Goal: Communication & Community: Answer question/provide support

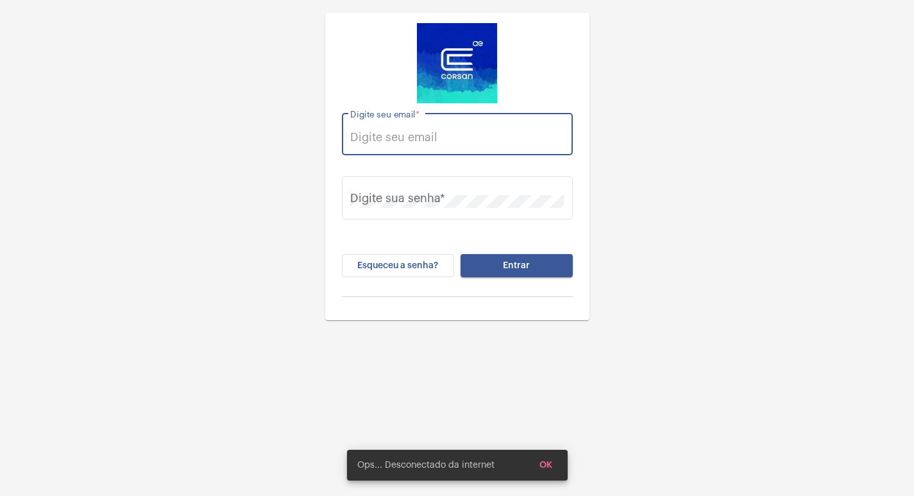
click at [389, 133] on input "Digite seu email *" at bounding box center [457, 137] width 214 height 13
type input "[EMAIL_ADDRESS][PERSON_NAME][DOMAIN_NAME]"
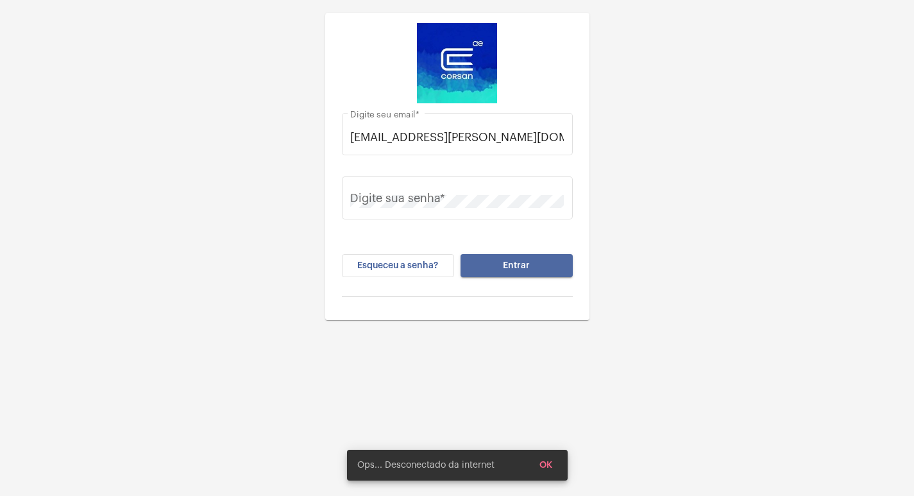
click at [534, 260] on button "Entrar" at bounding box center [516, 265] width 112 height 23
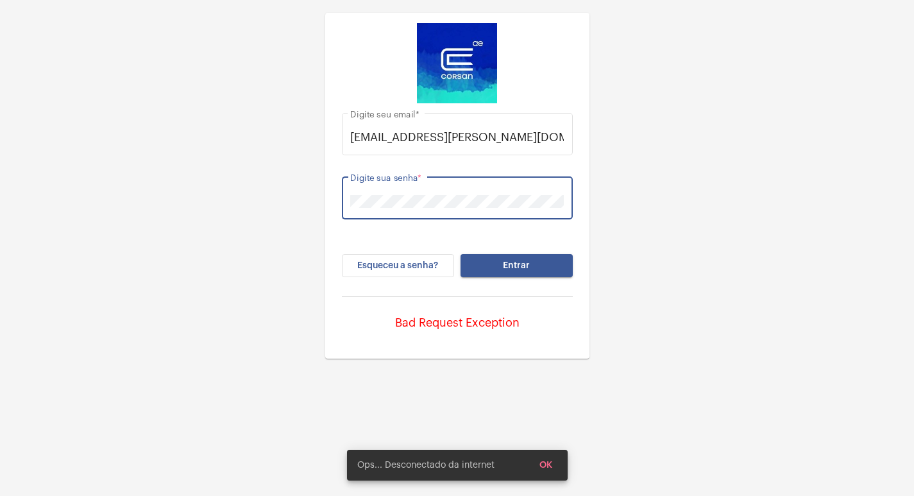
click at [460, 254] on button "Entrar" at bounding box center [516, 265] width 112 height 23
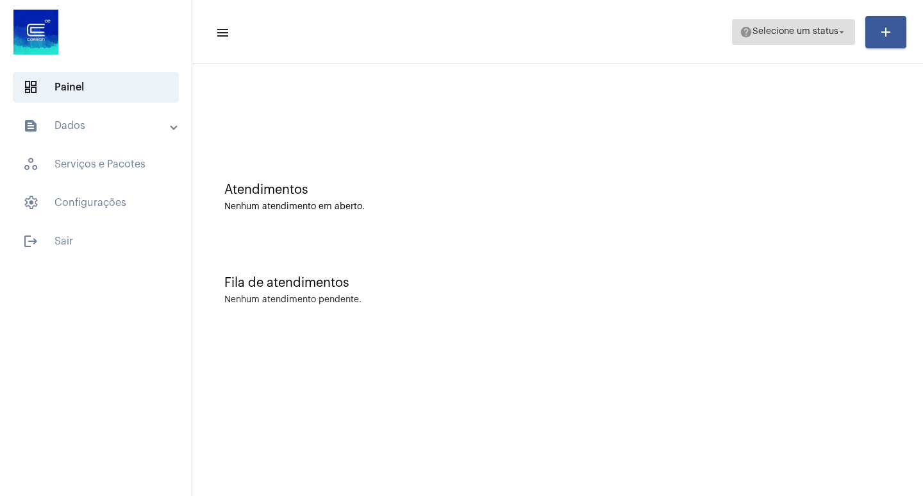
click at [793, 40] on span "help Selecione um status arrow_drop_down" at bounding box center [794, 31] width 108 height 23
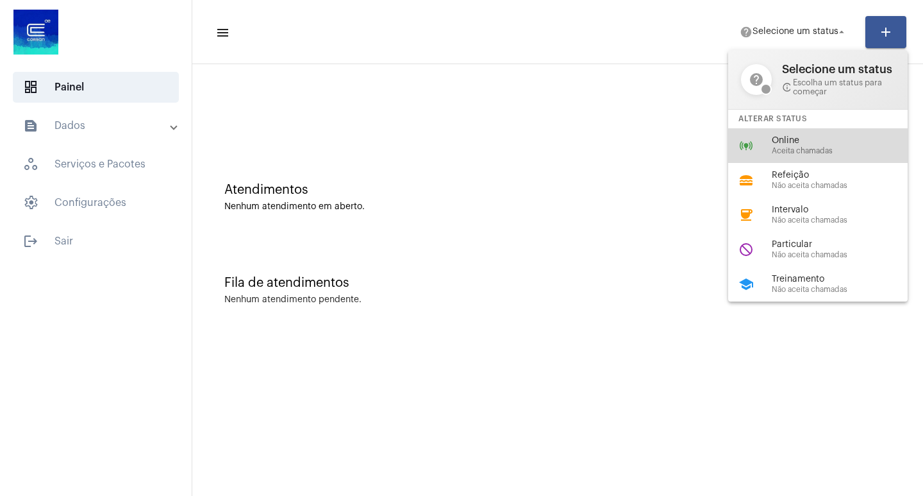
click at [775, 141] on span "Online" at bounding box center [845, 141] width 146 height 10
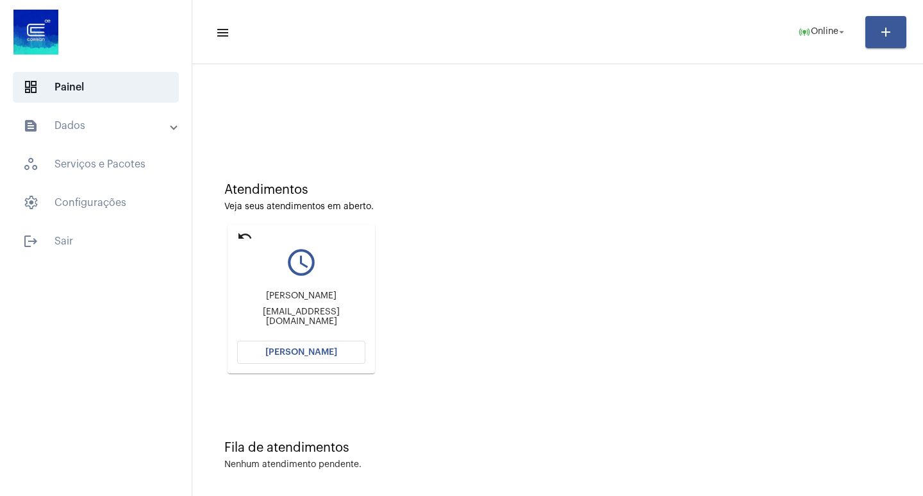
click at [312, 360] on button "[PERSON_NAME]" at bounding box center [301, 352] width 128 height 23
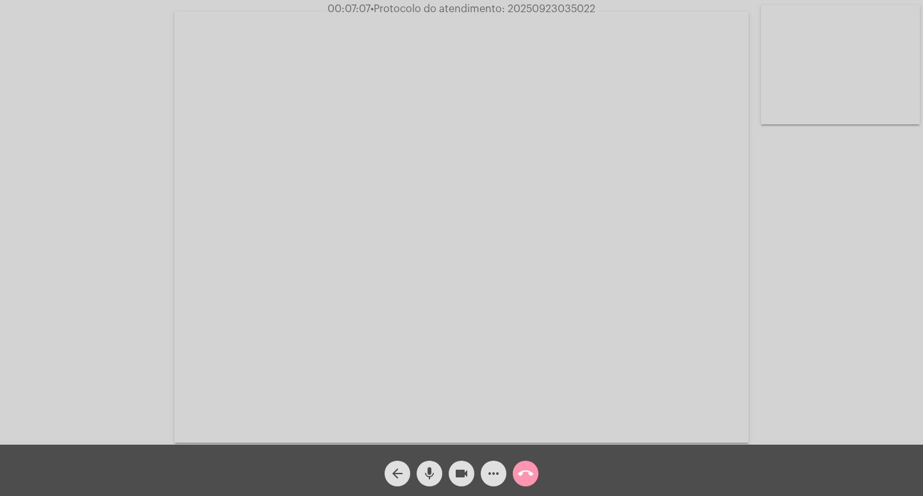
drag, startPoint x: 499, startPoint y: 482, endPoint x: 496, endPoint y: 476, distance: 6.6
click at [499, 481] on span "more_horiz" at bounding box center [493, 473] width 15 height 26
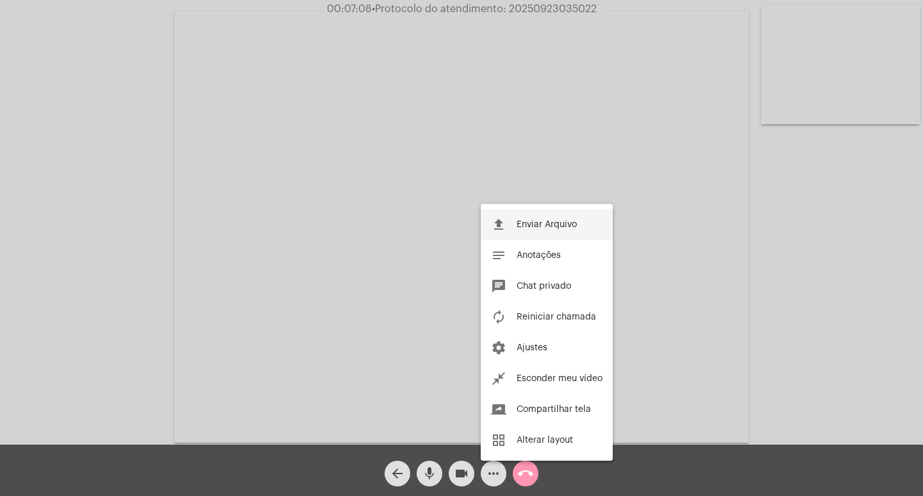
click at [513, 225] on button "file_upload Enviar Arquivo" at bounding box center [547, 224] width 132 height 31
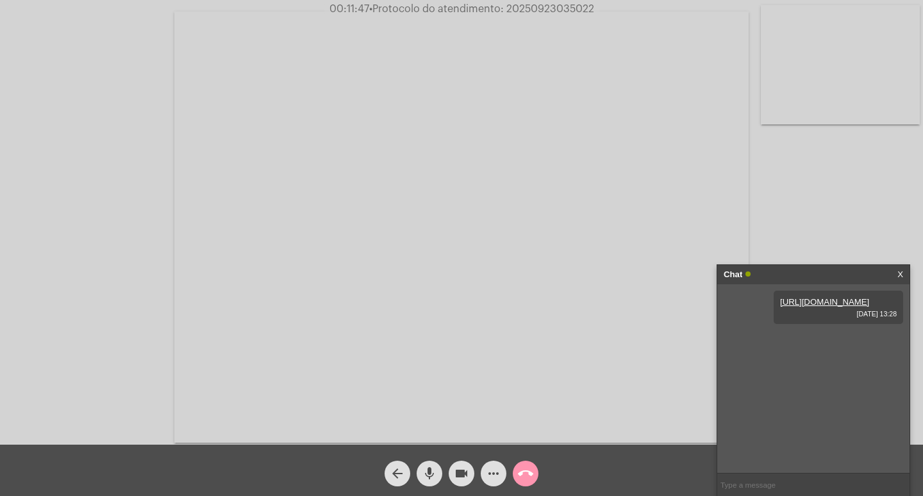
click at [489, 478] on mat-icon "more_horiz" at bounding box center [493, 473] width 15 height 15
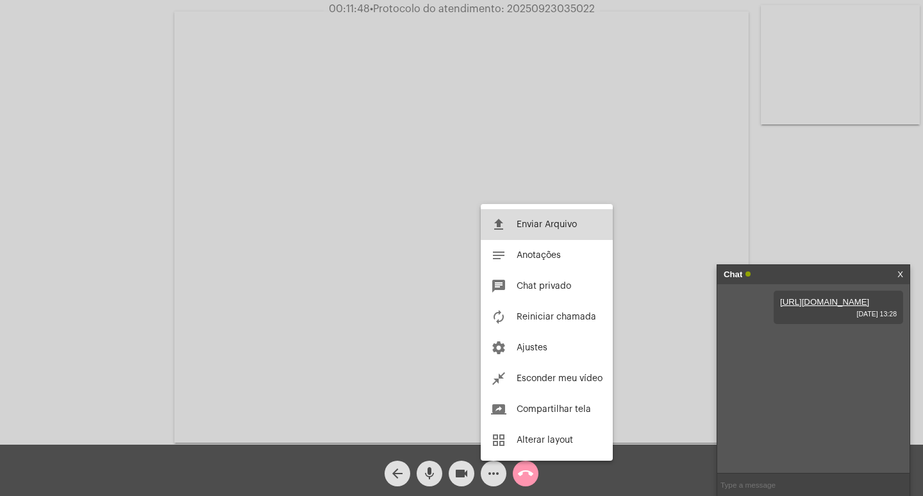
click at [537, 221] on span "Enviar Arquivo" at bounding box center [547, 224] width 60 height 9
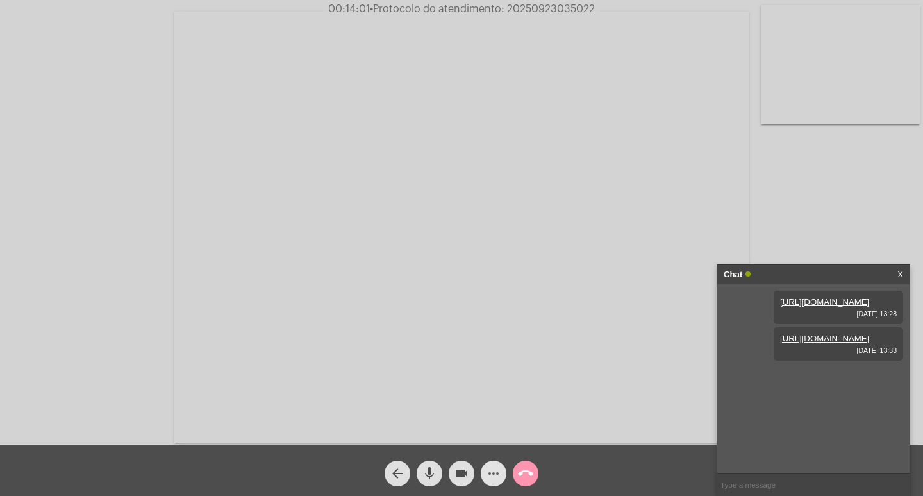
click at [494, 480] on mat-icon "more_horiz" at bounding box center [493, 473] width 15 height 15
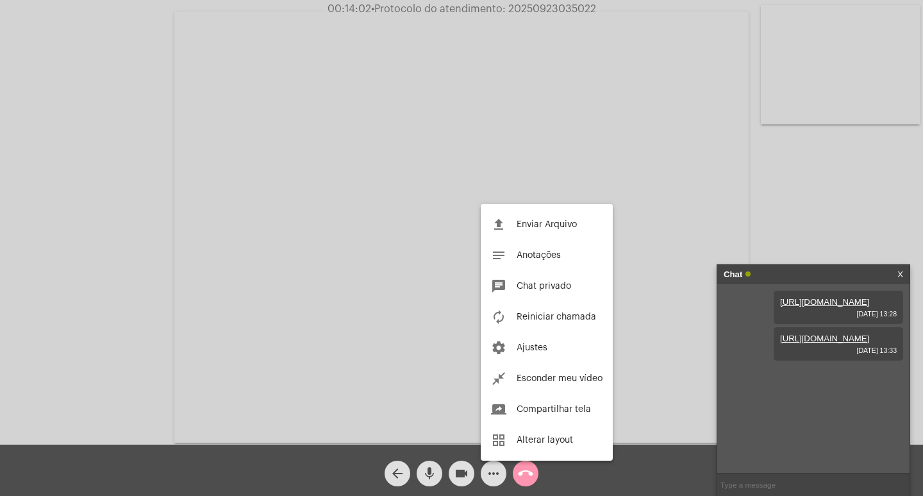
click at [494, 480] on div at bounding box center [461, 248] width 923 height 496
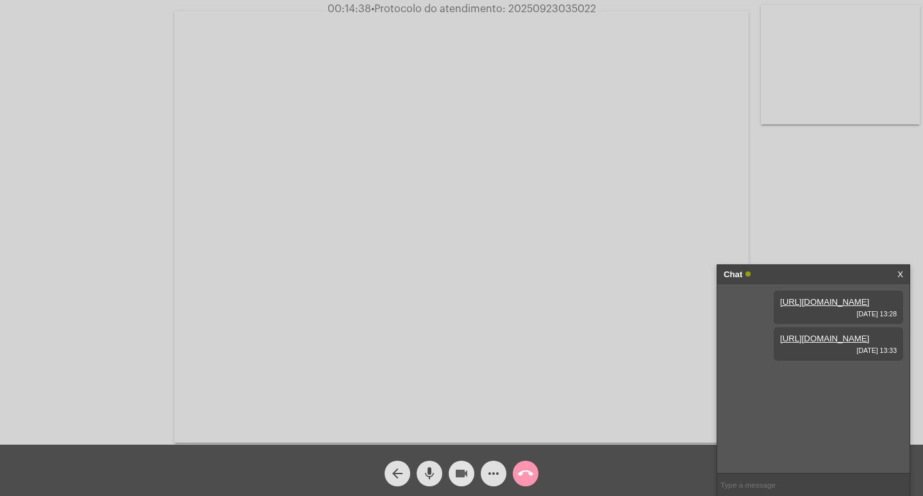
click at [469, 469] on button "videocam" at bounding box center [462, 473] width 26 height 26
click at [468, 473] on mat-icon "videocam_off" at bounding box center [461, 473] width 15 height 15
click at [466, 473] on mat-icon "videocam" at bounding box center [461, 473] width 15 height 15
click at [464, 475] on mat-icon "videocam_off" at bounding box center [461, 473] width 15 height 15
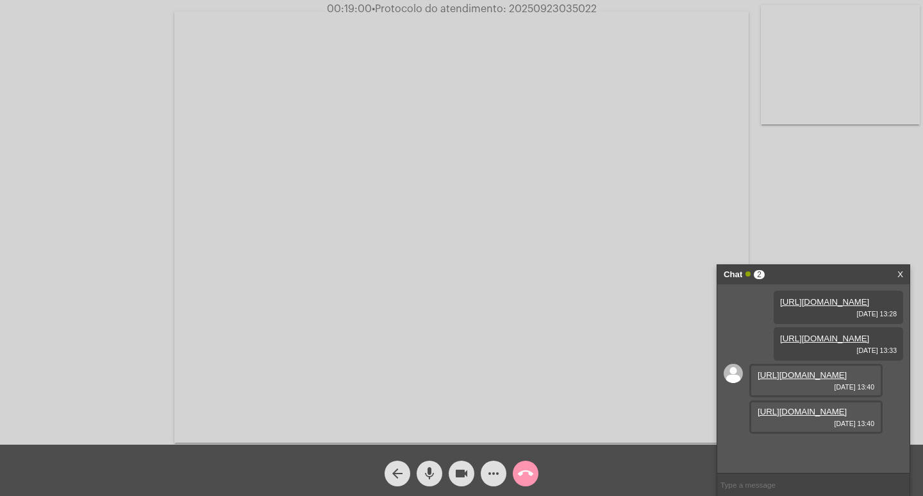
click at [788, 380] on link "[URL][DOMAIN_NAME]" at bounding box center [802, 375] width 89 height 10
click at [823, 416] on link "[URL][DOMAIN_NAME]" at bounding box center [802, 412] width 89 height 10
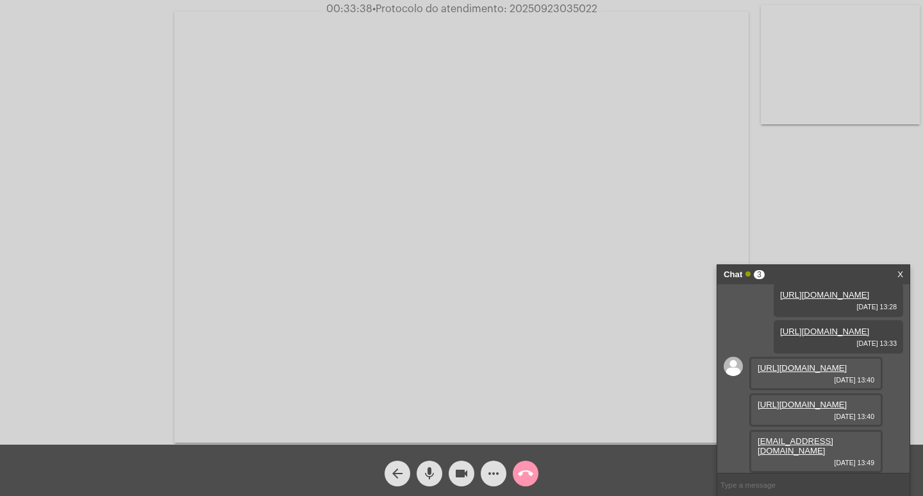
click at [791, 373] on link "[URL][DOMAIN_NAME]" at bounding box center [802, 368] width 89 height 10
click at [548, 4] on span "• Protocolo do atendimento: 20250923035022" at bounding box center [483, 9] width 225 height 10
copy span "20250923035022"
click at [762, 486] on input "text" at bounding box center [814, 484] width 192 height 22
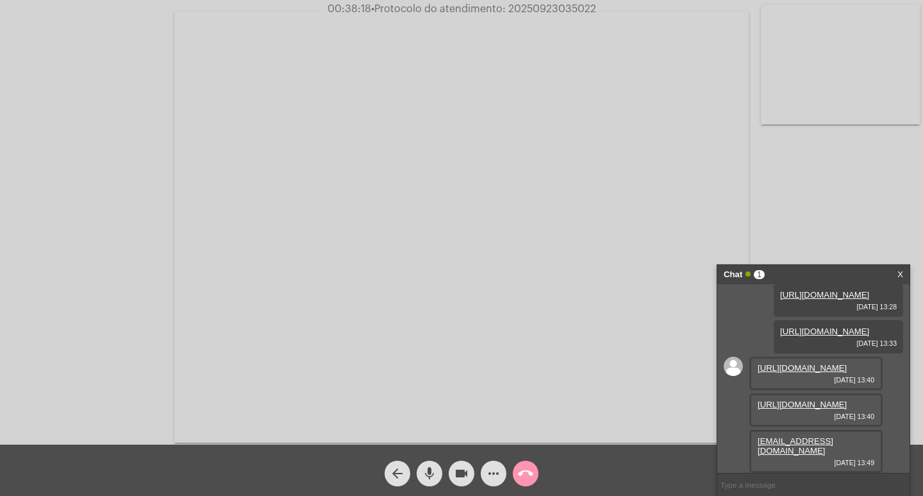
paste input "20250923035022"
type input "20250923035022"
click at [541, 283] on video at bounding box center [461, 227] width 575 height 431
click at [366, 239] on video at bounding box center [234, 226] width 442 height 332
click at [805, 478] on input "20250923035022" at bounding box center [814, 484] width 192 height 22
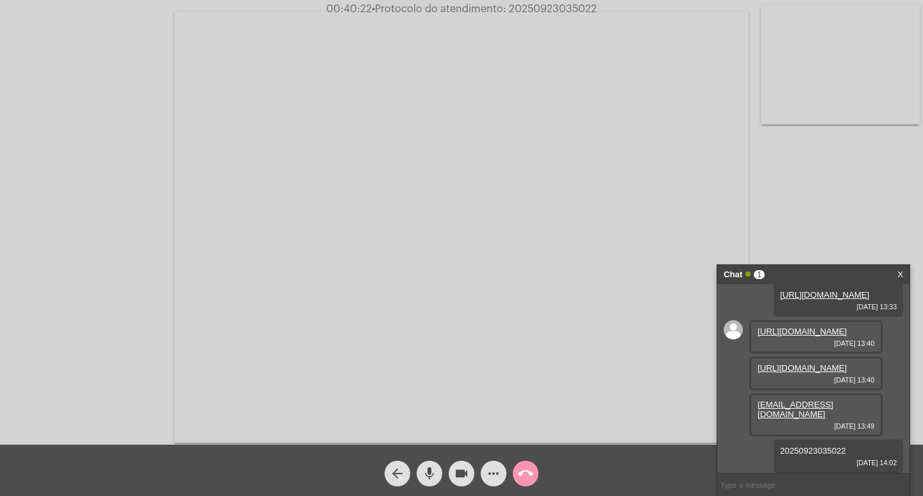
scroll to position [149, 0]
click at [817, 273] on div "Chat 1" at bounding box center [800, 274] width 153 height 19
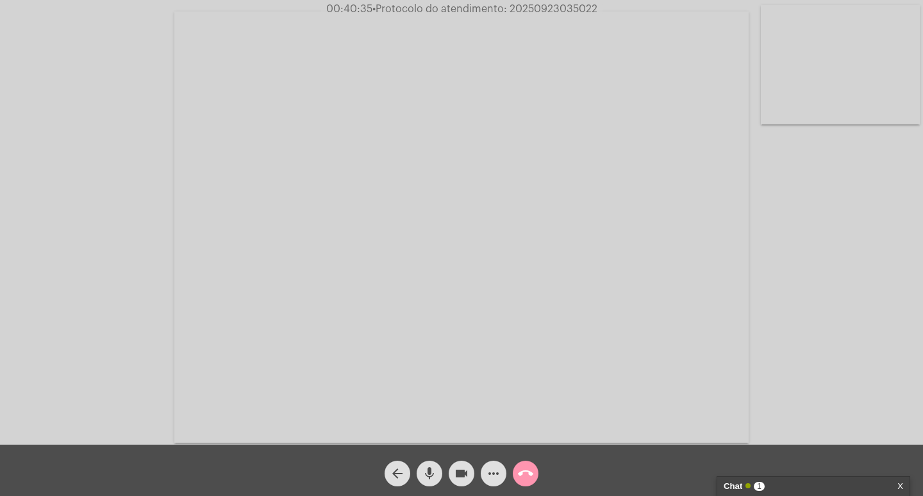
click at [469, 473] on button "videocam" at bounding box center [462, 473] width 26 height 26
click at [430, 473] on mat-icon "mic" at bounding box center [429, 473] width 15 height 15
click at [540, 469] on div "call_end" at bounding box center [526, 470] width 32 height 32
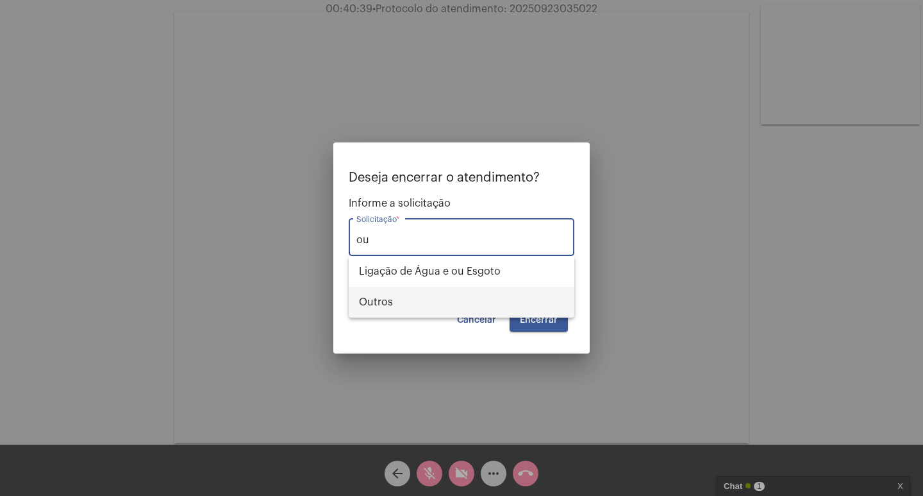
click at [471, 290] on span "Outros" at bounding box center [461, 302] width 205 height 31
type input "Outros"
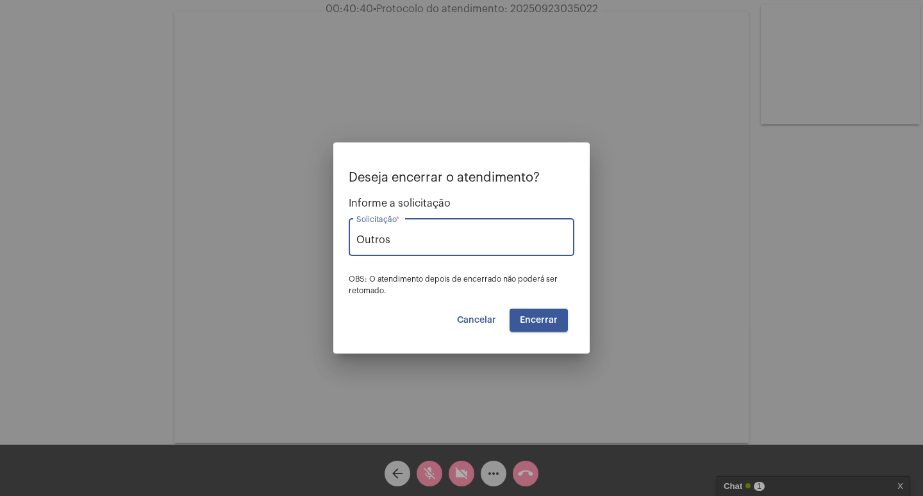
click at [526, 319] on span "Encerrar" at bounding box center [539, 319] width 38 height 9
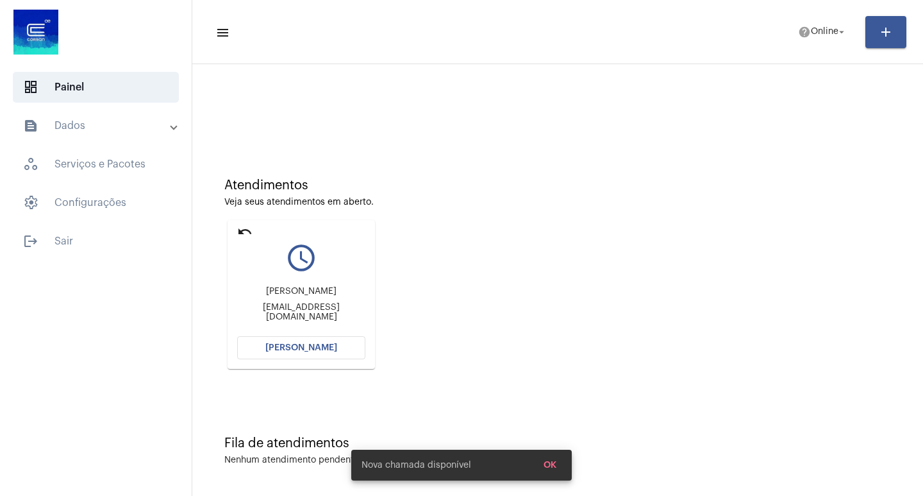
scroll to position [6, 0]
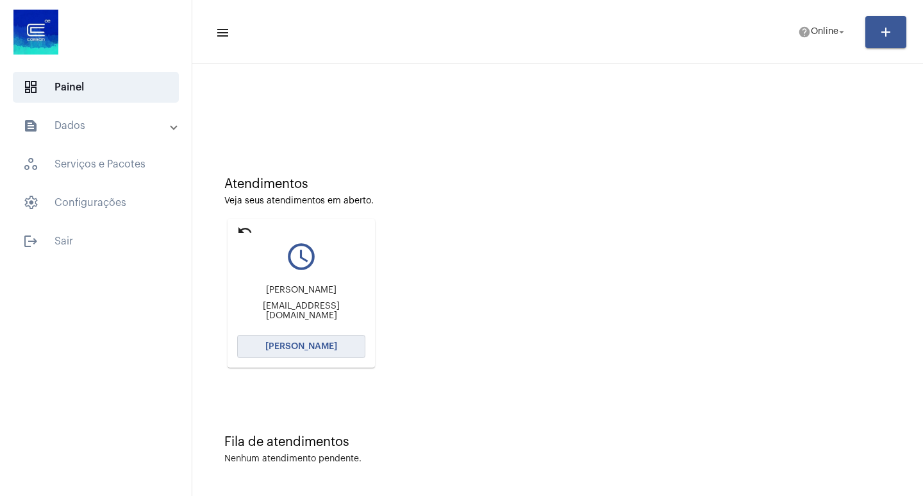
click at [301, 353] on button "[PERSON_NAME]" at bounding box center [301, 346] width 128 height 23
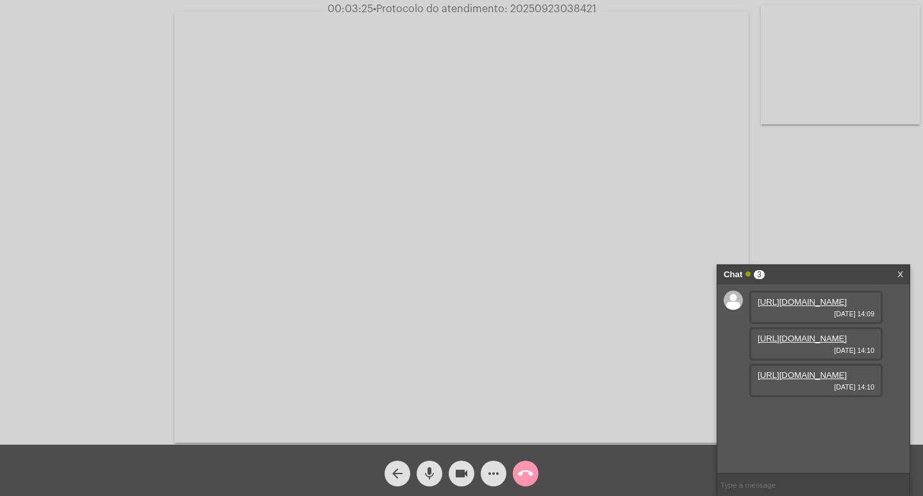
scroll to position [11, 0]
click at [827, 380] on link "[URL][DOMAIN_NAME]" at bounding box center [802, 375] width 89 height 10
click at [806, 349] on div "[URL][DOMAIN_NAME] [DATE] 14:10" at bounding box center [816, 343] width 133 height 33
click at [812, 343] on link "[URL][DOMAIN_NAME]" at bounding box center [802, 338] width 89 height 10
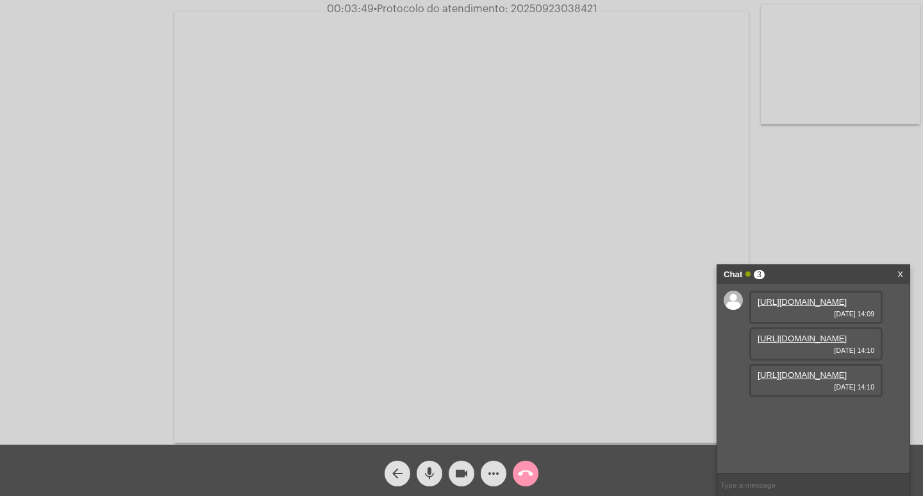
click at [796, 307] on link "[URL][DOMAIN_NAME]" at bounding box center [802, 302] width 89 height 10
click at [800, 307] on link "[URL][DOMAIN_NAME]" at bounding box center [802, 302] width 89 height 10
click at [469, 463] on span "videocam" at bounding box center [461, 473] width 15 height 26
click at [440, 474] on button "mic" at bounding box center [430, 473] width 26 height 26
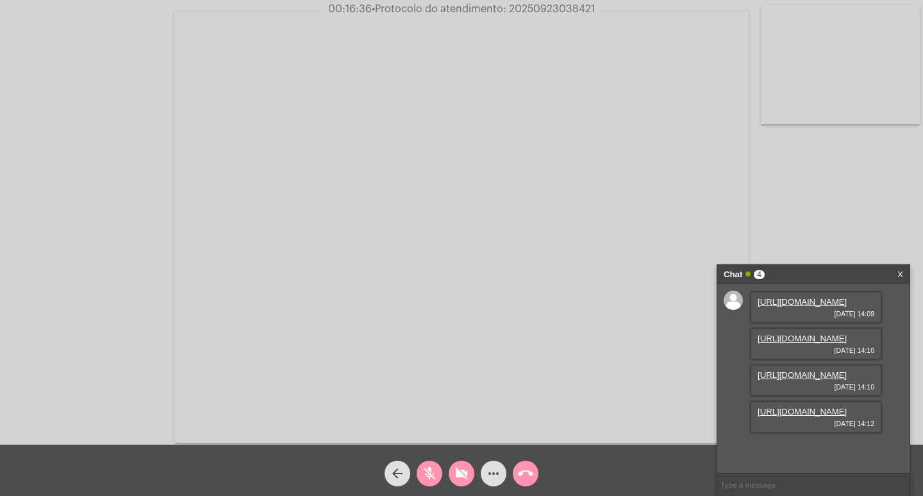
click at [472, 475] on button "videocam_off" at bounding box center [462, 473] width 26 height 26
click at [432, 469] on mat-icon "mic_off" at bounding box center [429, 473] width 15 height 15
click at [493, 465] on span "more_horiz" at bounding box center [493, 473] width 15 height 26
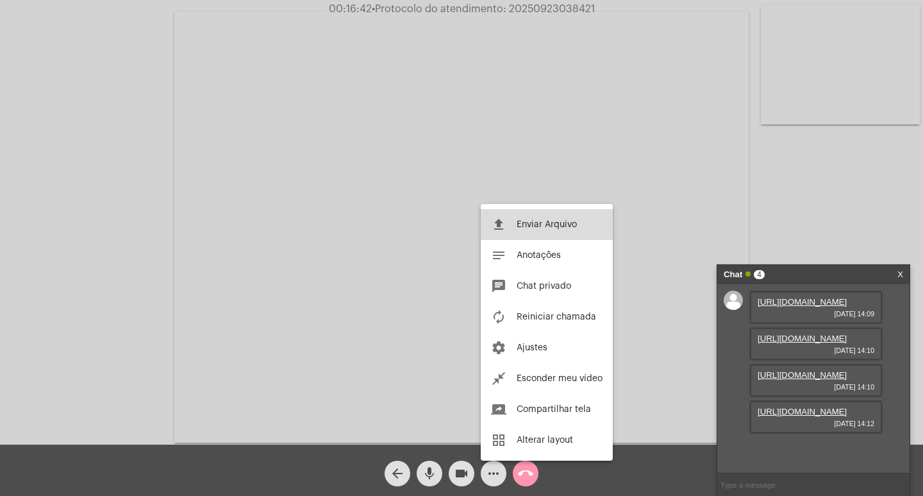
click at [560, 217] on button "file_upload Enviar Arquivo" at bounding box center [547, 224] width 132 height 31
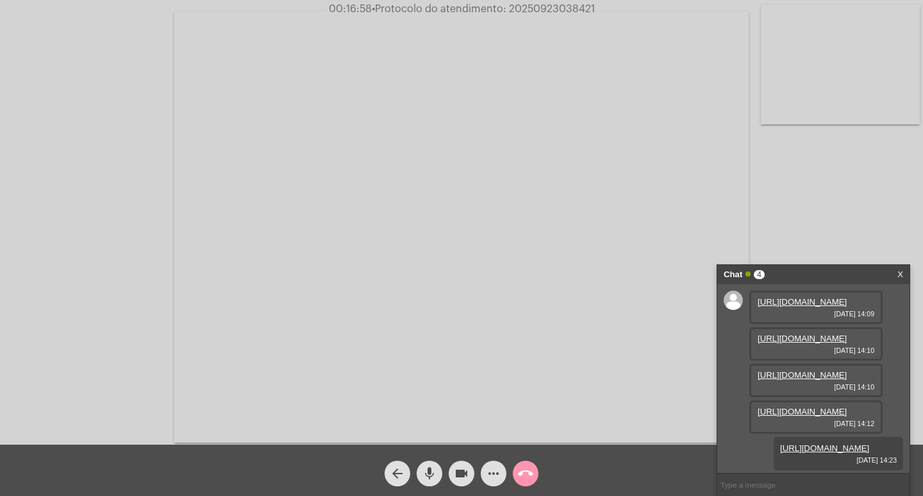
scroll to position [142, 0]
click at [806, 407] on link "[URL][DOMAIN_NAME]" at bounding box center [802, 412] width 89 height 10
click at [568, 6] on span "• Protocolo do atendimento: 20250923038421" at bounding box center [482, 9] width 223 height 10
copy span "20250923038421"
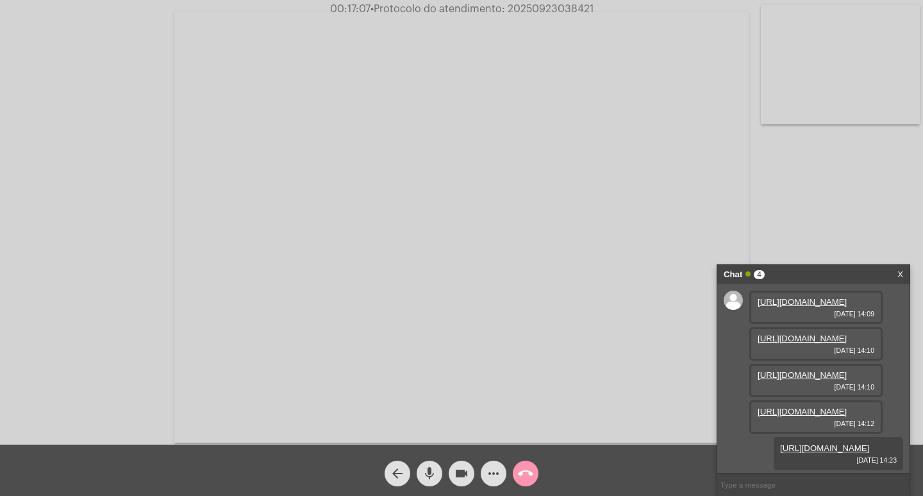
click at [735, 482] on input "text" at bounding box center [814, 484] width 192 height 22
paste input "20250923038421"
type input "20250923038421"
click at [815, 273] on div "Chat" at bounding box center [800, 274] width 153 height 19
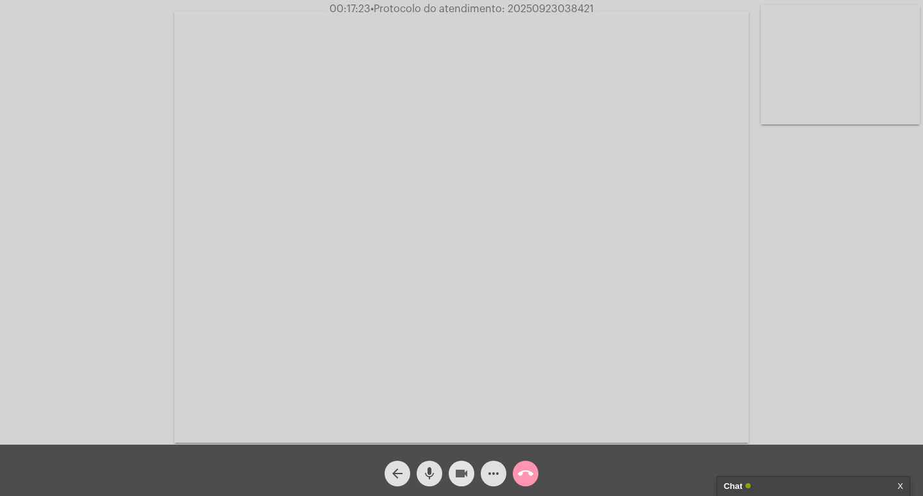
click at [464, 465] on span "videocam" at bounding box center [461, 473] width 15 height 26
click at [430, 476] on mat-icon "mic" at bounding box center [429, 473] width 15 height 15
click at [527, 476] on mat-icon "call_end" at bounding box center [525, 473] width 15 height 15
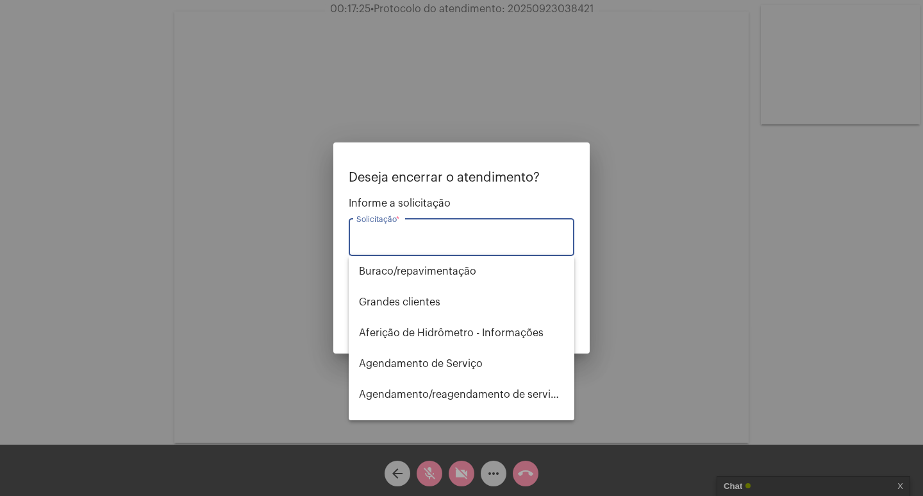
type input "Y"
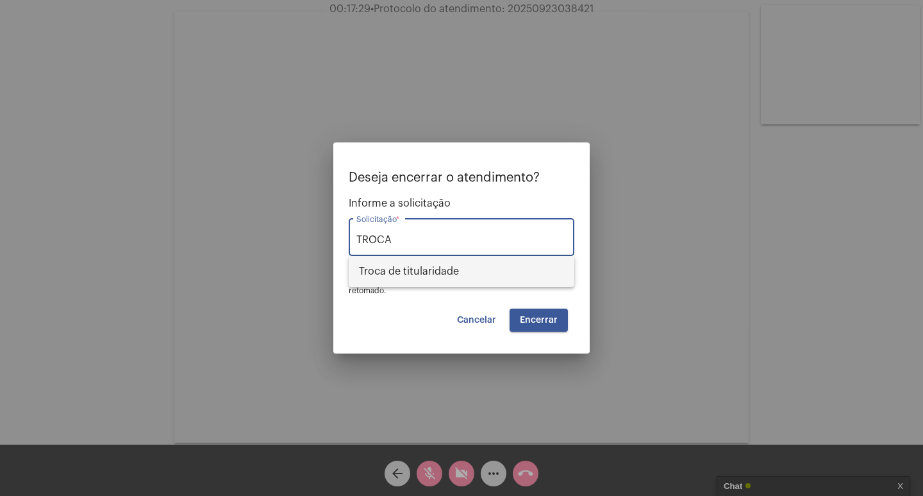
click at [454, 264] on span "Troca de titularidade" at bounding box center [461, 271] width 205 height 31
type input "Troca de titularidade"
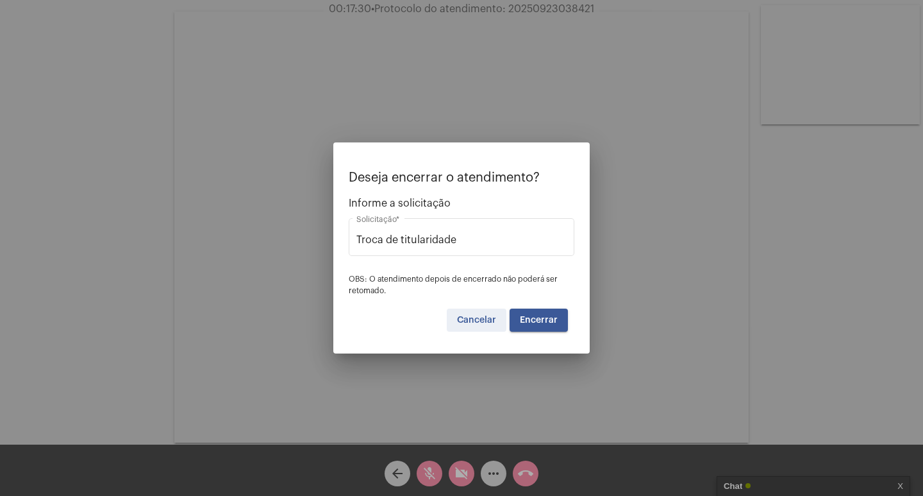
click at [507, 312] on button "Cancelar" at bounding box center [477, 319] width 60 height 23
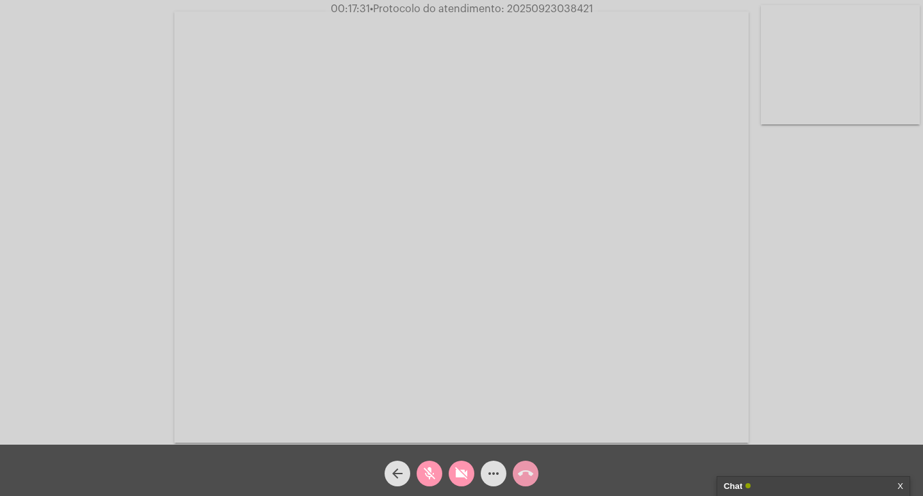
click at [531, 472] on mat-icon "call_end" at bounding box center [525, 473] width 15 height 15
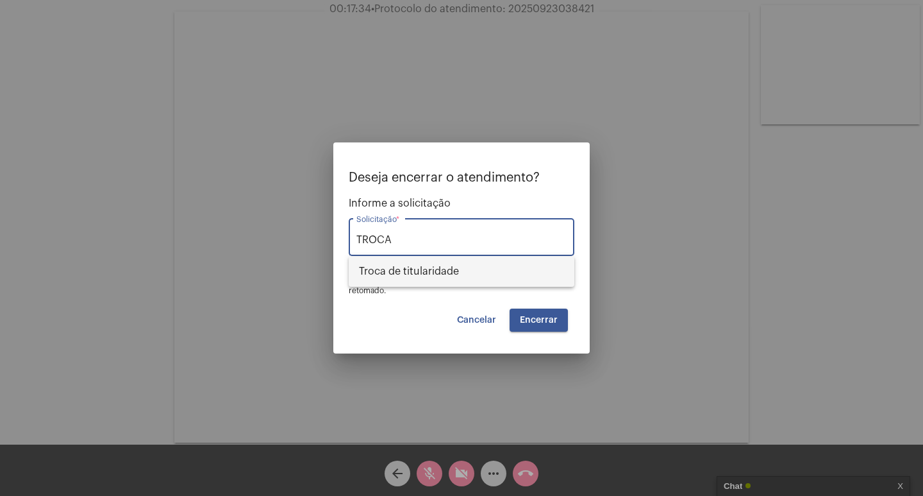
click at [474, 273] on span "Troca de titularidade" at bounding box center [461, 271] width 205 height 31
type input "Troca de titularidade"
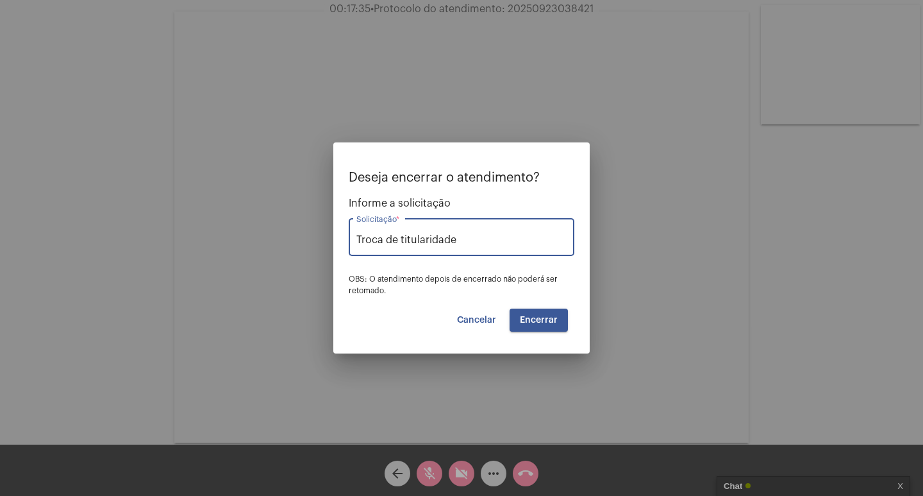
click at [550, 310] on button "Encerrar" at bounding box center [539, 319] width 58 height 23
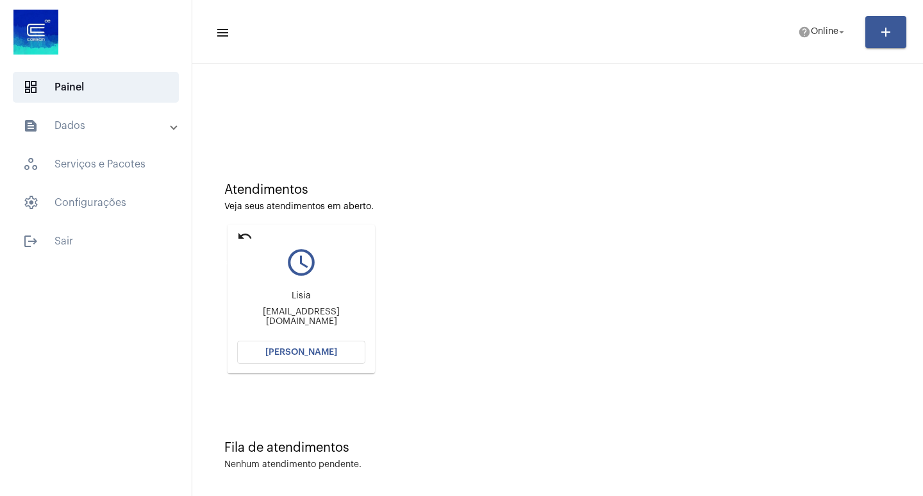
click at [241, 232] on mat-icon "undo" at bounding box center [244, 235] width 15 height 15
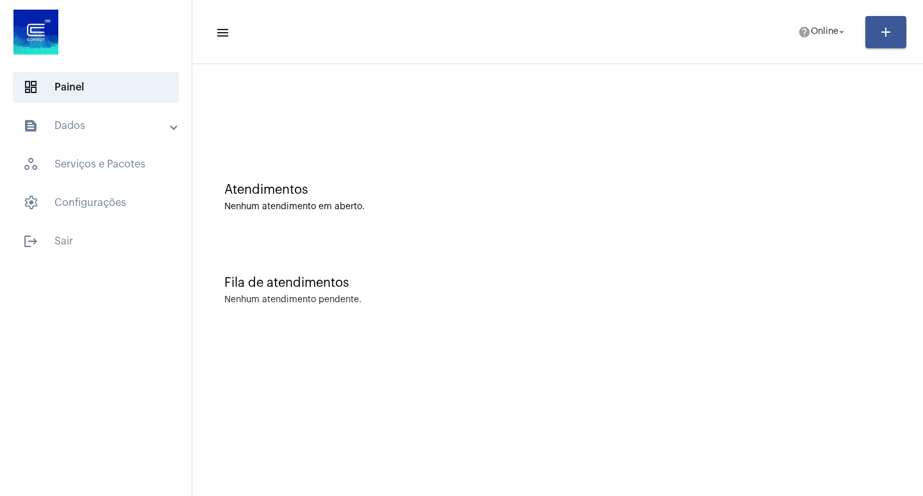
click at [93, 108] on mat-list "dashboard Painel text_snippet_outlined Dados history_outlined Histórico schedul…" at bounding box center [96, 162] width 192 height 190
click at [92, 119] on mat-panel-title "text_snippet_outlined Dados" at bounding box center [97, 125] width 148 height 15
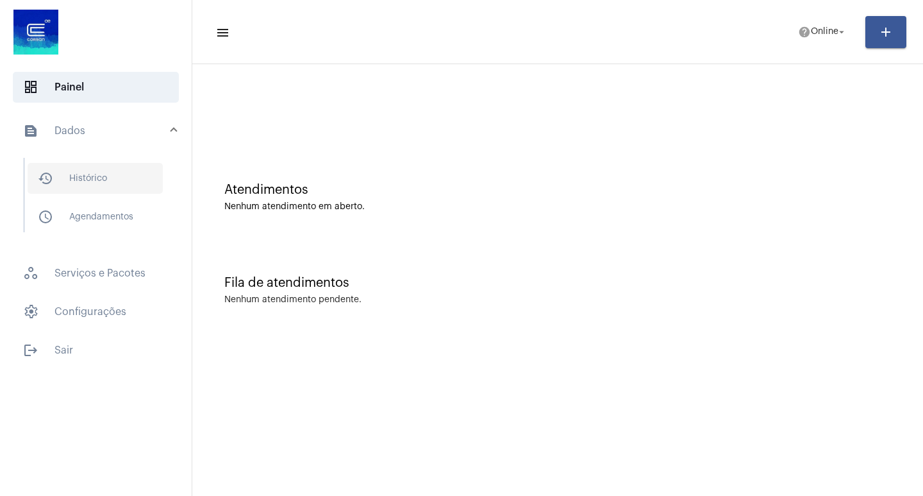
click at [107, 189] on span "history_outlined Histórico" at bounding box center [95, 178] width 135 height 31
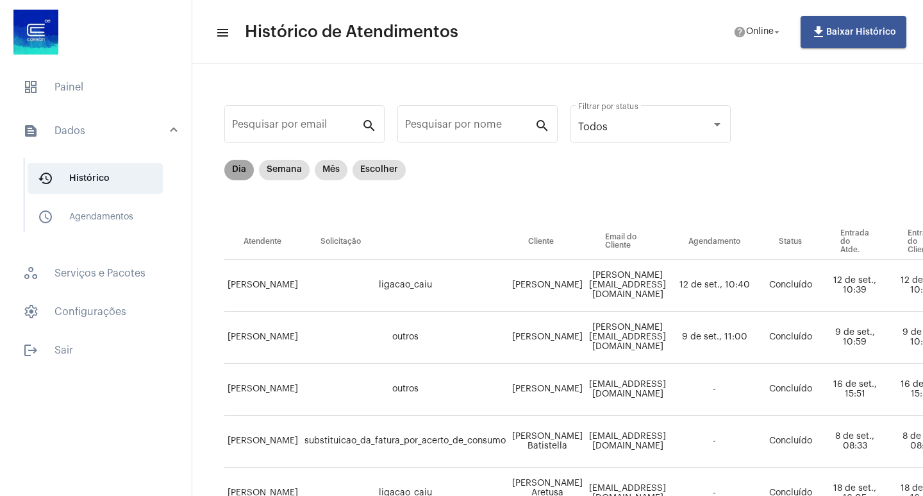
click at [239, 172] on mat-chip "Dia" at bounding box center [238, 170] width 29 height 21
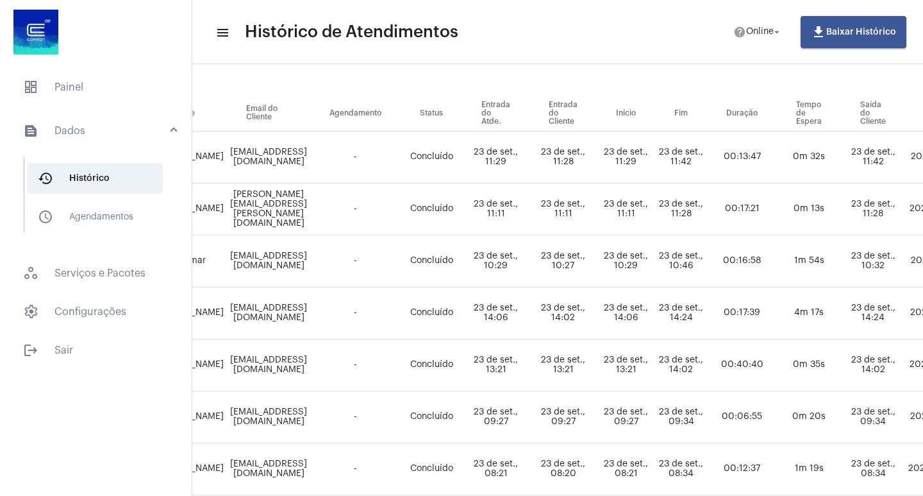
scroll to position [128, 728]
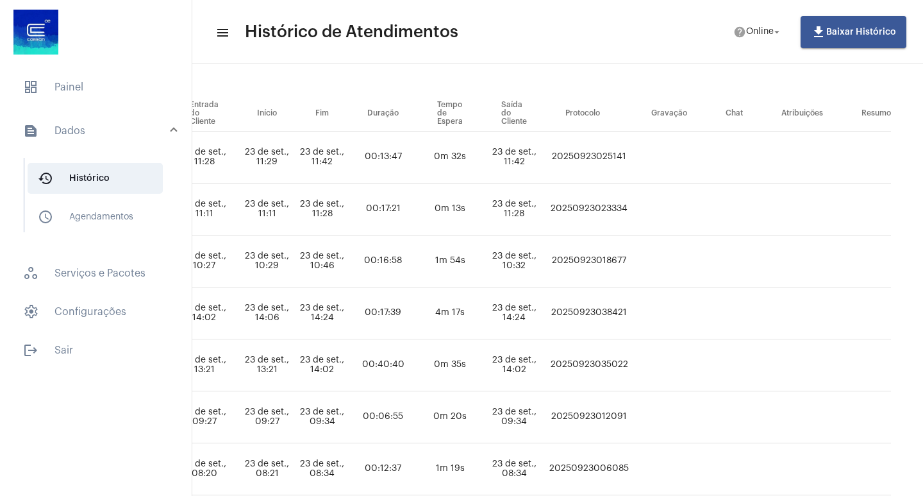
click at [580, 299] on td "20250923038421" at bounding box center [589, 313] width 86 height 52
copy td "20250923038421"
click at [87, 84] on span "dashboard Painel" at bounding box center [96, 87] width 166 height 31
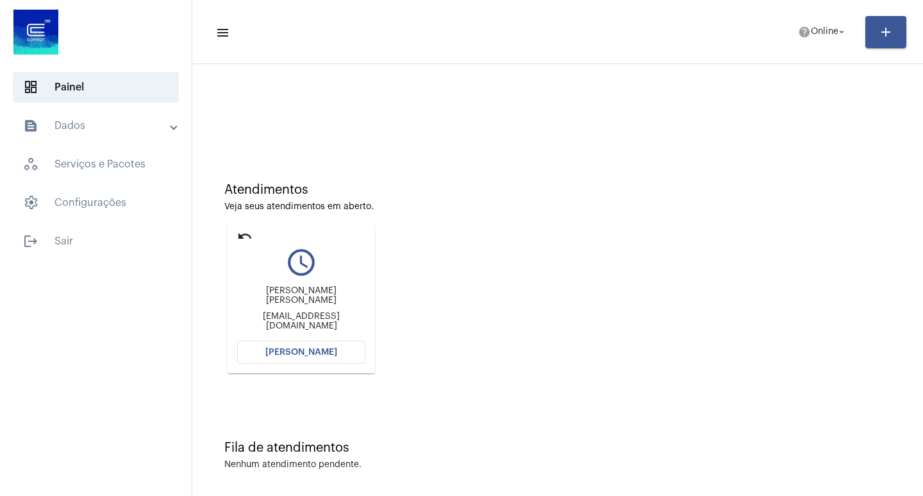
click at [320, 356] on span "[PERSON_NAME]" at bounding box center [301, 352] width 72 height 9
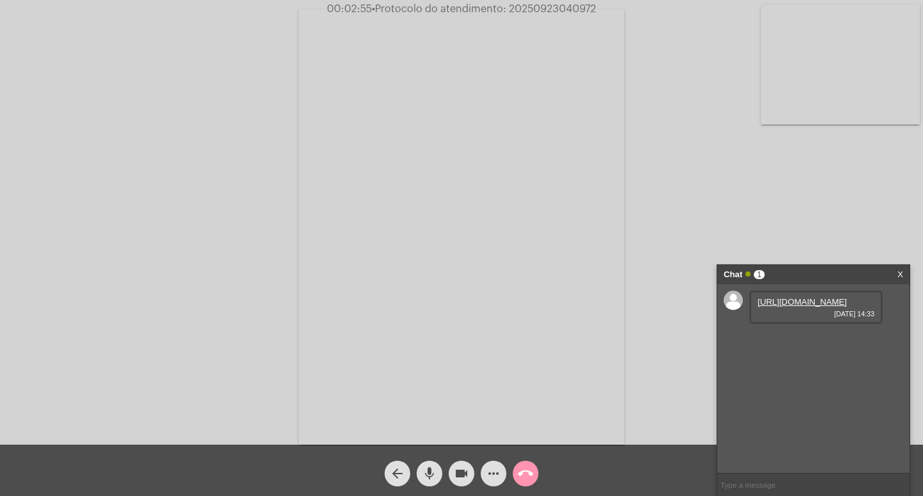
click at [793, 307] on link "[URL][DOMAIN_NAME]" at bounding box center [802, 302] width 89 height 10
click at [793, 343] on link "[URL][DOMAIN_NAME]" at bounding box center [802, 338] width 89 height 10
click at [795, 380] on link "[URL][DOMAIN_NAME]" at bounding box center [802, 375] width 89 height 10
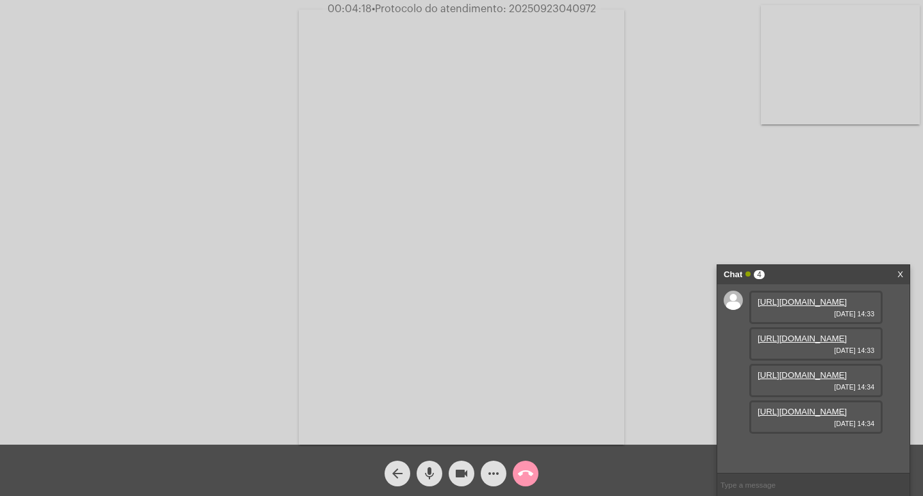
click at [805, 416] on div "[URL][DOMAIN_NAME] [DATE] 14:34" at bounding box center [816, 416] width 133 height 33
click at [805, 416] on link "[URL][DOMAIN_NAME]" at bounding box center [802, 412] width 89 height 10
click at [786, 482] on input "text" at bounding box center [814, 484] width 192 height 22
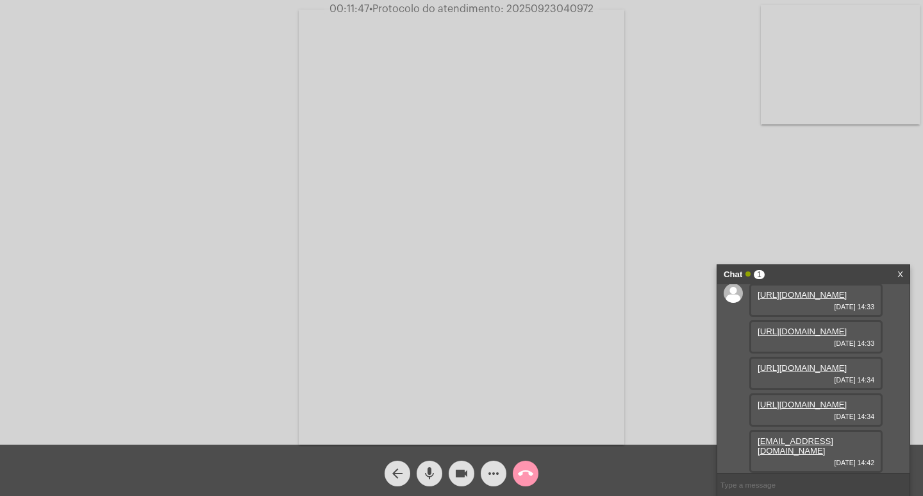
scroll to position [113, 0]
drag, startPoint x: 784, startPoint y: 449, endPoint x: 746, endPoint y: 407, distance: 56.7
click at [732, 394] on div "[URL][DOMAIN_NAME] [DATE] 14:33 [URL][DOMAIN_NAME] [DATE] 14:33 [URL][DOMAIN_NA…" at bounding box center [814, 378] width 192 height 189
click at [492, 473] on mat-icon "more_horiz" at bounding box center [493, 473] width 15 height 15
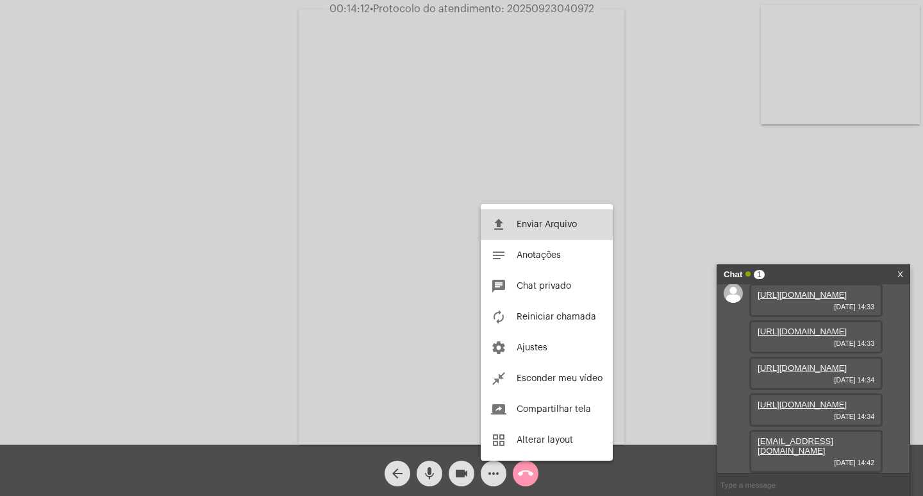
click at [562, 217] on button "file_upload Enviar Arquivo" at bounding box center [547, 224] width 132 height 31
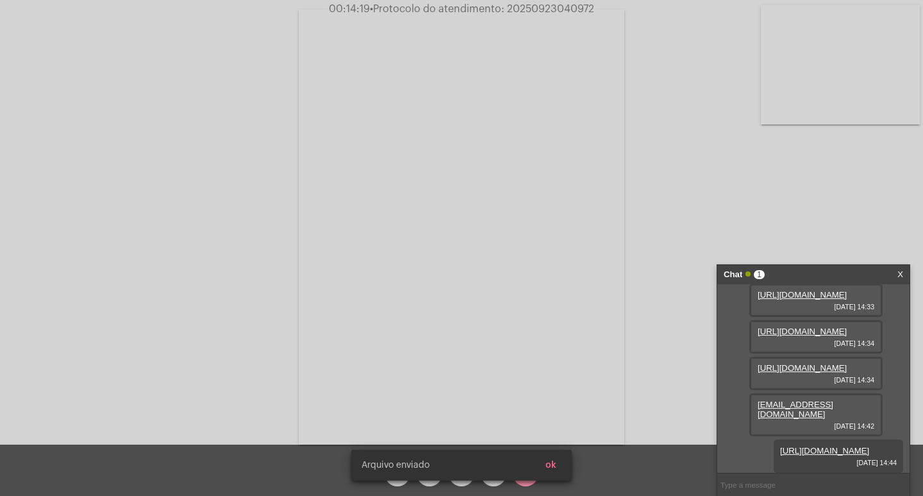
scroll to position [178, 0]
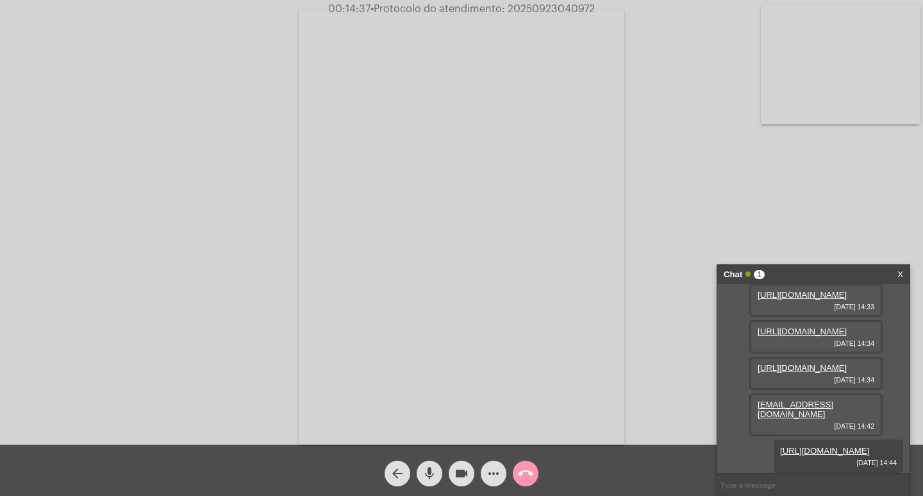
click at [537, 7] on span "• Protocolo do atendimento: 20250923040972" at bounding box center [483, 9] width 224 height 10
copy span "20250923040972"
click at [753, 487] on input "text" at bounding box center [814, 484] width 192 height 22
paste input "20250923040972"
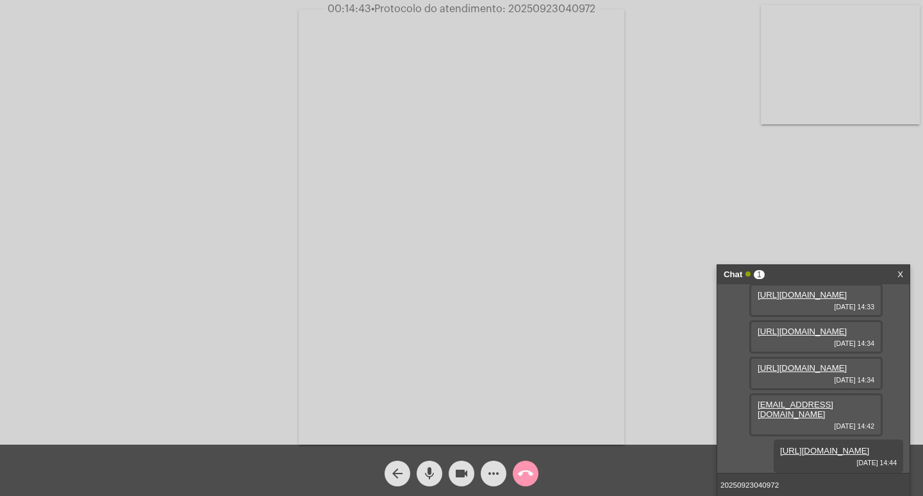
type input "20250923040972"
drag, startPoint x: 707, startPoint y: 37, endPoint x: 710, endPoint y: 58, distance: 21.4
click at [707, 44] on div "Acessando Câmera e Microfone..." at bounding box center [461, 225] width 921 height 444
click at [789, 484] on input "20250923040972" at bounding box center [814, 484] width 192 height 22
click at [490, 465] on span "more_horiz" at bounding box center [493, 473] width 15 height 26
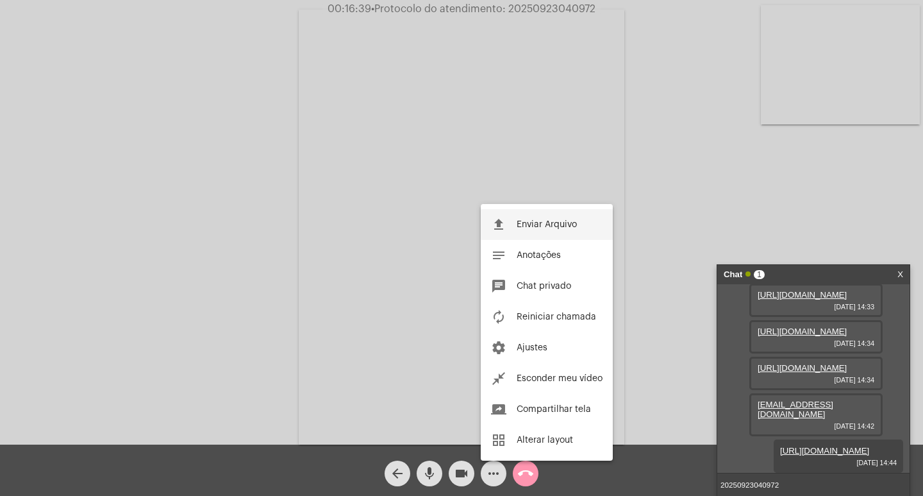
click at [527, 226] on span "Enviar Arquivo" at bounding box center [547, 224] width 60 height 9
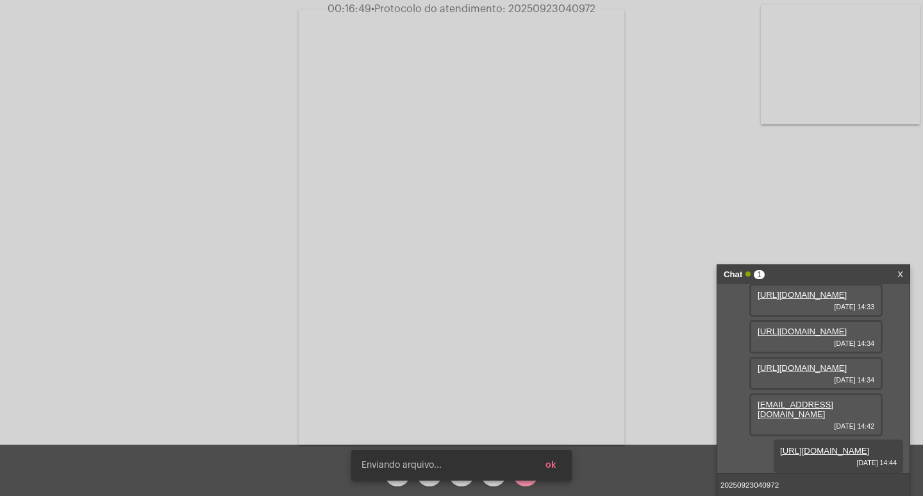
scroll to position [244, 0]
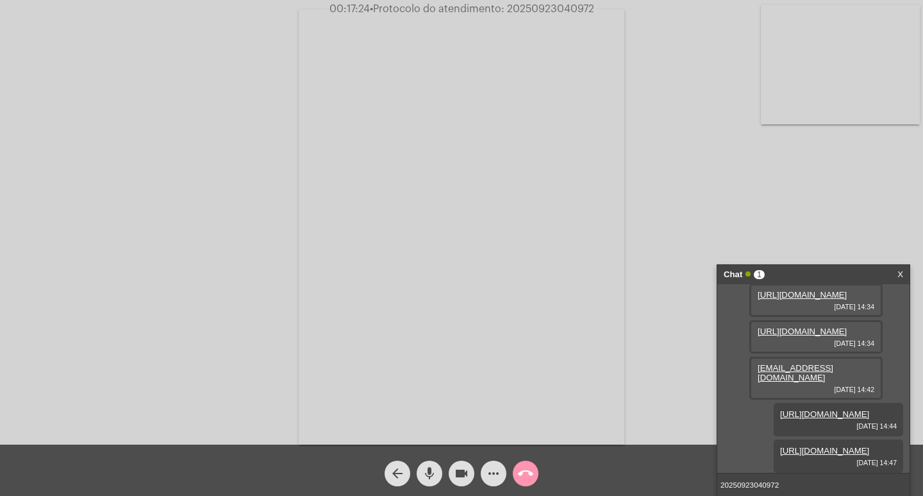
click at [820, 485] on input "20250923040972" at bounding box center [814, 484] width 192 height 22
click at [846, 493] on input "20250923040972" at bounding box center [814, 484] width 192 height 22
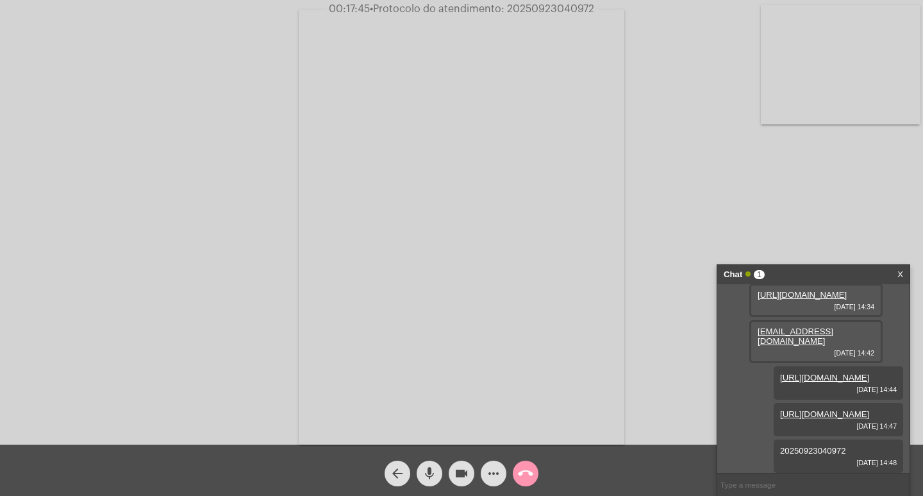
scroll to position [280, 0]
click at [464, 474] on mat-icon "videocam" at bounding box center [461, 473] width 15 height 15
click at [437, 467] on button "mic" at bounding box center [430, 473] width 26 height 26
click at [518, 473] on mat-icon "call_end" at bounding box center [525, 473] width 15 height 15
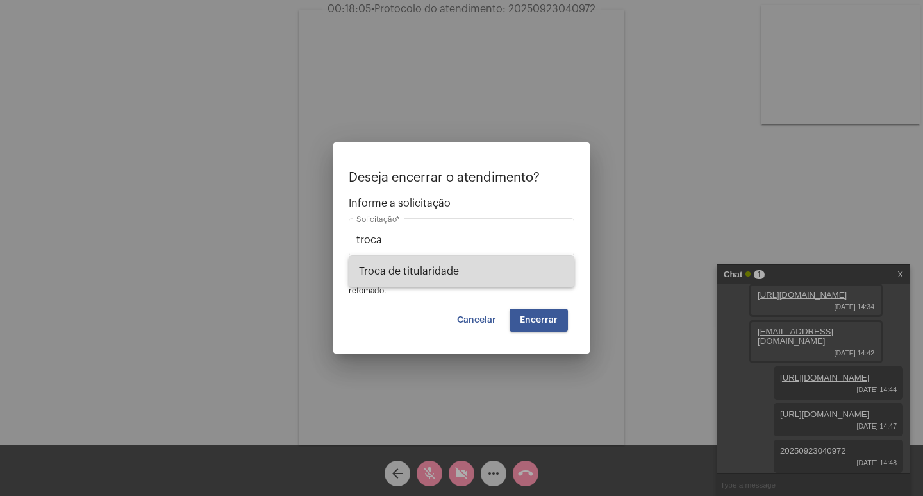
click at [521, 264] on span "Troca de titularidade" at bounding box center [461, 271] width 205 height 31
type input "Troca de titularidade"
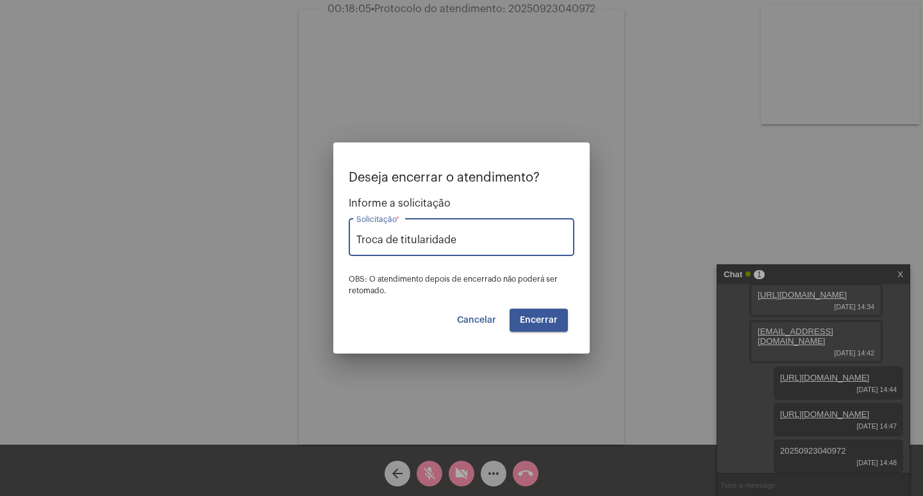
click at [525, 318] on span "Encerrar" at bounding box center [539, 319] width 38 height 9
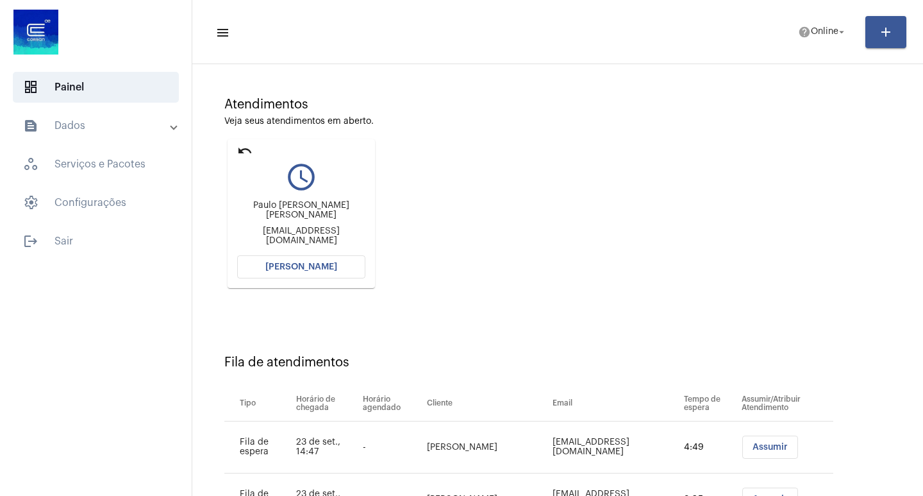
scroll to position [201, 0]
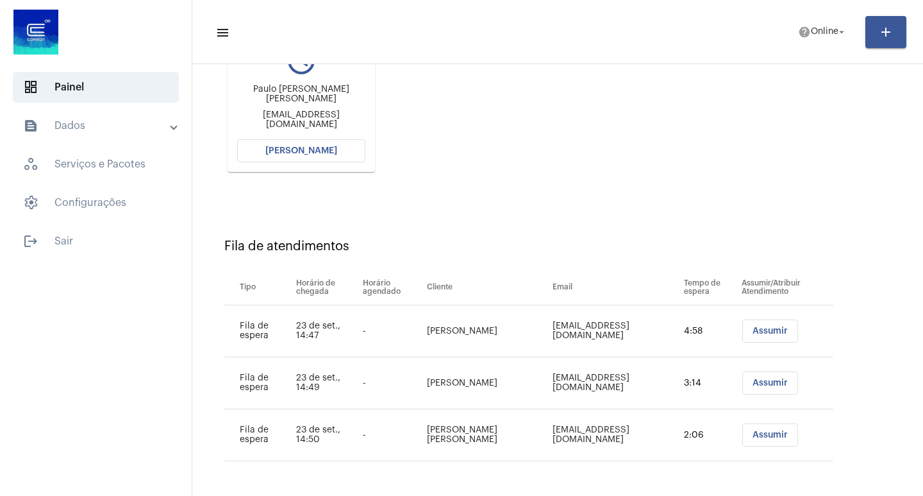
click at [249, 162] on button "[PERSON_NAME]" at bounding box center [301, 150] width 128 height 23
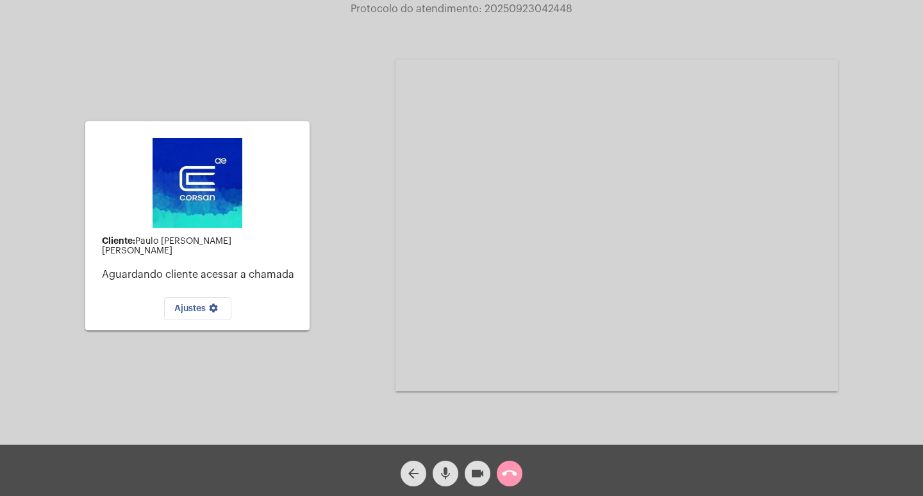
click at [496, 480] on div "call_end" at bounding box center [510, 470] width 32 height 32
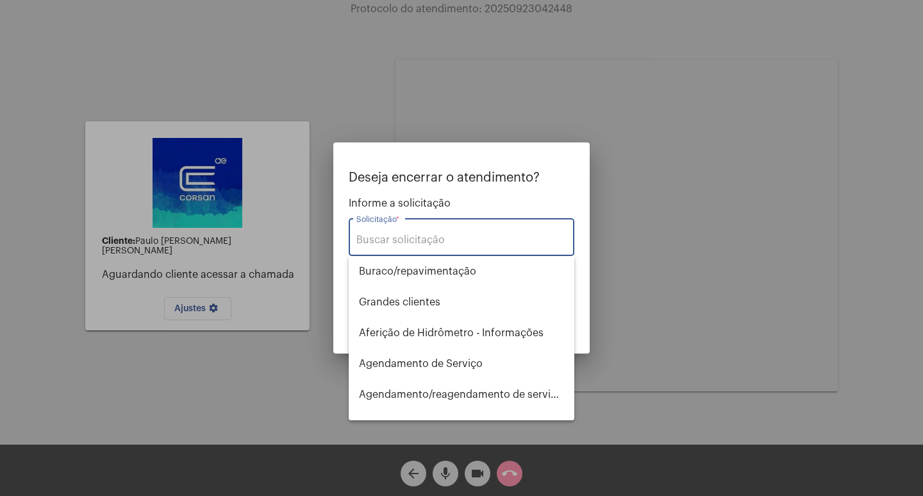
click at [465, 241] on input "Solicitação *" at bounding box center [462, 240] width 210 height 12
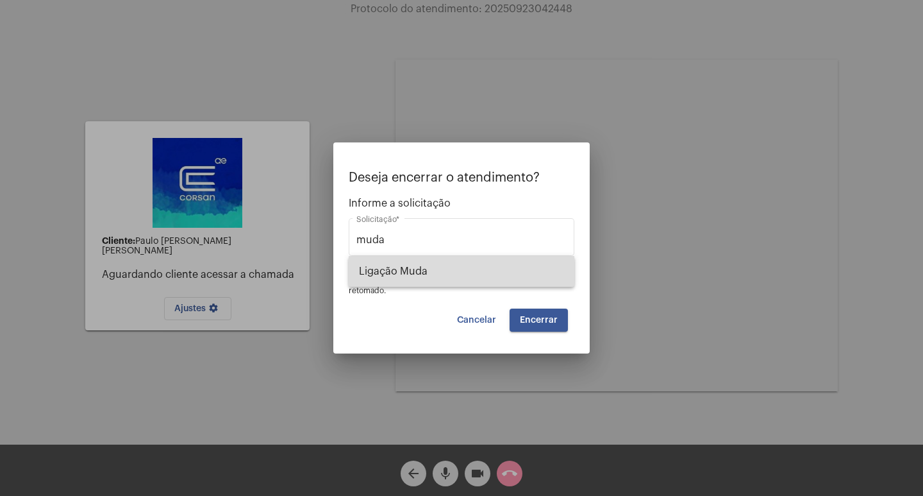
click at [460, 257] on span "Ligação Muda" at bounding box center [461, 271] width 205 height 31
type input "Ligação Muda"
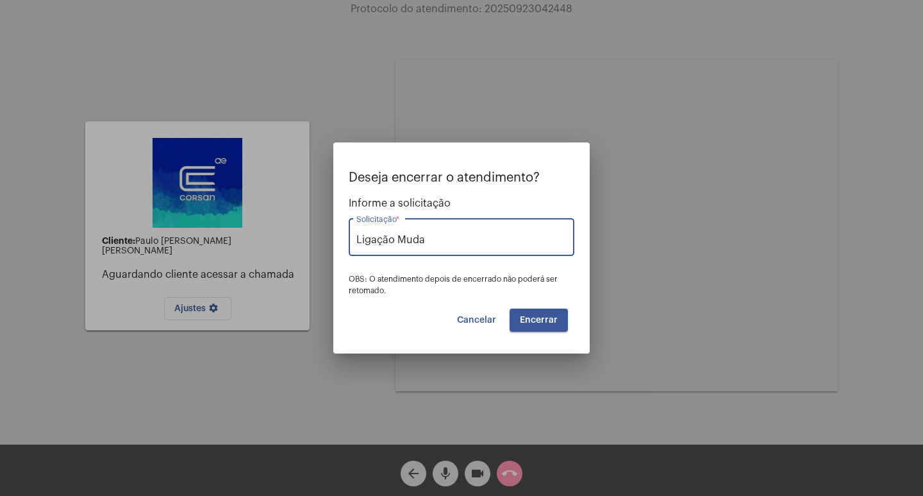
click at [549, 322] on span "Encerrar" at bounding box center [539, 319] width 38 height 9
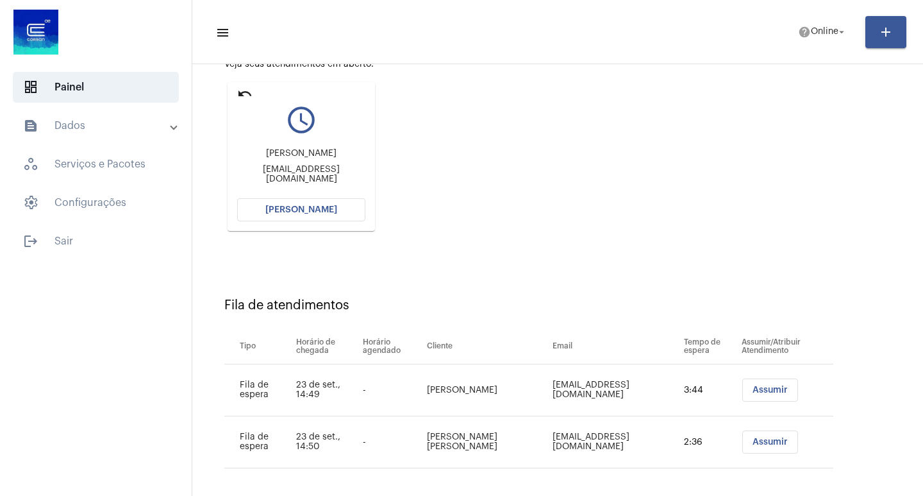
scroll to position [149, 0]
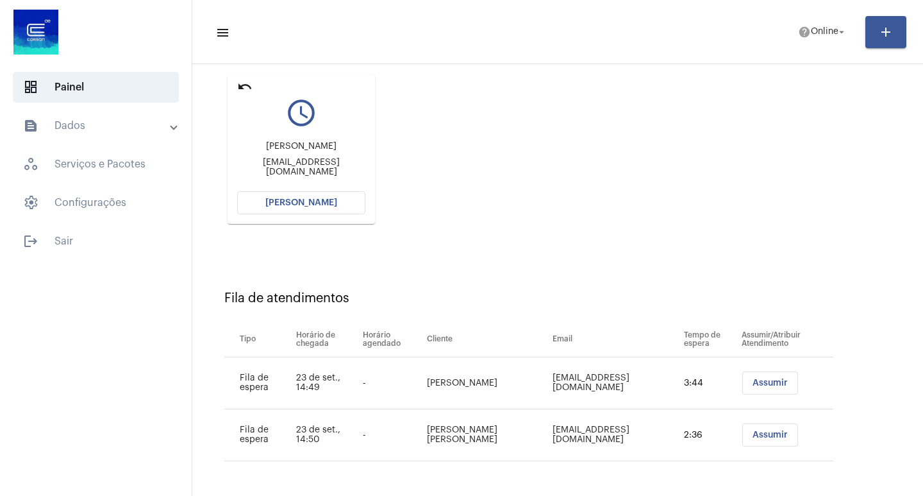
click at [619, 376] on td "[EMAIL_ADDRESS][DOMAIN_NAME]" at bounding box center [615, 383] width 131 height 52
click at [335, 194] on button "[PERSON_NAME]" at bounding box center [301, 202] width 128 height 23
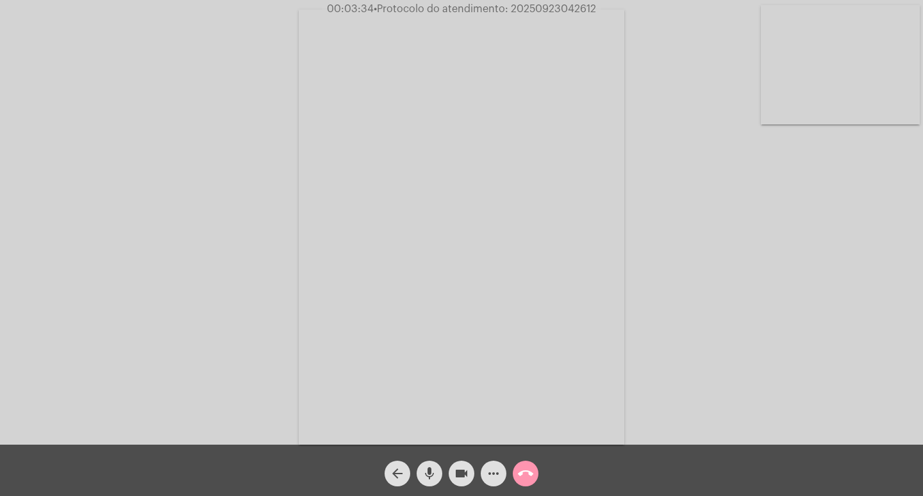
click at [460, 463] on span "videocam" at bounding box center [461, 473] width 15 height 26
click at [458, 469] on mat-icon "videocam_off" at bounding box center [461, 473] width 15 height 15
click at [680, 94] on div "Acessando Câmera e Microfone..." at bounding box center [461, 225] width 921 height 444
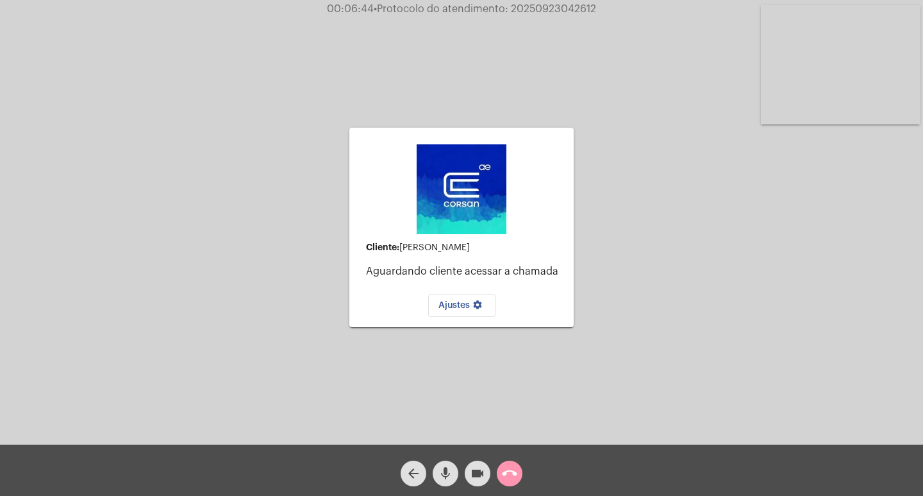
click at [515, 475] on mat-icon "call_end" at bounding box center [509, 473] width 15 height 15
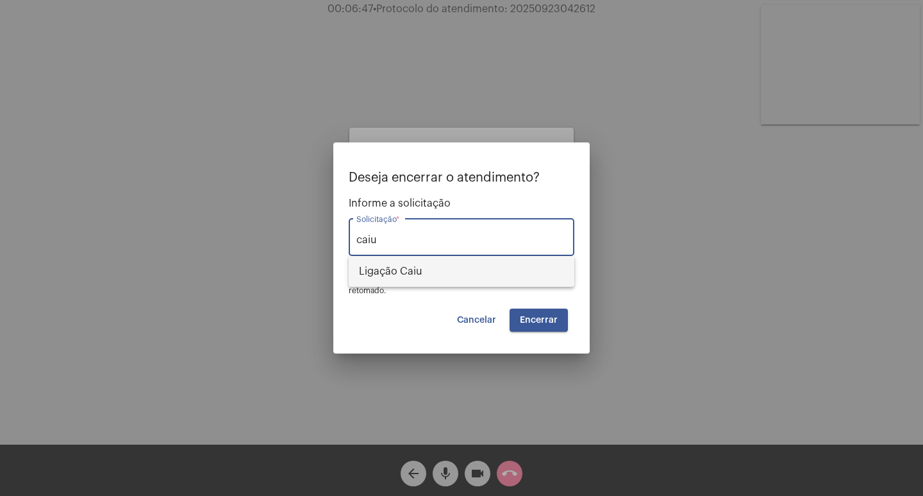
click at [458, 262] on span "Ligação Caiu" at bounding box center [461, 271] width 205 height 31
type input "Ligação Caiu"
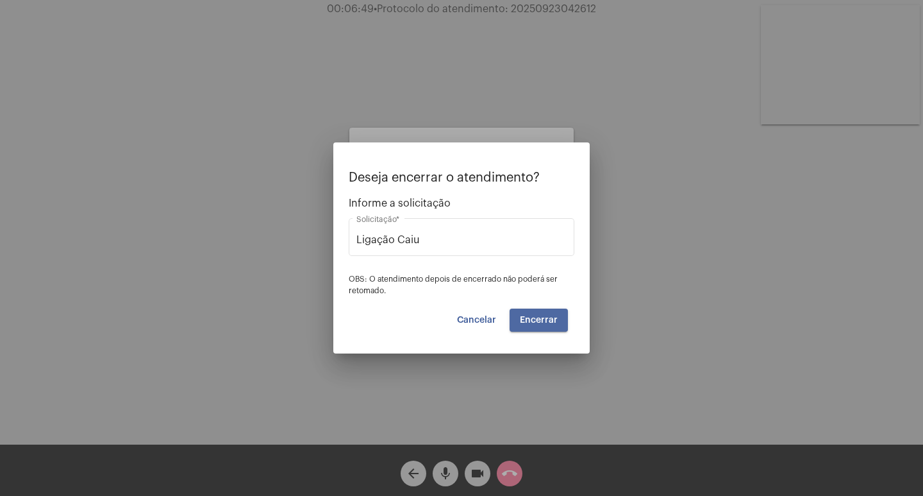
click at [528, 312] on button "Encerrar" at bounding box center [539, 319] width 58 height 23
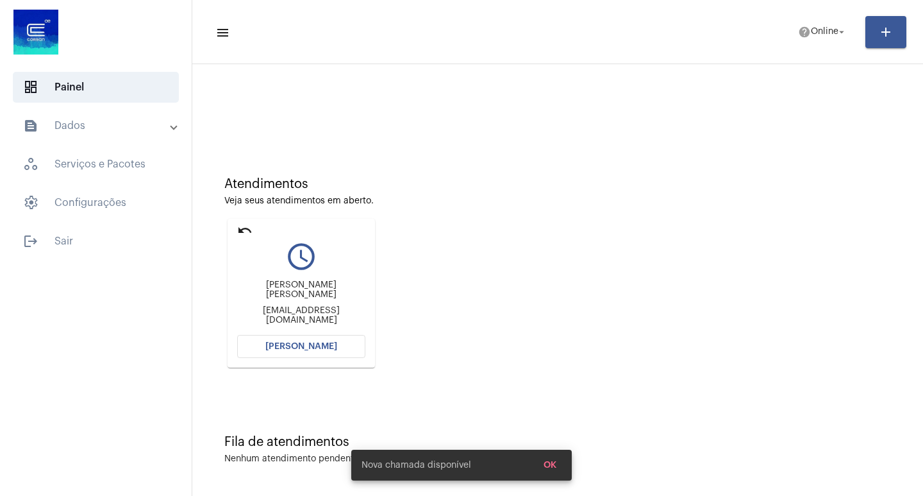
scroll to position [97, 0]
click at [321, 335] on button "[PERSON_NAME]" at bounding box center [301, 346] width 128 height 23
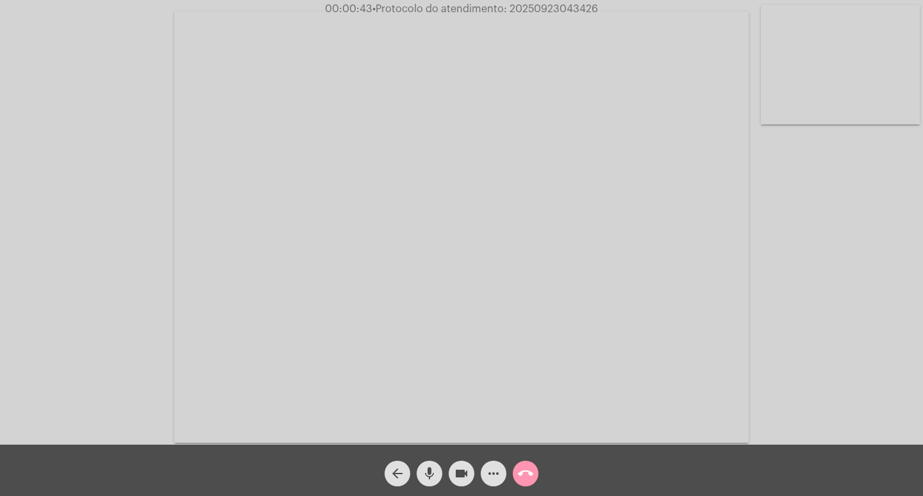
click at [466, 480] on mat-icon "videocam" at bounding box center [461, 473] width 15 height 15
click at [438, 474] on button "mic" at bounding box center [430, 473] width 26 height 26
click at [452, 460] on div "videocam_off" at bounding box center [462, 470] width 32 height 32
click at [434, 469] on mat-icon "mic_off" at bounding box center [429, 473] width 15 height 15
click at [495, 469] on mat-icon "more_horiz" at bounding box center [493, 473] width 15 height 15
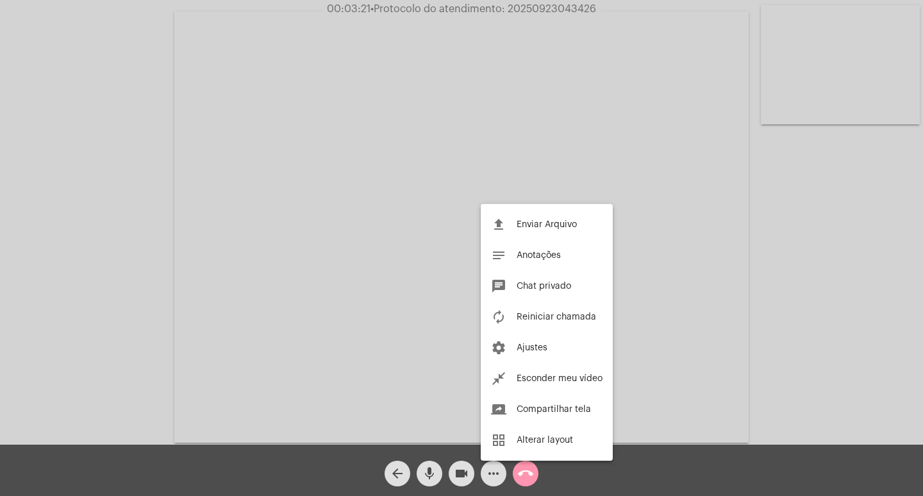
click at [418, 272] on div at bounding box center [461, 248] width 923 height 496
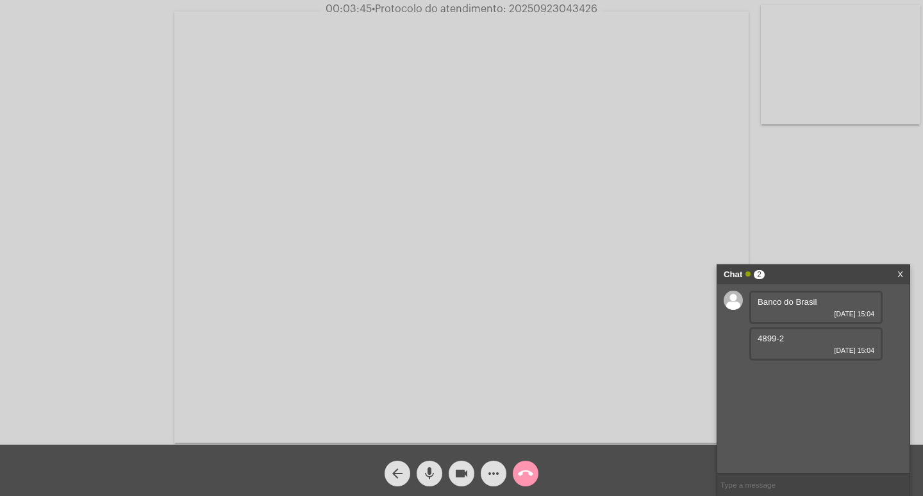
click at [768, 342] on span "4899-2" at bounding box center [771, 338] width 26 height 10
click at [762, 337] on span "4899-2" at bounding box center [771, 338] width 26 height 10
click at [773, 339] on span "4899-2" at bounding box center [771, 338] width 26 height 10
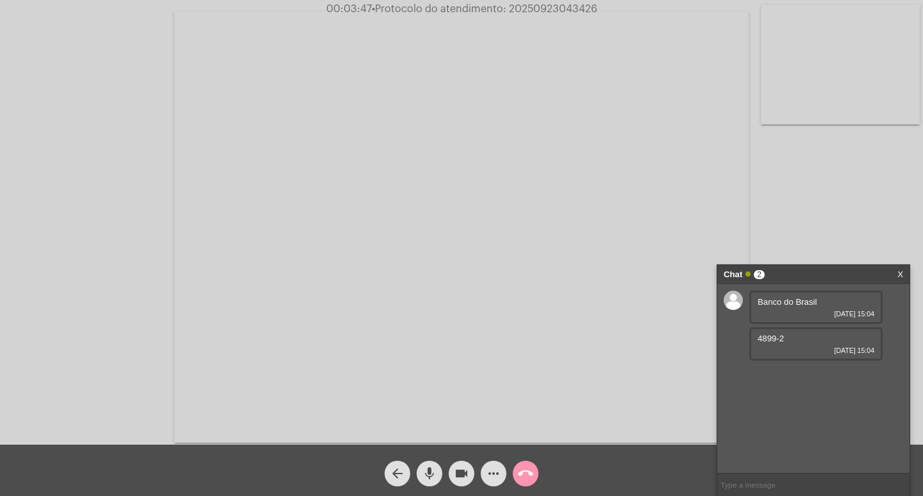
click at [773, 339] on span "4899-2" at bounding box center [771, 338] width 26 height 10
copy span "4899-2"
click at [768, 375] on span "20758-6" at bounding box center [773, 375] width 31 height 10
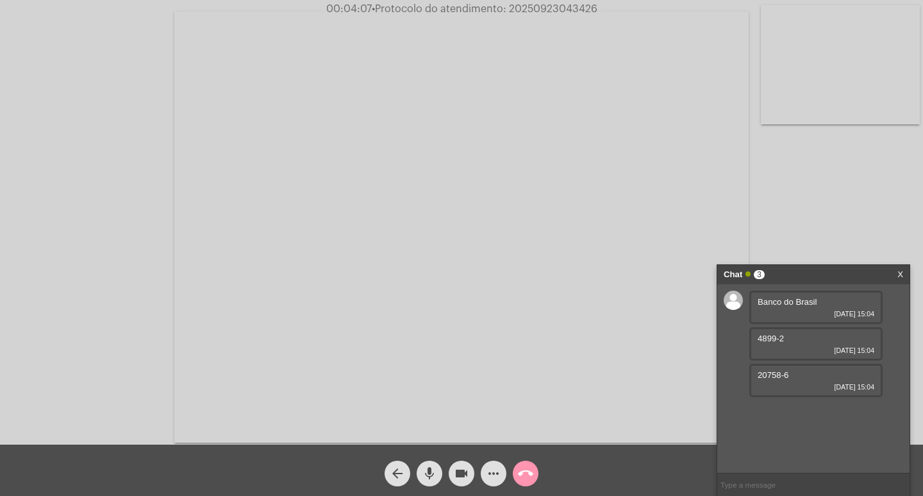
copy span "20758-6"
click at [531, 12] on span "• Protocolo do atendimento: 20250923043426" at bounding box center [486, 9] width 226 height 10
copy span "20250923043426"
click at [764, 486] on input "text" at bounding box center [814, 484] width 192 height 22
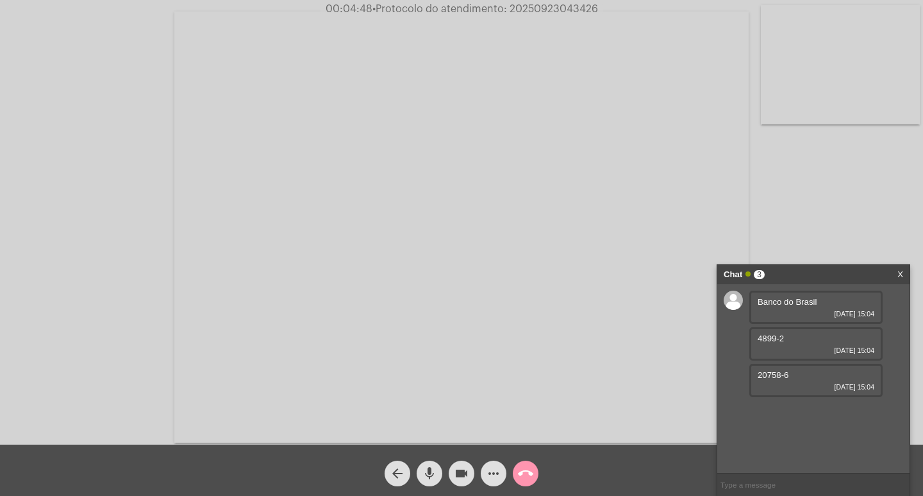
paste input "20250923043426"
type input "20250923043426"
click at [792, 485] on input "20250923043426" at bounding box center [814, 484] width 192 height 22
click at [806, 269] on div "Chat 3" at bounding box center [800, 274] width 153 height 19
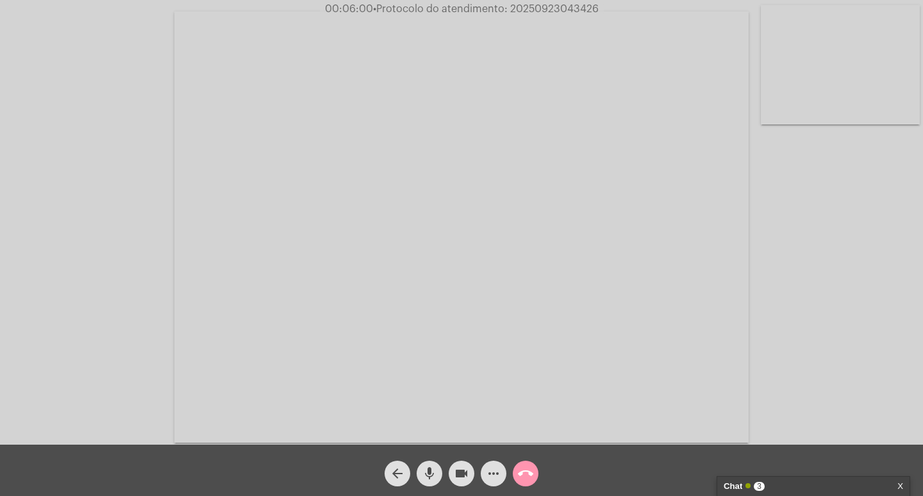
click at [465, 467] on mat-icon "videocam" at bounding box center [461, 473] width 15 height 15
click at [428, 462] on span "mic" at bounding box center [429, 473] width 15 height 26
click at [525, 471] on mat-icon "call_end" at bounding box center [525, 473] width 15 height 15
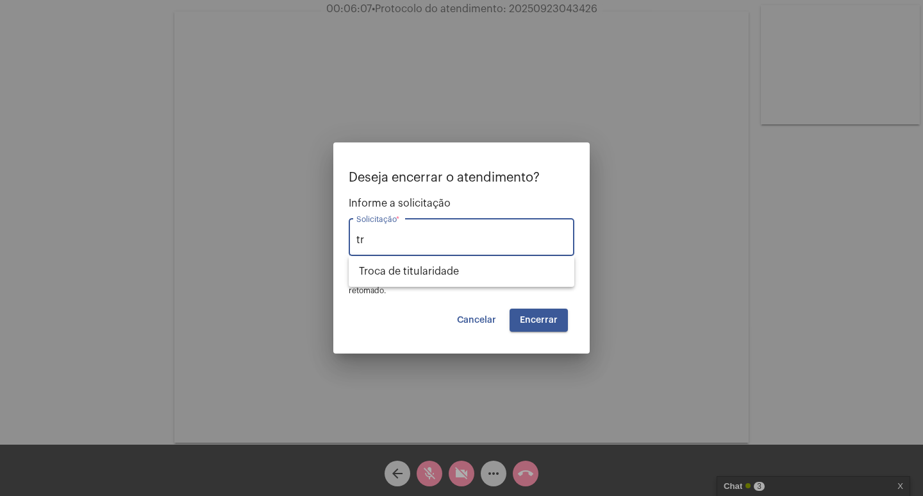
type input "t"
type input "d"
drag, startPoint x: 435, startPoint y: 269, endPoint x: 476, endPoint y: 291, distance: 47.3
click at [437, 269] on span "Outros" at bounding box center [461, 271] width 205 height 31
type input "Outros"
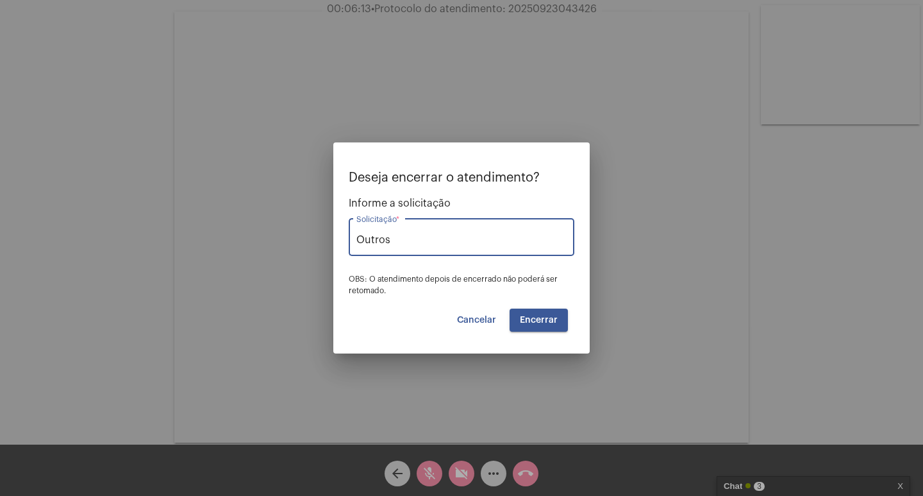
click at [554, 317] on span "Encerrar" at bounding box center [539, 319] width 38 height 9
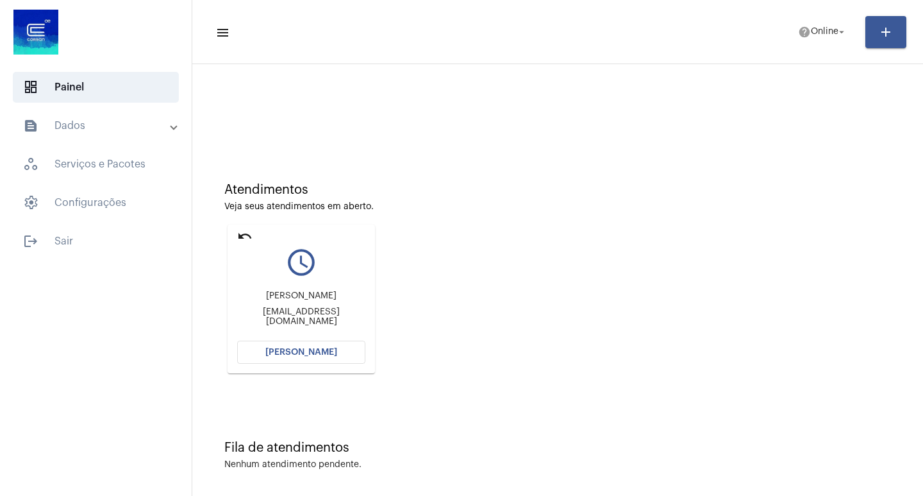
drag, startPoint x: 250, startPoint y: 236, endPoint x: 238, endPoint y: 160, distance: 76.6
click at [249, 235] on mat-icon "undo" at bounding box center [244, 235] width 15 height 15
click at [233, 228] on mat-card "undo query_builder [PERSON_NAME] [EMAIL_ADDRESS][DOMAIN_NAME] [PERSON_NAME]" at bounding box center [301, 298] width 147 height 149
click at [242, 235] on mat-icon "undo" at bounding box center [244, 235] width 15 height 15
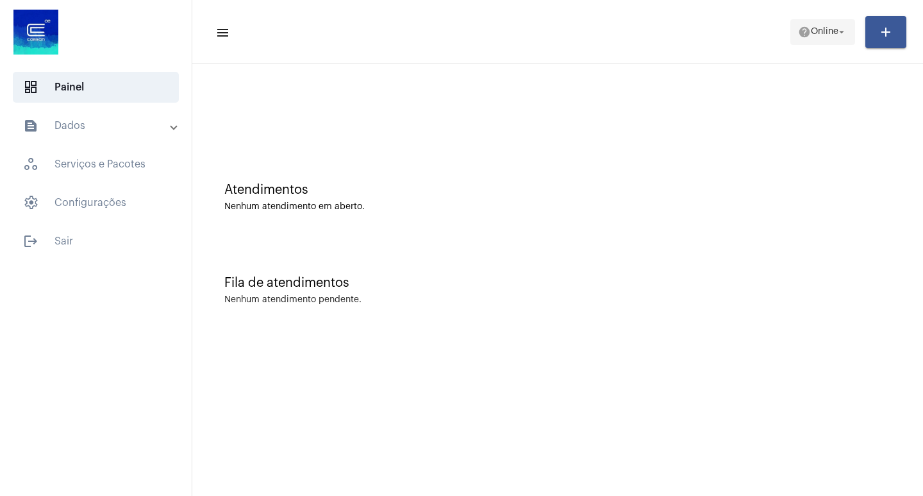
drag, startPoint x: 792, startPoint y: 27, endPoint x: 801, endPoint y: 27, distance: 9.0
click at [801, 27] on button "help Online arrow_drop_down" at bounding box center [823, 32] width 65 height 26
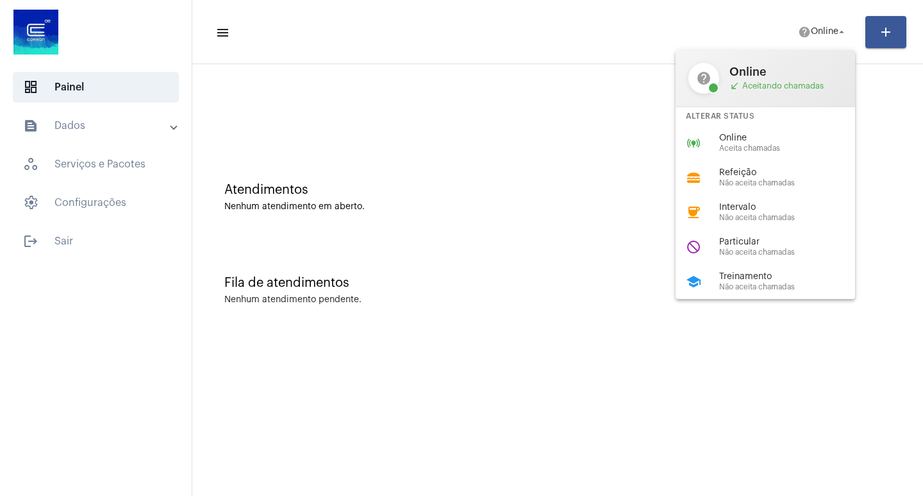
drag, startPoint x: 742, startPoint y: 232, endPoint x: 692, endPoint y: 200, distance: 59.4
click at [741, 232] on div "do_not_disturb Particular Não aceita chamadas" at bounding box center [776, 247] width 200 height 35
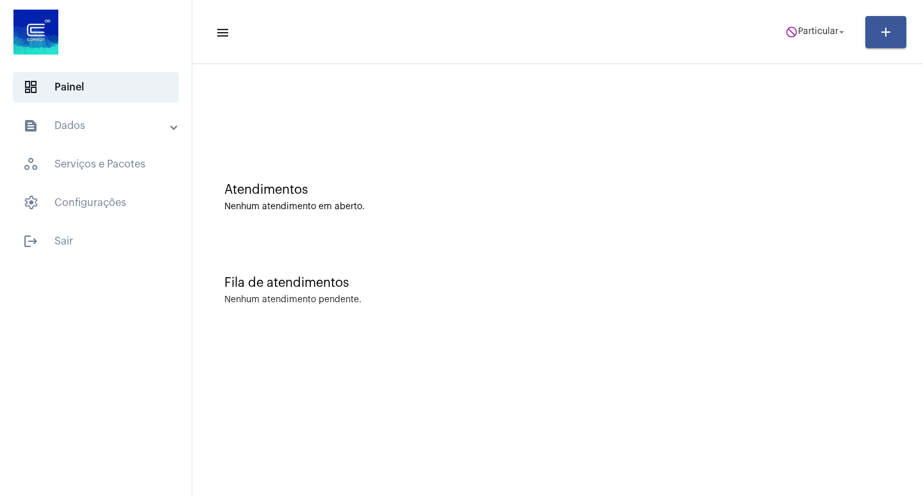
click at [81, 141] on mat-accordion "text_snippet_outlined Dados history_outlined Histórico schedule_outlined Agenda…" at bounding box center [96, 164] width 192 height 108
click at [95, 137] on mat-expansion-panel-header "text_snippet_outlined Dados" at bounding box center [100, 125] width 184 height 31
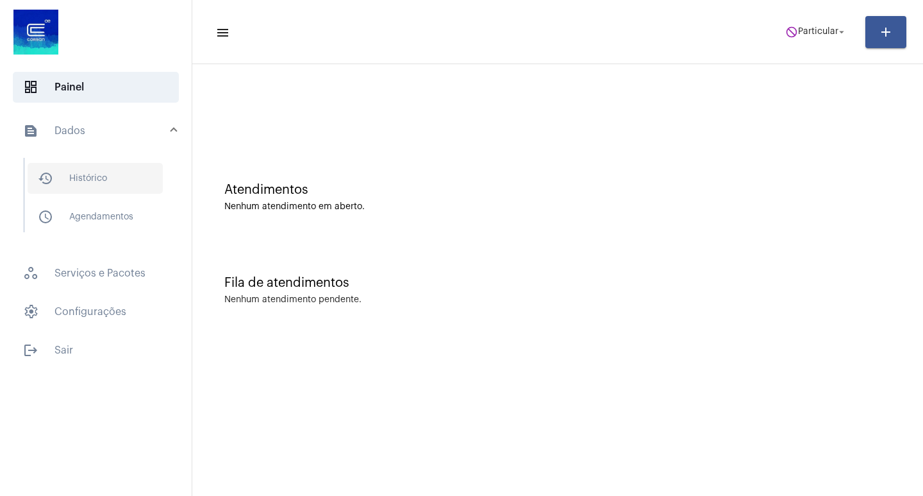
click at [105, 163] on span "history_outlined Histórico" at bounding box center [95, 178] width 135 height 31
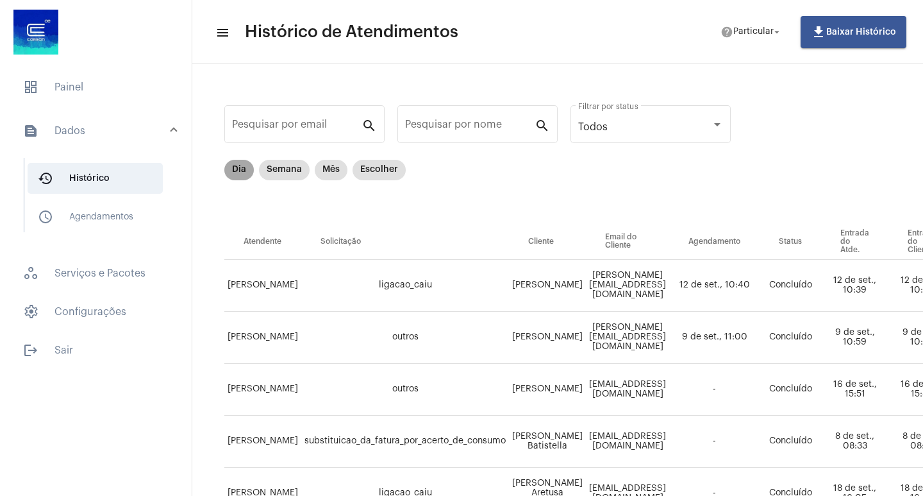
click at [231, 167] on mat-chip "Dia" at bounding box center [238, 170] width 29 height 21
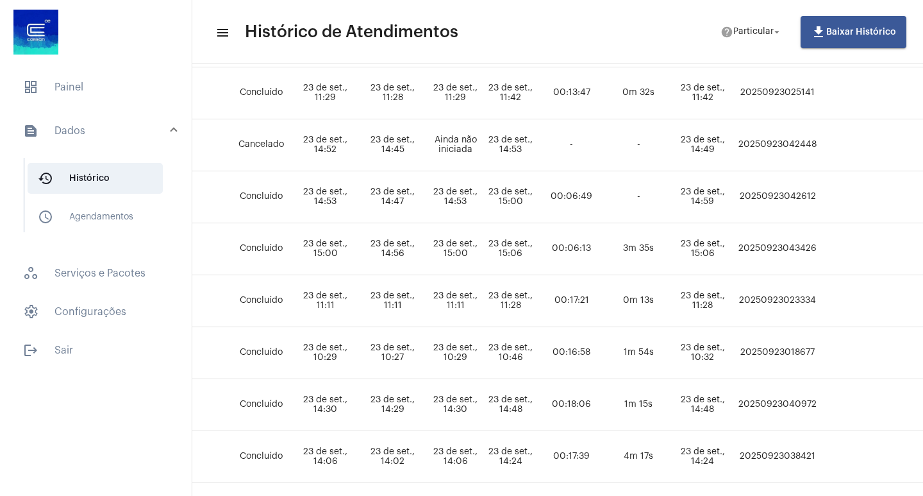
scroll to position [192, 543]
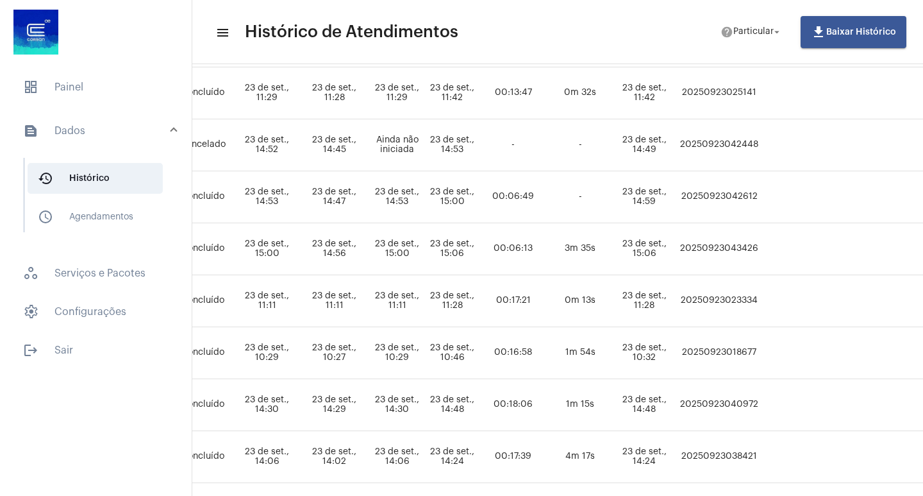
click at [762, 239] on td "20250923043426" at bounding box center [720, 249] width 86 height 52
copy td "20250923043426"
click at [37, 97] on span "dashboard Painel" at bounding box center [96, 87] width 166 height 31
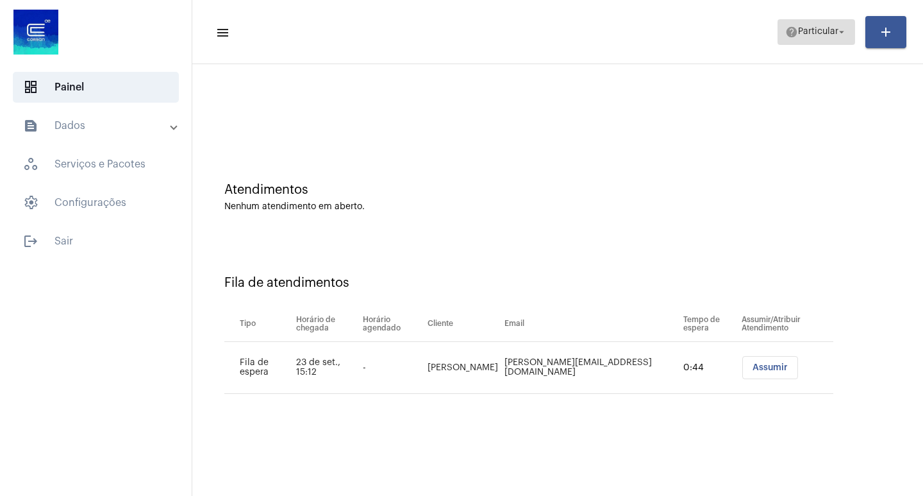
click at [830, 35] on span "Particular" at bounding box center [818, 32] width 40 height 9
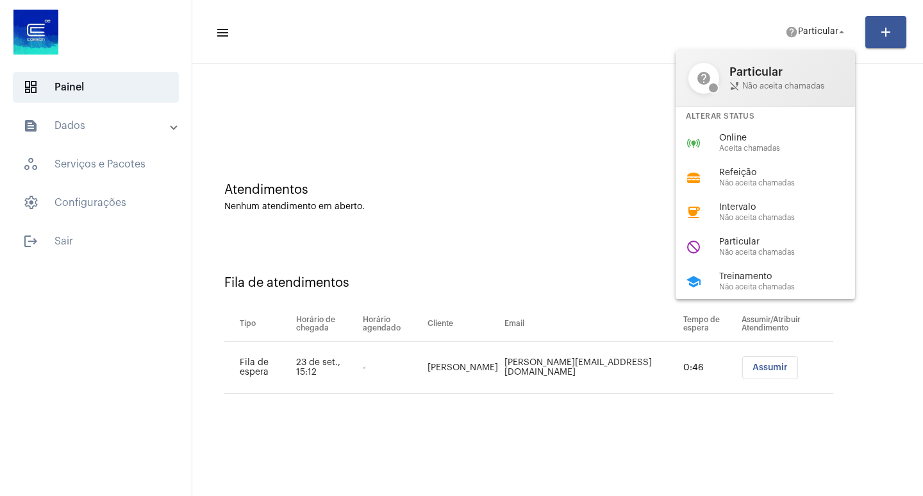
click at [752, 150] on span "Aceita chamadas" at bounding box center [792, 148] width 146 height 8
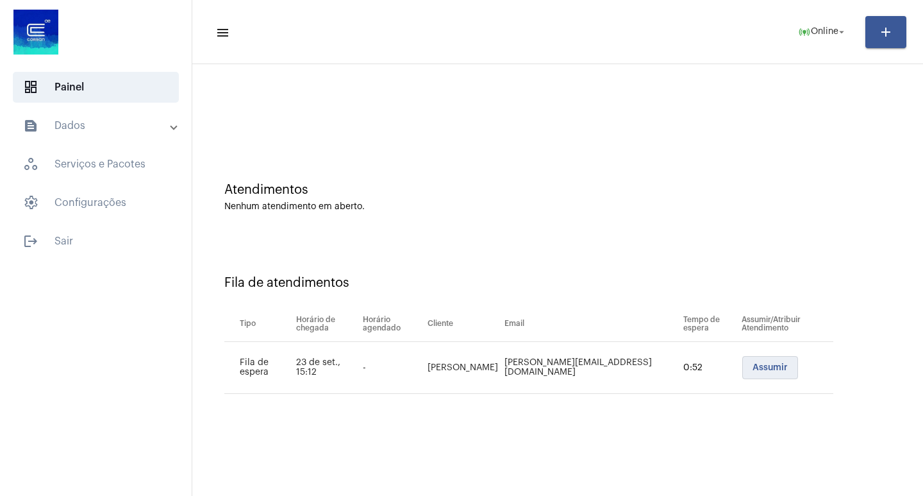
click at [750, 376] on button "Assumir" at bounding box center [771, 367] width 56 height 23
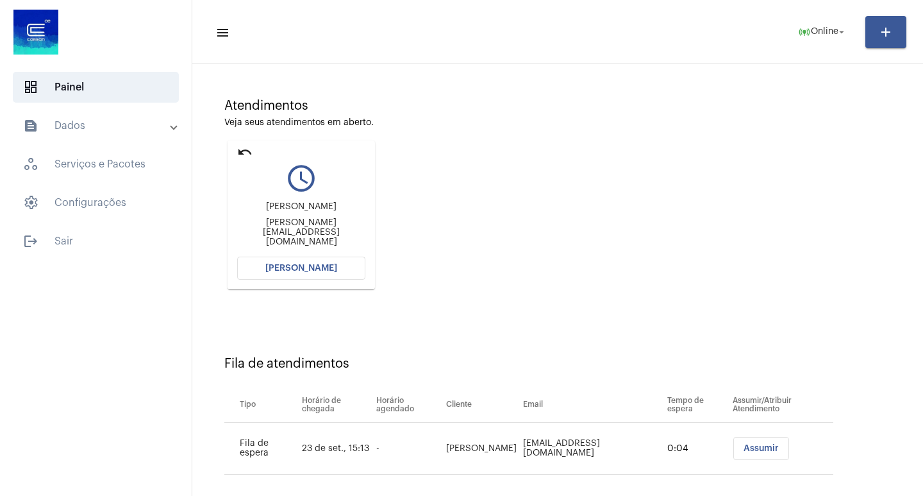
scroll to position [97, 0]
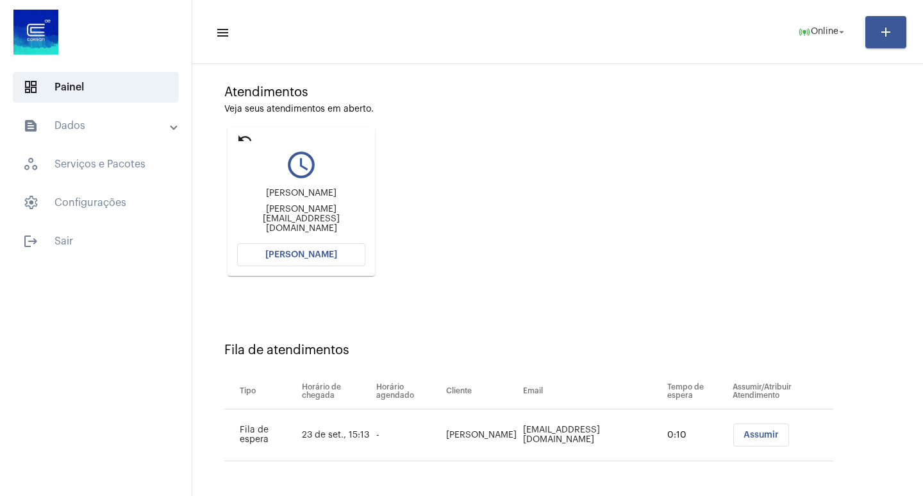
click at [278, 268] on mat-card "undo query_builder Marcelo [EMAIL_ADDRESS][DOMAIN_NAME] [PERSON_NAME]" at bounding box center [301, 201] width 147 height 149
click at [289, 258] on span "[PERSON_NAME]" at bounding box center [301, 254] width 72 height 9
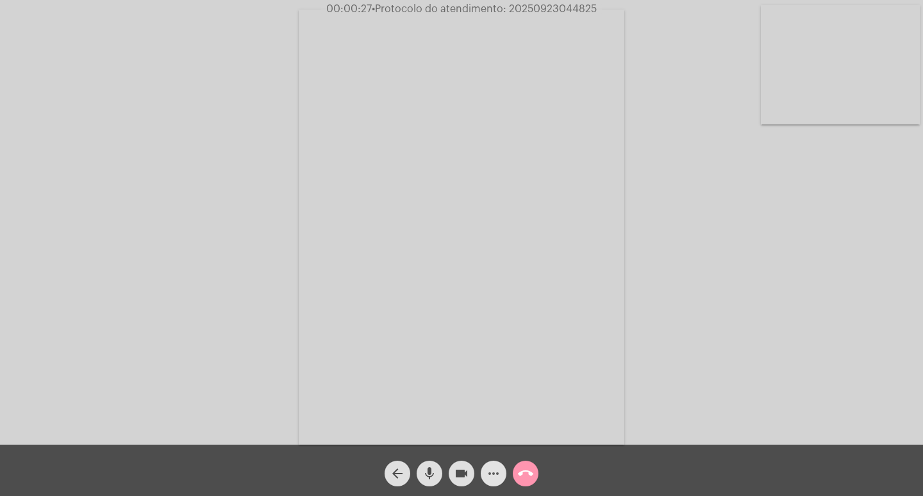
click at [501, 478] on button "more_horiz" at bounding box center [494, 473] width 26 height 26
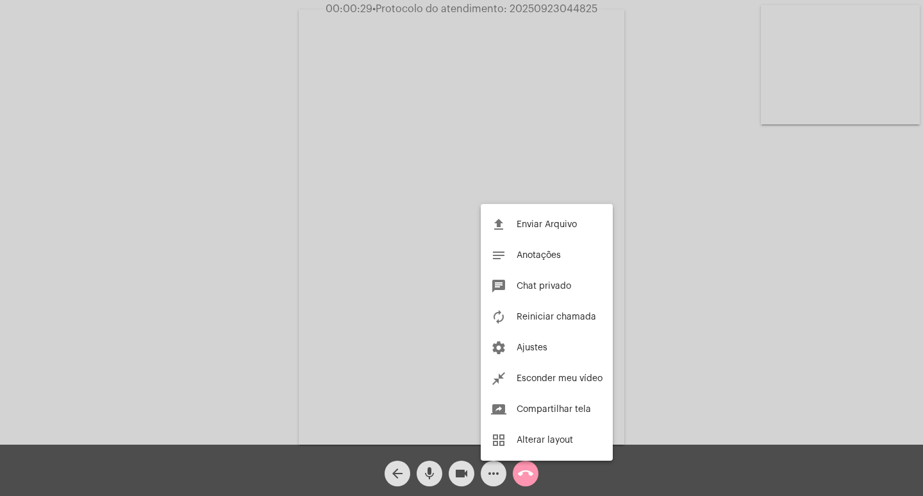
click at [353, 170] on div at bounding box center [461, 248] width 923 height 496
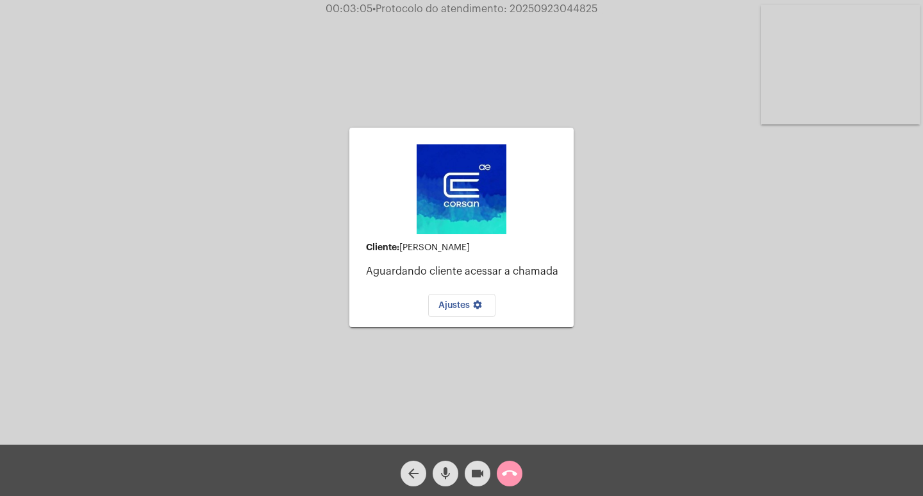
click at [509, 472] on mat-icon "call_end" at bounding box center [509, 473] width 15 height 15
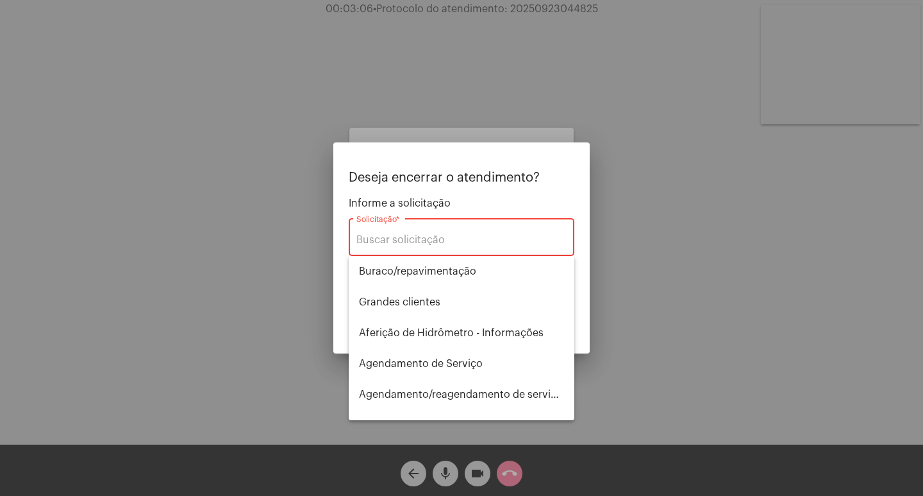
click at [461, 233] on div "Solicitação *" at bounding box center [462, 235] width 210 height 40
click at [457, 246] on input "Solicitação *" at bounding box center [462, 240] width 210 height 12
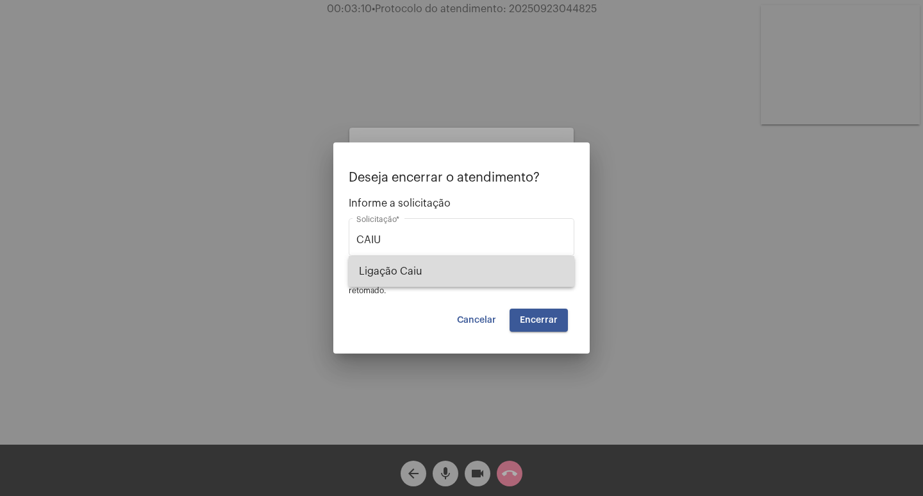
click at [465, 260] on span "Ligação Caiu" at bounding box center [461, 271] width 205 height 31
type input "Ligação Caiu"
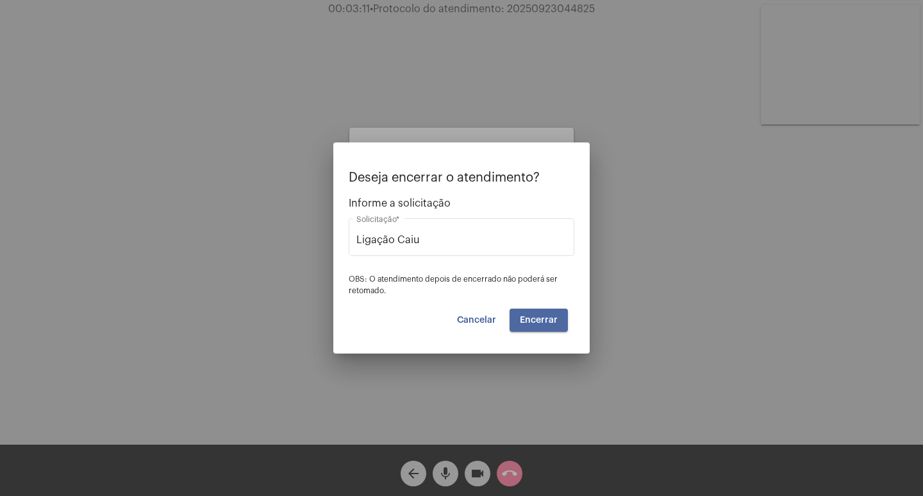
click at [531, 309] on button "Encerrar" at bounding box center [539, 319] width 58 height 23
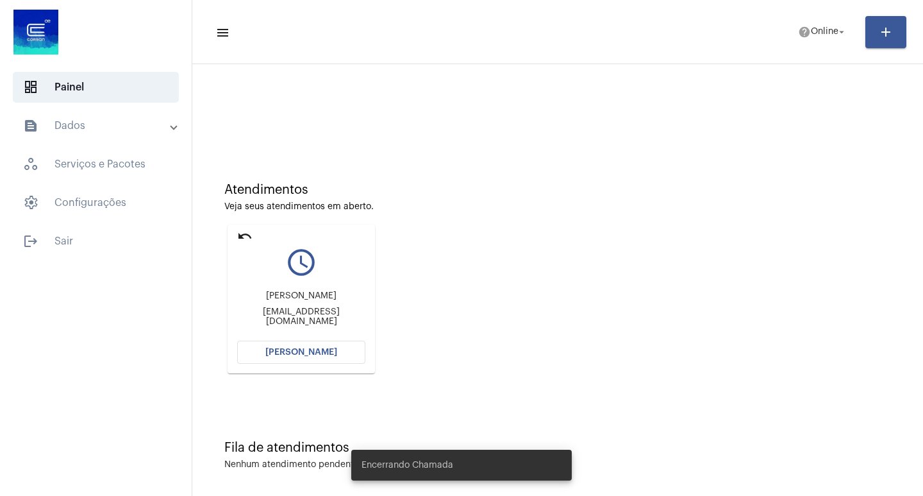
scroll to position [6, 0]
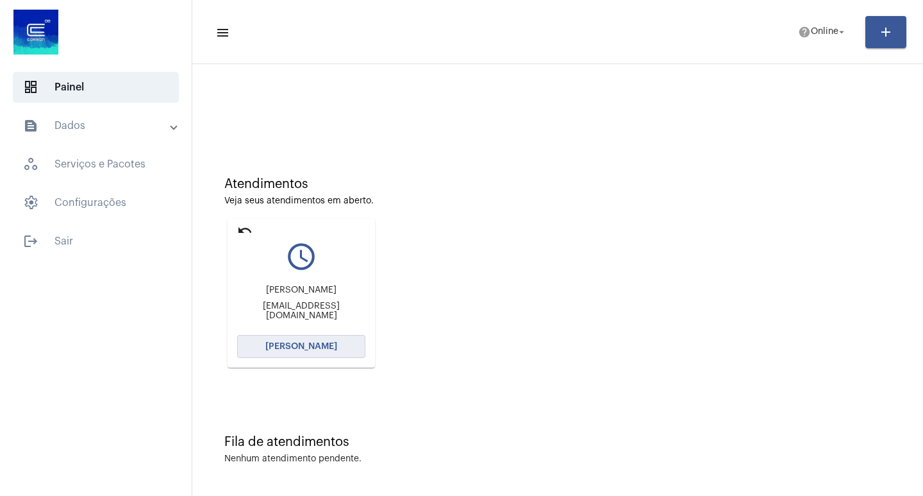
click at [312, 339] on button "[PERSON_NAME]" at bounding box center [301, 346] width 128 height 23
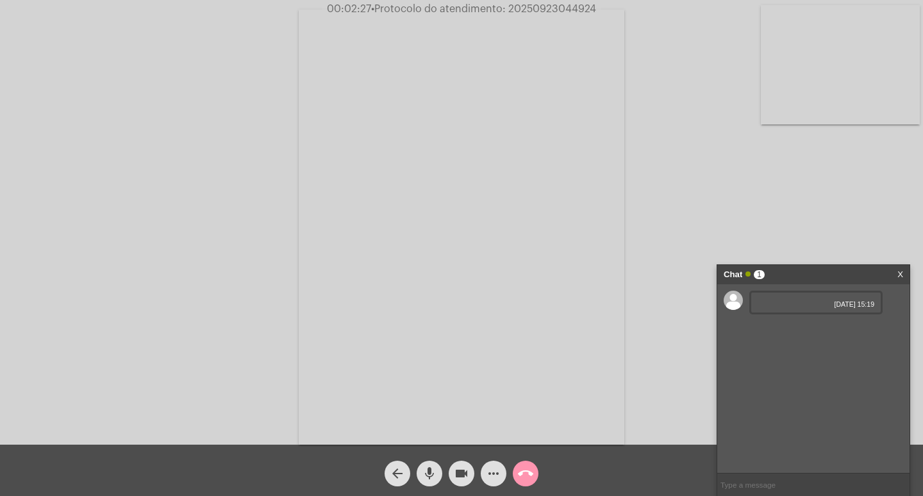
drag, startPoint x: 820, startPoint y: 303, endPoint x: 807, endPoint y: 300, distance: 13.7
click at [815, 303] on span "[DATE] 15:19" at bounding box center [816, 304] width 117 height 8
click at [800, 301] on span "[DATE] 15:19" at bounding box center [816, 304] width 117 height 8
drag, startPoint x: 768, startPoint y: 301, endPoint x: 807, endPoint y: 308, distance: 39.1
click at [803, 308] on div "[DATE] 15:19" at bounding box center [816, 302] width 133 height 24
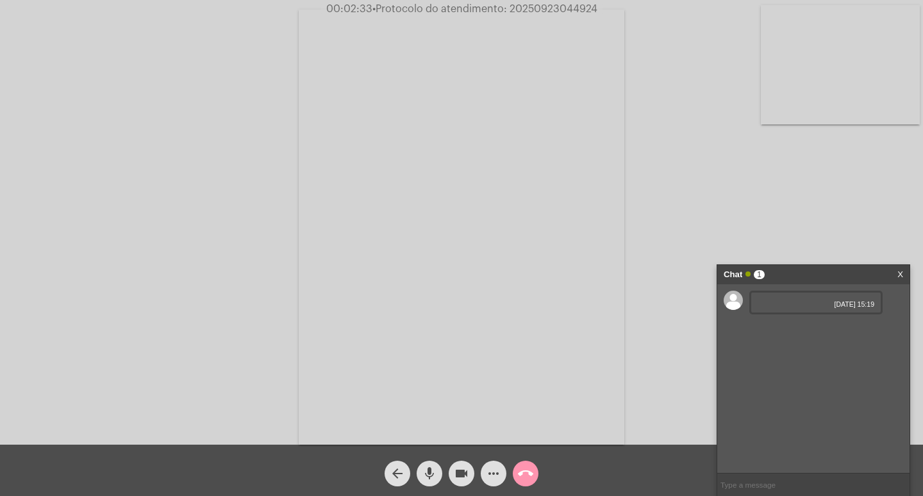
click at [795, 304] on span "[DATE] 15:19" at bounding box center [816, 304] width 117 height 8
click at [795, 301] on span "[DATE] 15:19" at bounding box center [816, 304] width 117 height 8
click at [787, 300] on span "[DATE] 15:19" at bounding box center [816, 304] width 117 height 8
click at [835, 333] on link "[URL][DOMAIN_NAME]" at bounding box center [802, 329] width 89 height 10
click at [786, 370] on link "[URL][DOMAIN_NAME]" at bounding box center [802, 365] width 89 height 10
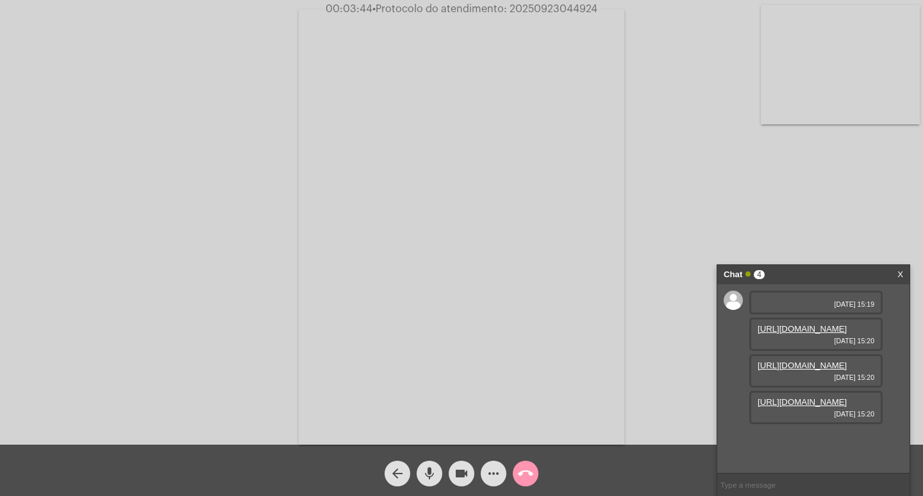
scroll to position [38, 0]
click at [786, 407] on link "[URL][DOMAIN_NAME]" at bounding box center [802, 402] width 89 height 10
click at [771, 443] on span "2180390-0" at bounding box center [778, 438] width 40 height 10
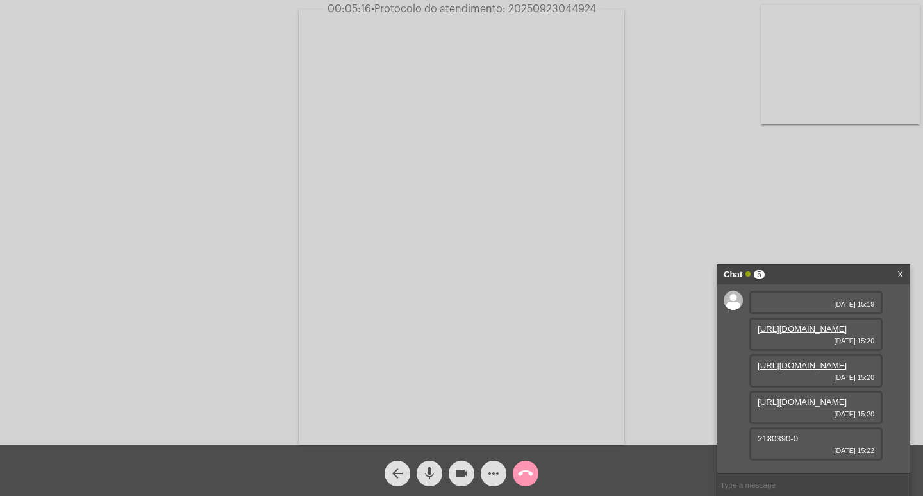
copy span "2180390"
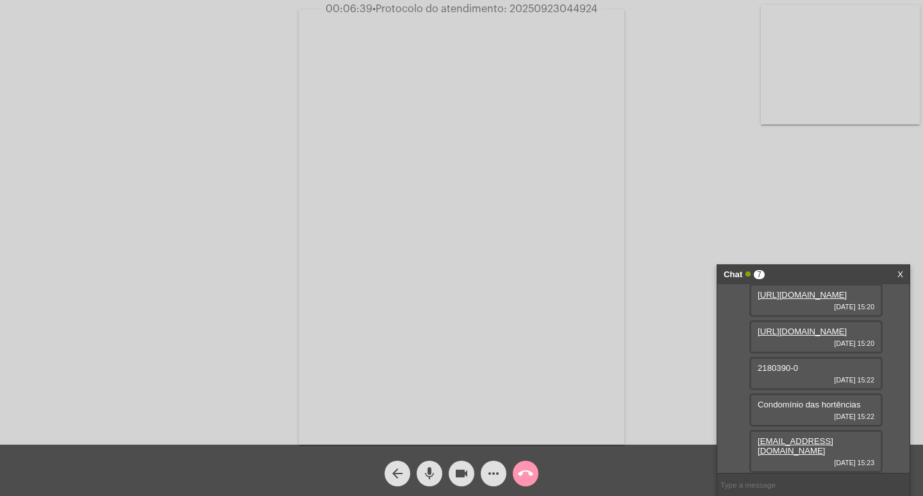
scroll to position [147, 0]
drag, startPoint x: 821, startPoint y: 445, endPoint x: 546, endPoint y: 266, distance: 328.2
click at [546, 266] on video at bounding box center [462, 227] width 326 height 435
drag, startPoint x: 802, startPoint y: 445, endPoint x: 835, endPoint y: 237, distance: 211.0
drag, startPoint x: 835, startPoint y: 237, endPoint x: 875, endPoint y: 226, distance: 41.1
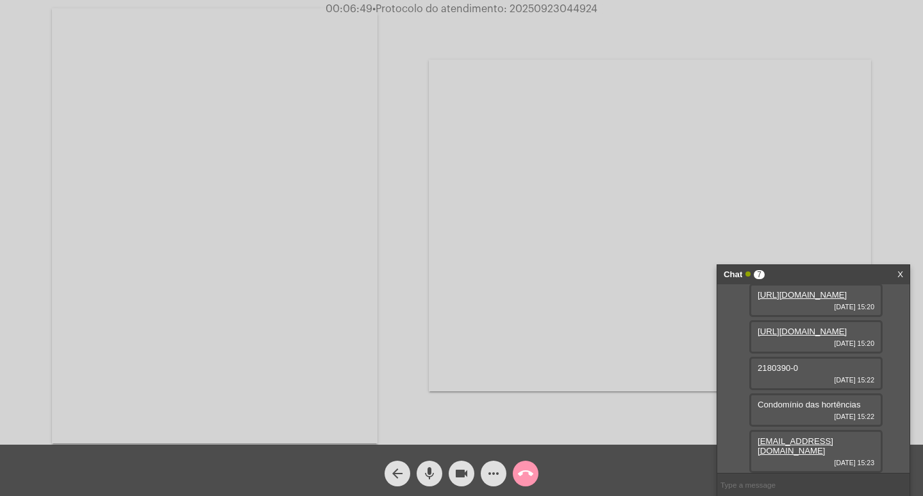
click at [875, 226] on div "Acessando Câmera e Microfone..." at bounding box center [461, 224] width 921 height 444
click at [775, 448] on span "51986482596" at bounding box center [784, 451] width 52 height 10
copy span "51986482596"
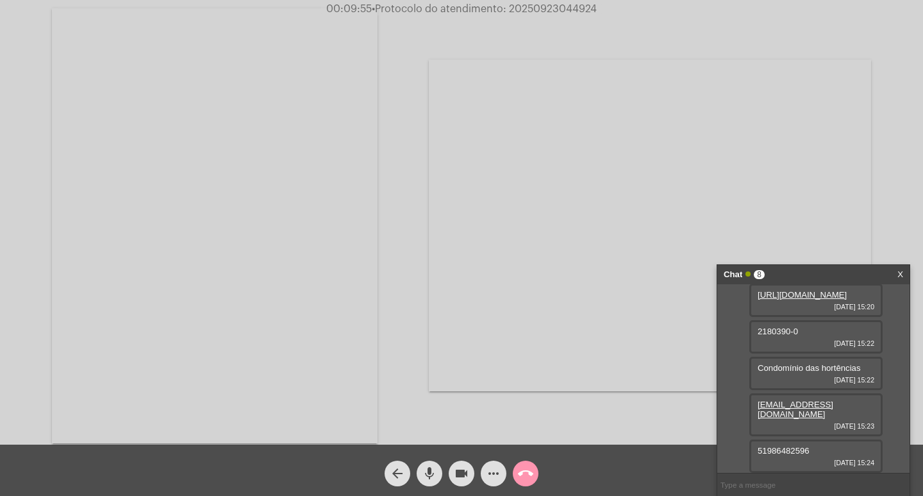
click at [507, 12] on span "• Protocolo do atendimento: 20250923044924" at bounding box center [484, 9] width 225 height 10
click at [507, 12] on span "• Protocolo do atendimento: 20250923044924" at bounding box center [485, 9] width 225 height 10
click at [531, 13] on span "• Protocolo do atendimento: 20250923044924" at bounding box center [483, 9] width 225 height 10
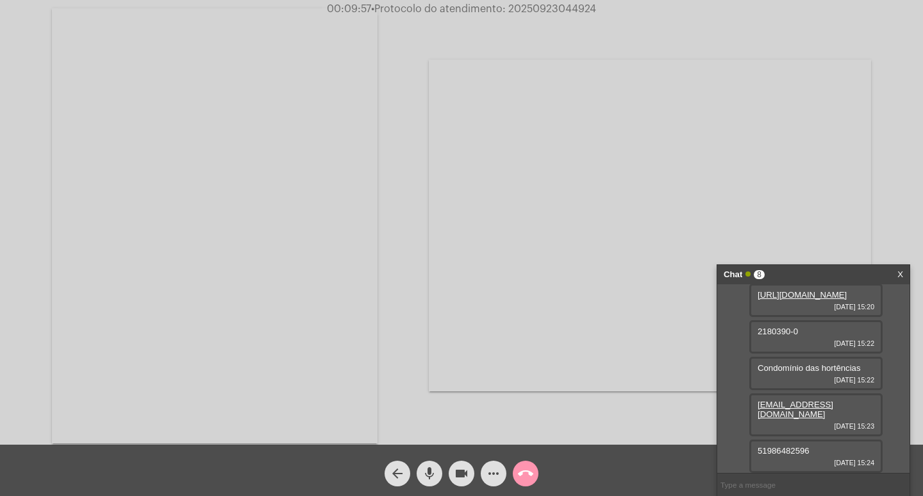
click at [531, 13] on span "• Protocolo do atendimento: 20250923044924" at bounding box center [483, 9] width 225 height 10
click at [532, 26] on div "Acessando Câmera e Microfone..." at bounding box center [650, 225] width 442 height 441
click at [296, 119] on video at bounding box center [215, 225] width 326 height 435
click at [581, 8] on span "• Protocolo do atendimento: 20250923044924" at bounding box center [482, 9] width 225 height 10
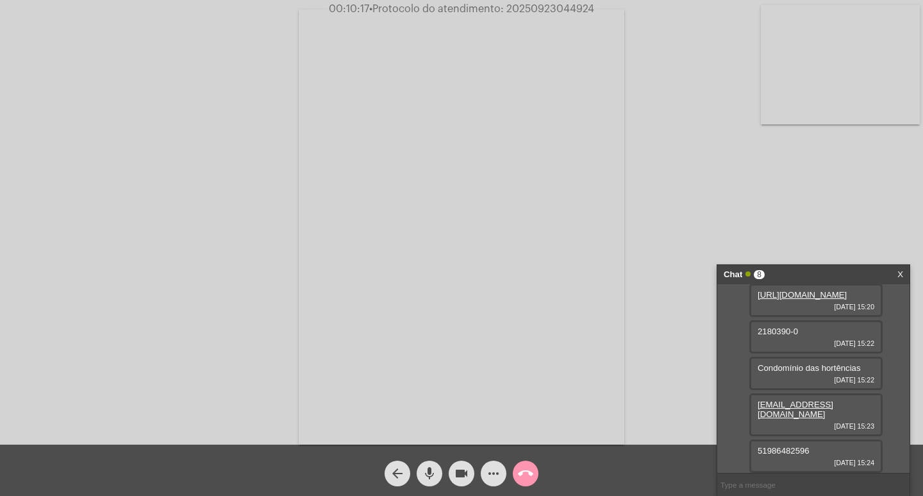
click at [754, 490] on input "text" at bounding box center [814, 484] width 192 height 22
paste input "20250923044924"
type input "20250923044924"
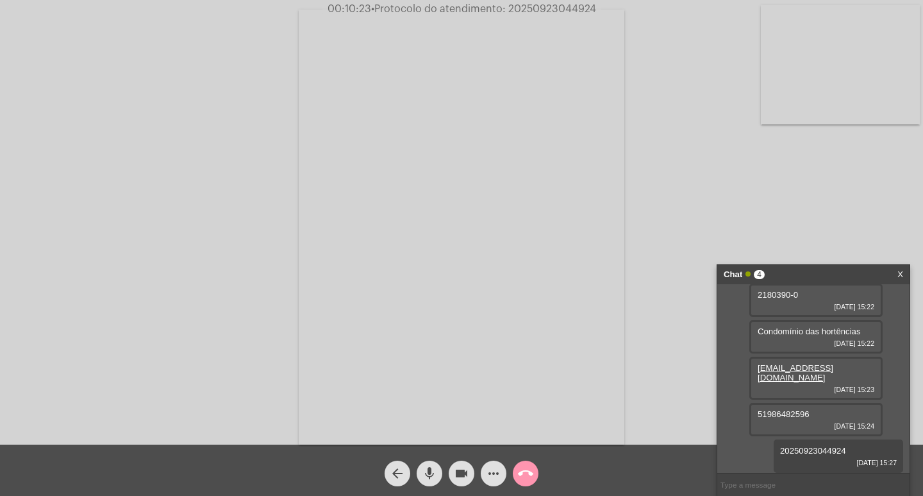
click at [834, 271] on div "Chat 4" at bounding box center [800, 274] width 153 height 19
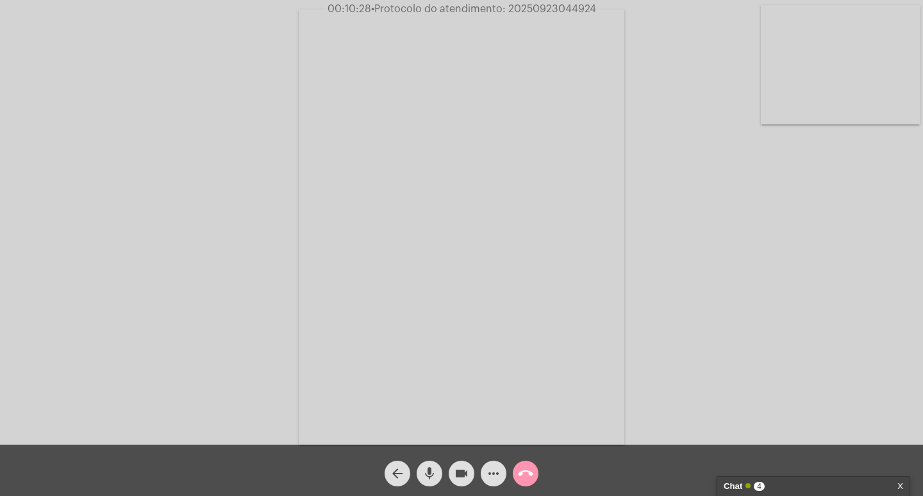
click at [465, 467] on mat-icon "videocam" at bounding box center [461, 473] width 15 height 15
click at [421, 476] on button "mic" at bounding box center [430, 473] width 26 height 26
click at [524, 470] on mat-icon "call_end" at bounding box center [525, 473] width 15 height 15
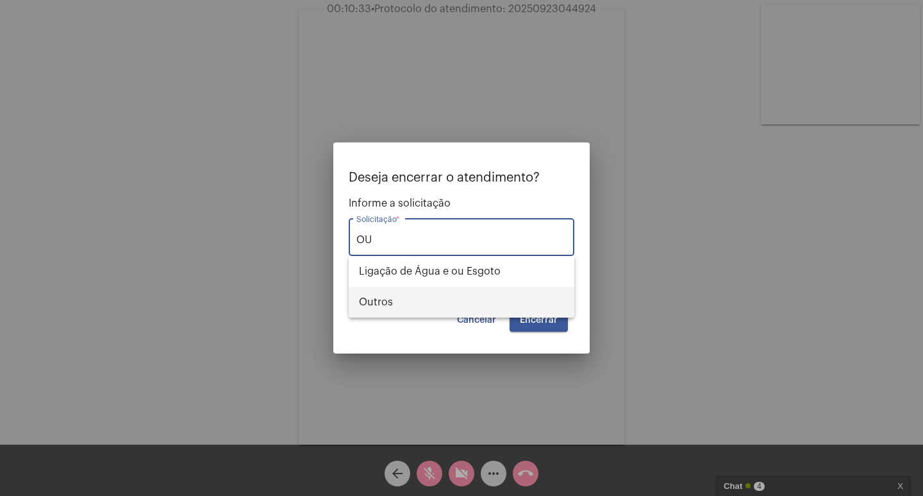
click at [483, 305] on span "Outros" at bounding box center [461, 302] width 205 height 31
type input "Outros"
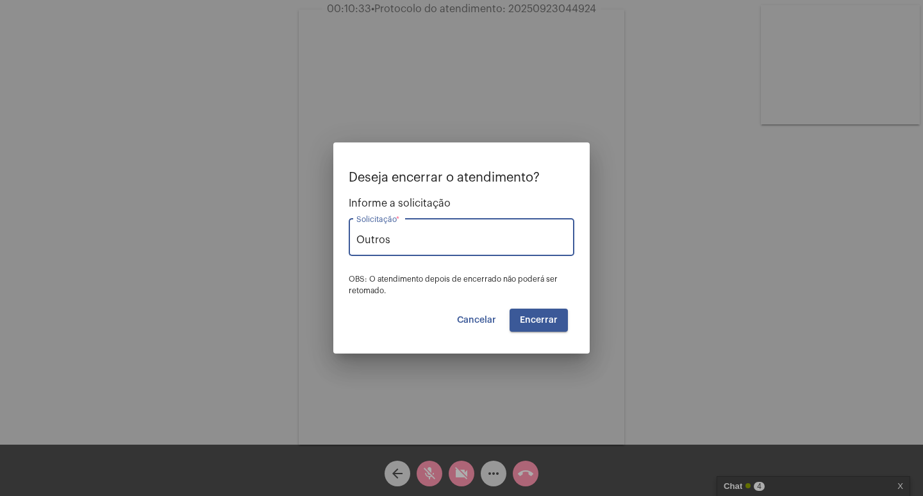
click at [525, 310] on button "Encerrar" at bounding box center [539, 319] width 58 height 23
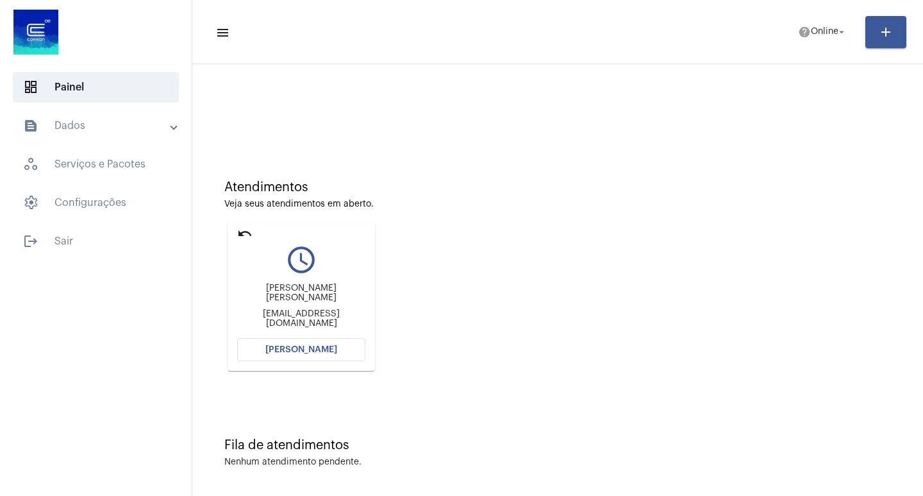
scroll to position [6, 0]
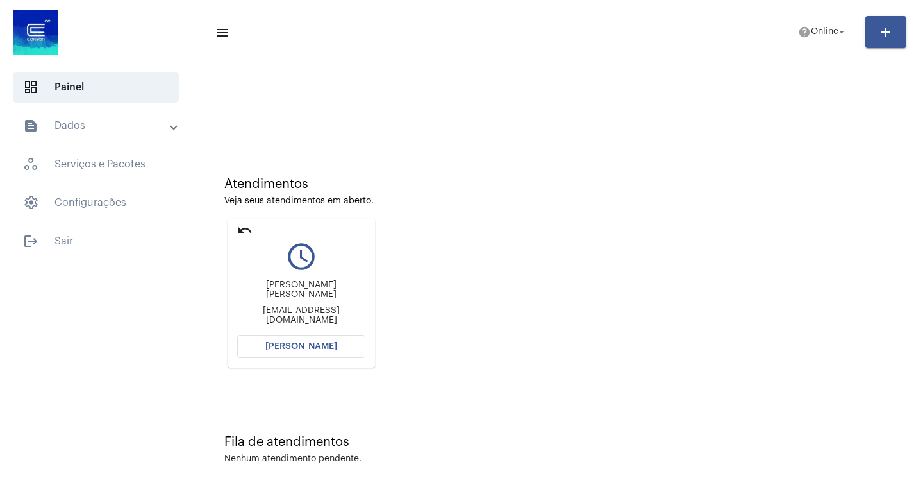
click at [246, 223] on mat-icon "undo" at bounding box center [244, 230] width 15 height 15
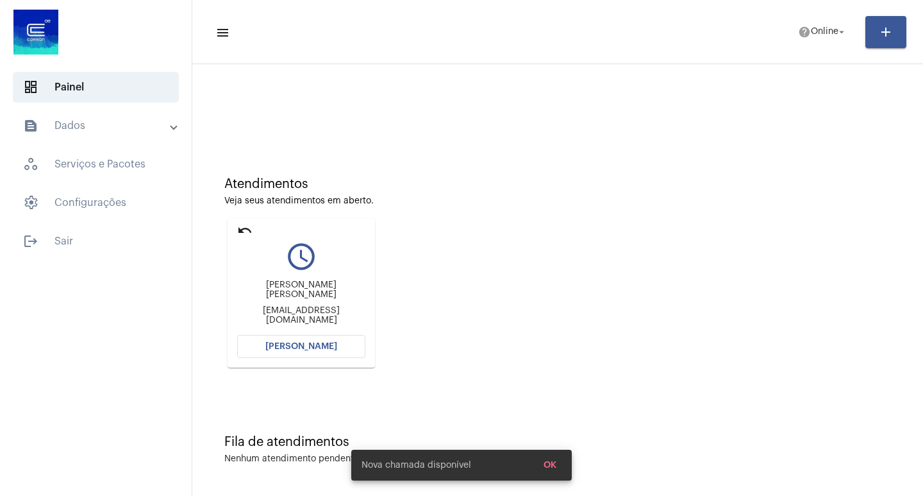
scroll to position [0, 0]
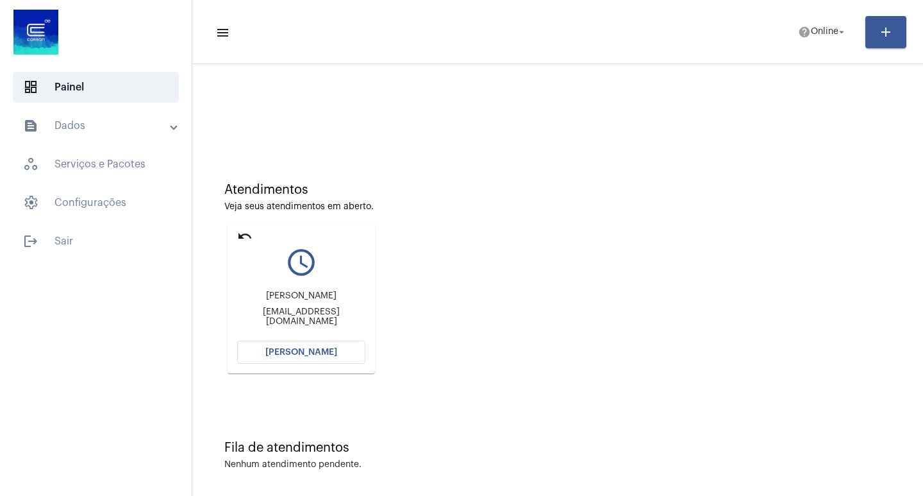
click at [319, 348] on span "[PERSON_NAME]" at bounding box center [301, 352] width 72 height 9
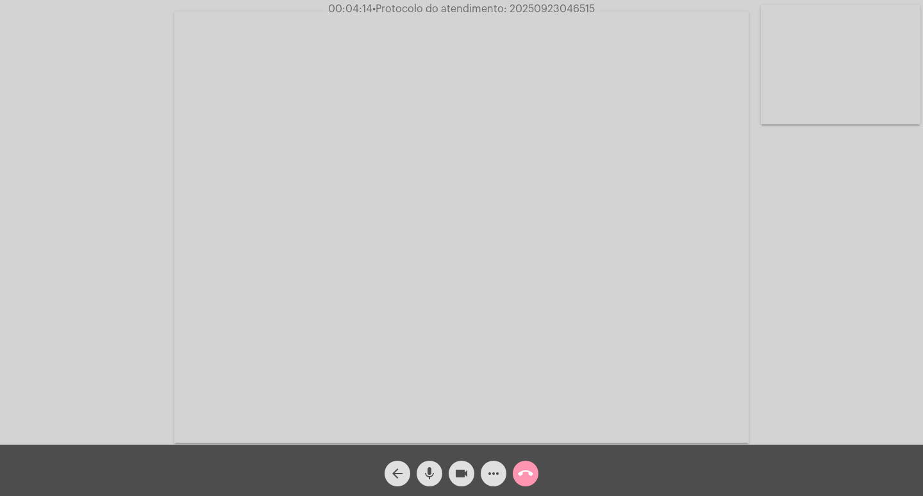
click at [501, 475] on mat-icon "more_horiz" at bounding box center [493, 473] width 15 height 15
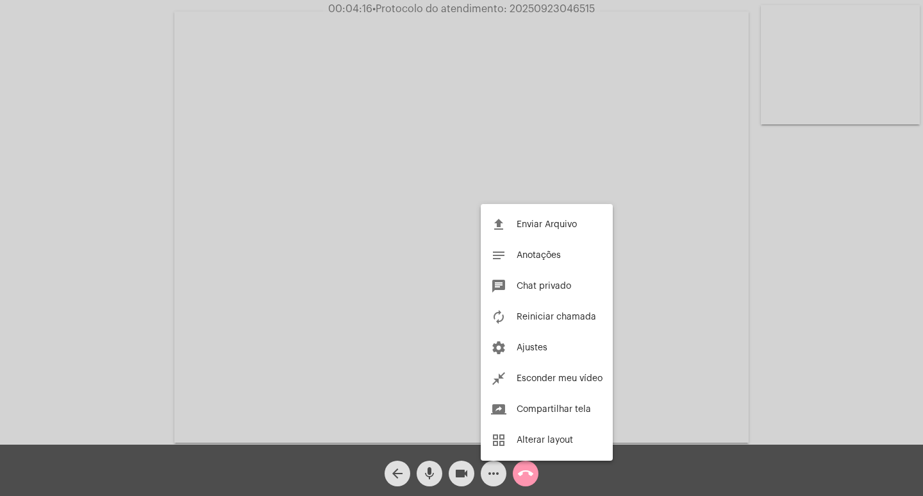
click at [490, 464] on div at bounding box center [461, 248] width 923 height 496
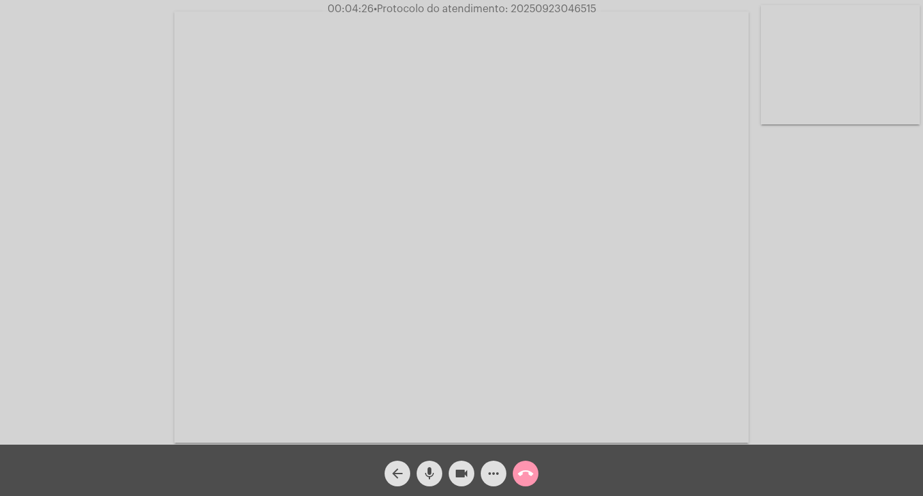
click at [460, 468] on mat-icon "videocam" at bounding box center [461, 473] width 15 height 15
click at [437, 471] on mat-icon "mic" at bounding box center [429, 473] width 15 height 15
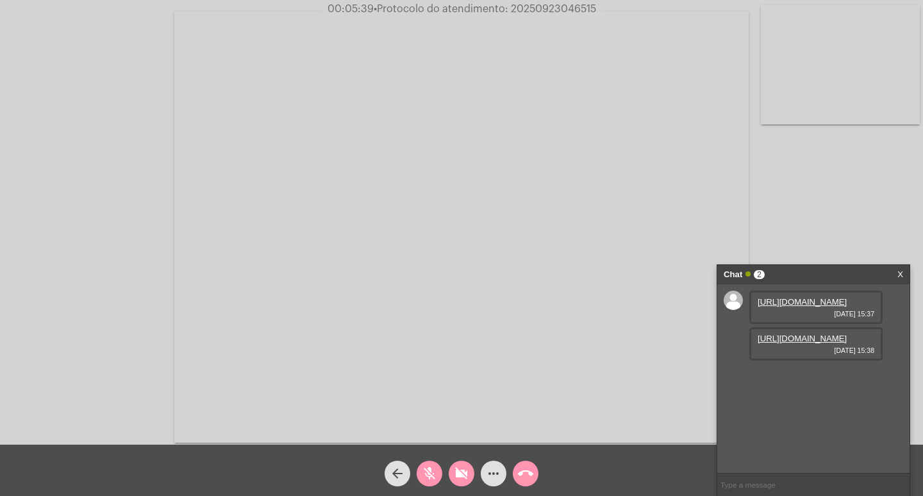
click at [797, 307] on link "https://neft-transfer-bucket.s3.amazonaws.com/temp-206f0ec7-3c8e-948e-654c-6fbb…" at bounding box center [802, 302] width 89 height 10
click at [809, 343] on link "https://neft-transfer-bucket.s3.amazonaws.com/temp-0236c443-4ca7-0d6c-b40d-7574…" at bounding box center [802, 338] width 89 height 10
click at [465, 468] on mat-icon "videocam_off" at bounding box center [461, 473] width 15 height 15
click at [435, 466] on mat-icon "mic_off" at bounding box center [429, 473] width 15 height 15
drag, startPoint x: 471, startPoint y: 476, endPoint x: 452, endPoint y: 474, distance: 19.4
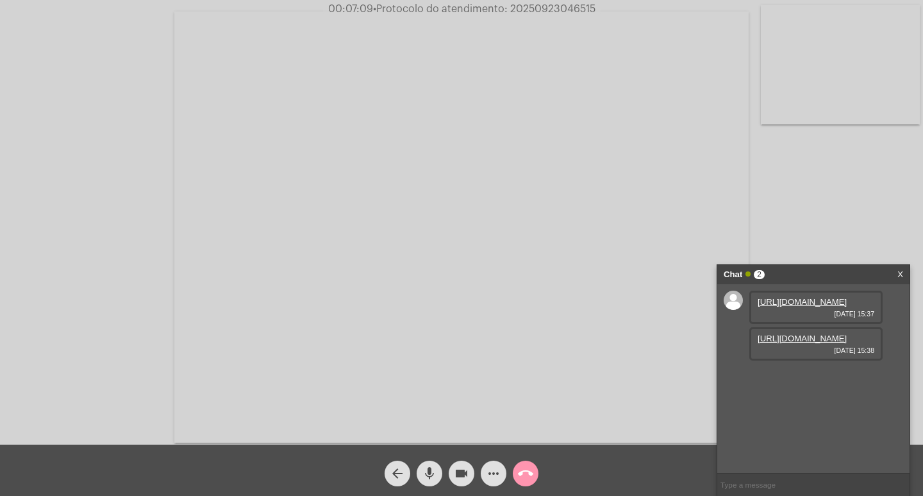
click at [469, 476] on button "videocam" at bounding box center [462, 473] width 26 height 26
click at [429, 473] on mat-icon "mic" at bounding box center [429, 473] width 15 height 15
click at [464, 473] on mat-icon "videocam_off" at bounding box center [461, 473] width 15 height 15
click at [442, 473] on div "mic_off" at bounding box center [430, 470] width 32 height 32
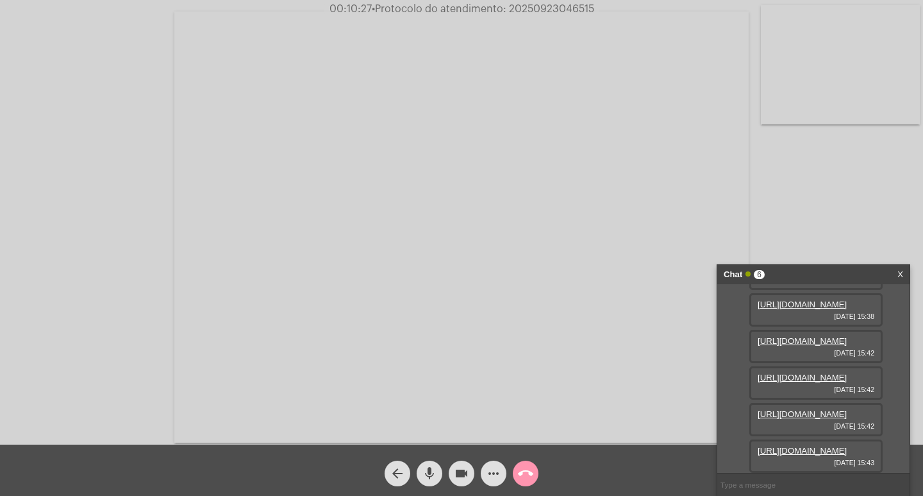
click at [809, 446] on link "https://neft-transfer-bucket.s3.amazonaws.com/temp-feaaf20d-404c-95fe-e759-6e12…" at bounding box center [802, 451] width 89 height 10
click at [555, 8] on span "• Protocolo do atendimento: 20250923046515" at bounding box center [484, 9] width 223 height 10
click at [552, 6] on span "• Protocolo do atendimento: 20250923046515" at bounding box center [484, 9] width 223 height 10
click at [550, 6] on span "• Protocolo do atendimento: 20250923046515" at bounding box center [484, 9] width 223 height 10
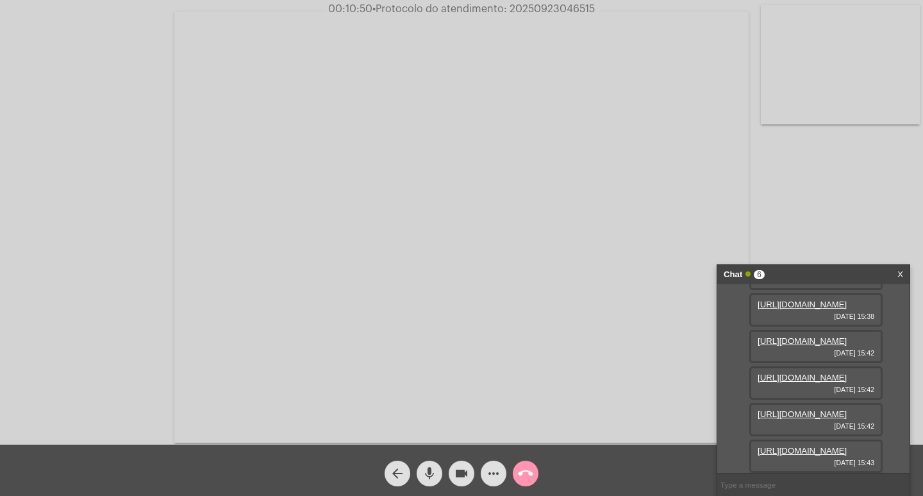
click at [550, 6] on span "• Protocolo do atendimento: 20250923046515" at bounding box center [484, 9] width 223 height 10
copy span "20250923046515"
click at [783, 474] on input "text" at bounding box center [814, 484] width 192 height 22
paste input "20250923046515"
type input "20250923046515"
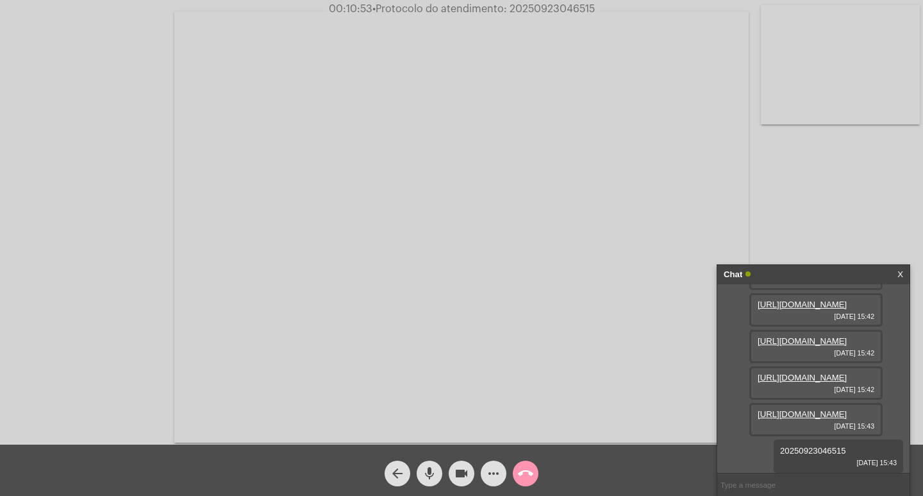
scroll to position [244, 0]
click at [462, 467] on mat-icon "videocam" at bounding box center [461, 473] width 15 height 15
click at [435, 467] on mat-icon "mic" at bounding box center [429, 473] width 15 height 15
click at [519, 476] on mat-icon "call_end" at bounding box center [525, 473] width 15 height 15
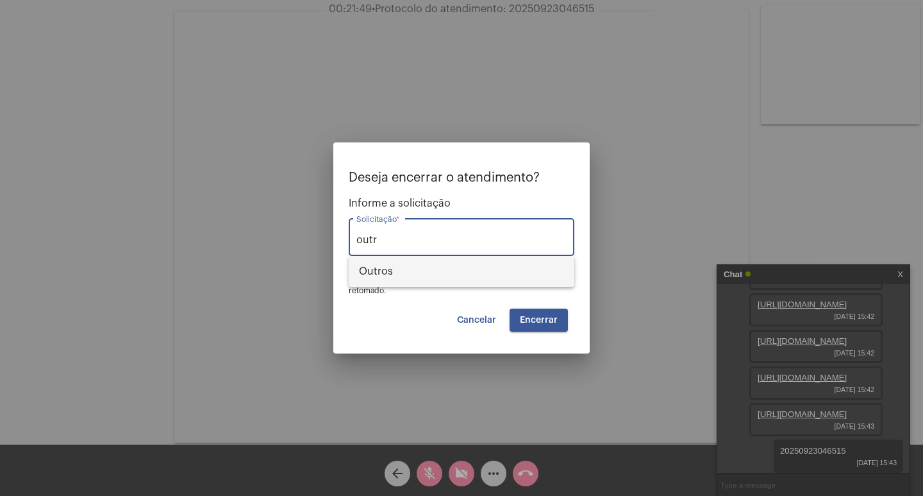
click at [478, 273] on span "Outros" at bounding box center [461, 271] width 205 height 31
type input "Outros"
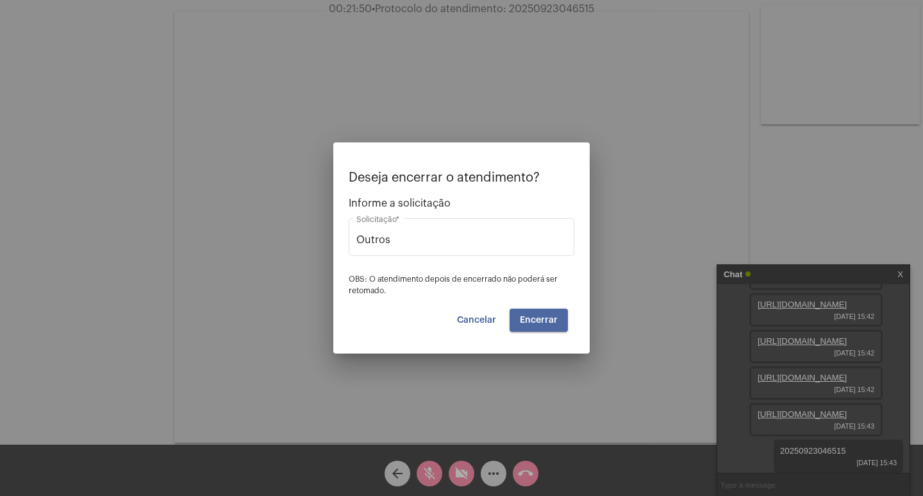
click at [539, 322] on span "Encerrar" at bounding box center [539, 319] width 38 height 9
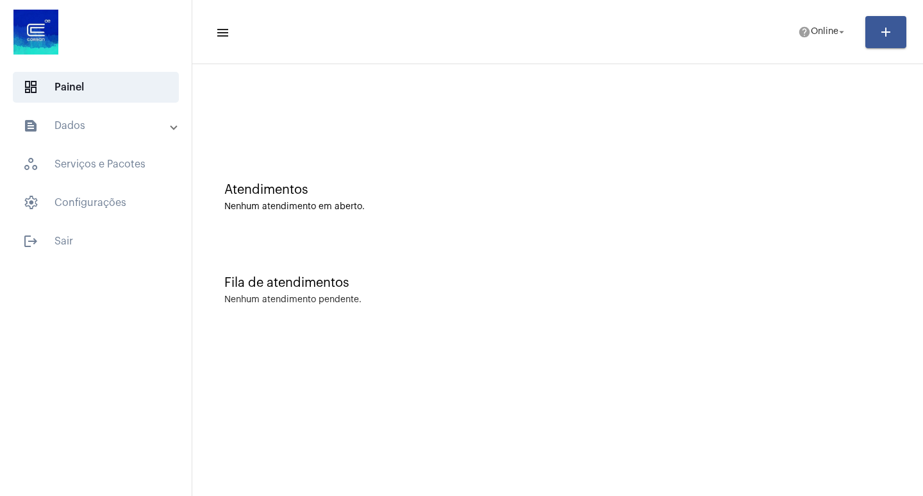
click at [72, 114] on mat-expansion-panel-header "text_snippet_outlined Dados" at bounding box center [100, 125] width 184 height 31
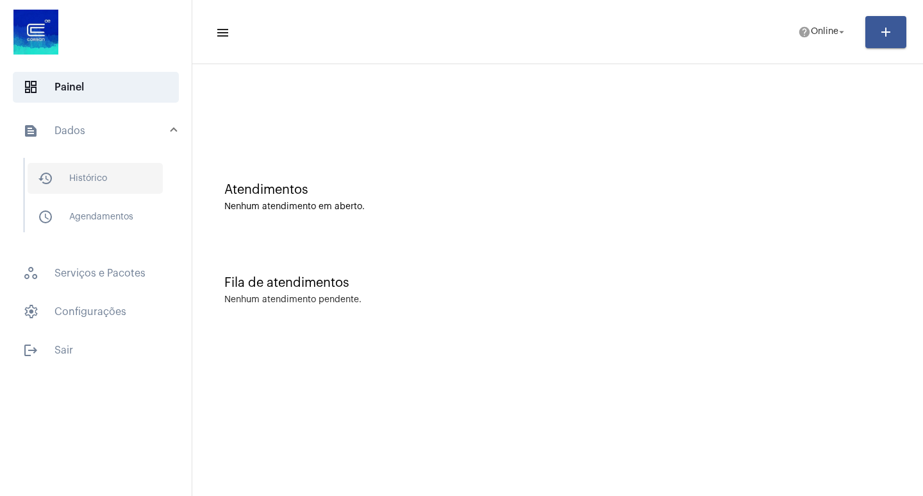
click at [83, 169] on span "history_outlined Histórico" at bounding box center [95, 178] width 135 height 31
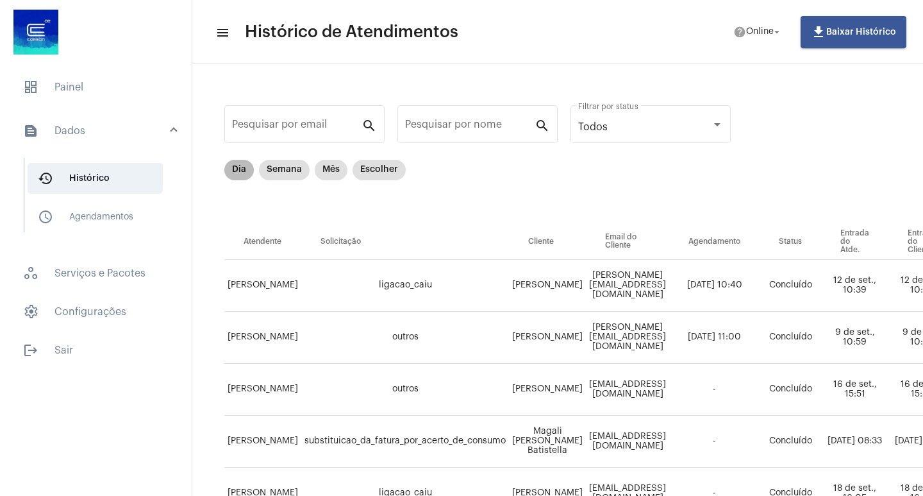
click at [248, 171] on mat-chip "Dia" at bounding box center [238, 170] width 29 height 21
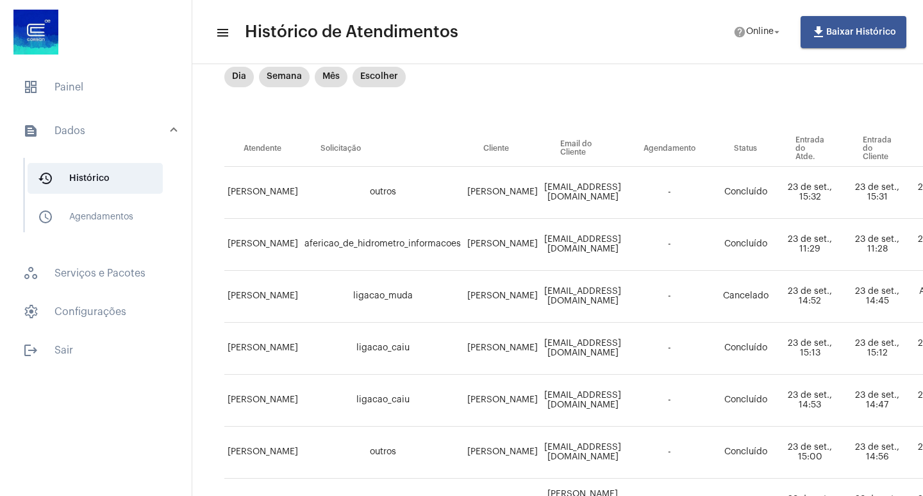
click at [466, 486] on mat-sidenav-content "menu Histórico de Atendimentos help Online arrow_drop_down file_download Baixar…" at bounding box center [557, 248] width 731 height 496
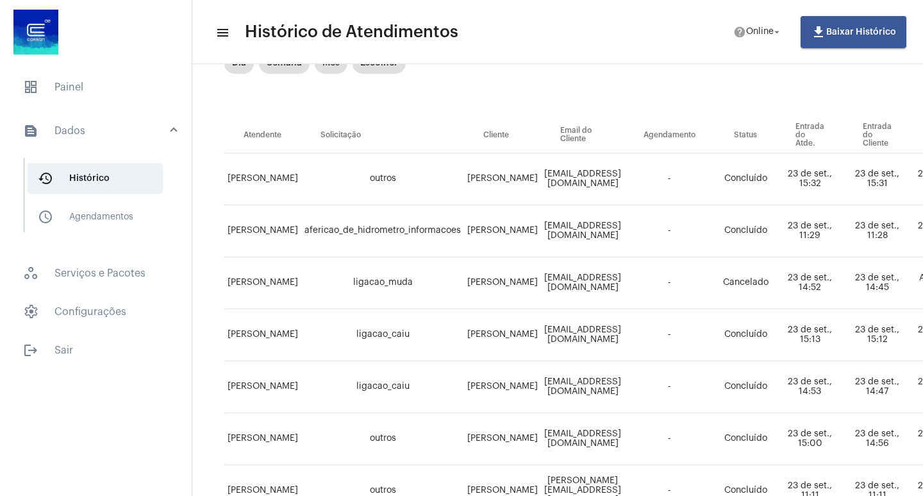
click at [439, 295] on td "ligacao_muda" at bounding box center [382, 283] width 163 height 52
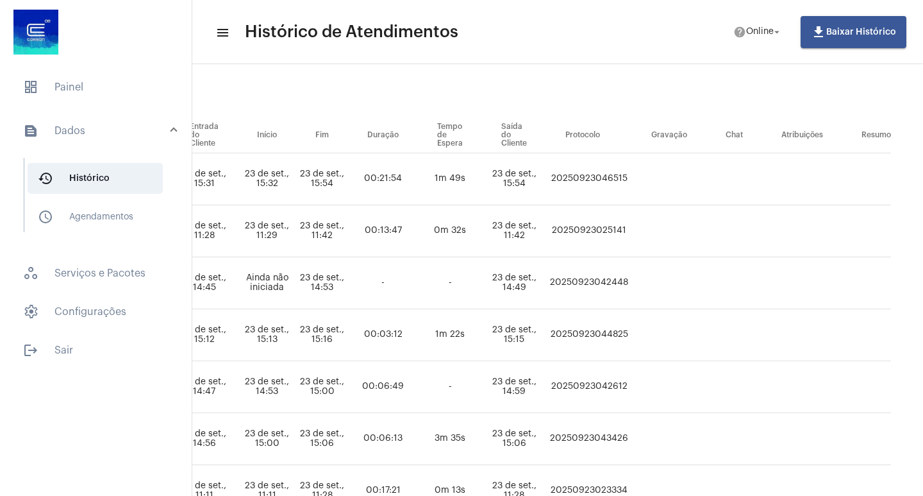
scroll to position [106, 755]
click at [588, 180] on td "20250923046515" at bounding box center [589, 179] width 86 height 52
copy td "20250923046515"
click at [84, 78] on span "dashboard Painel" at bounding box center [96, 87] width 166 height 31
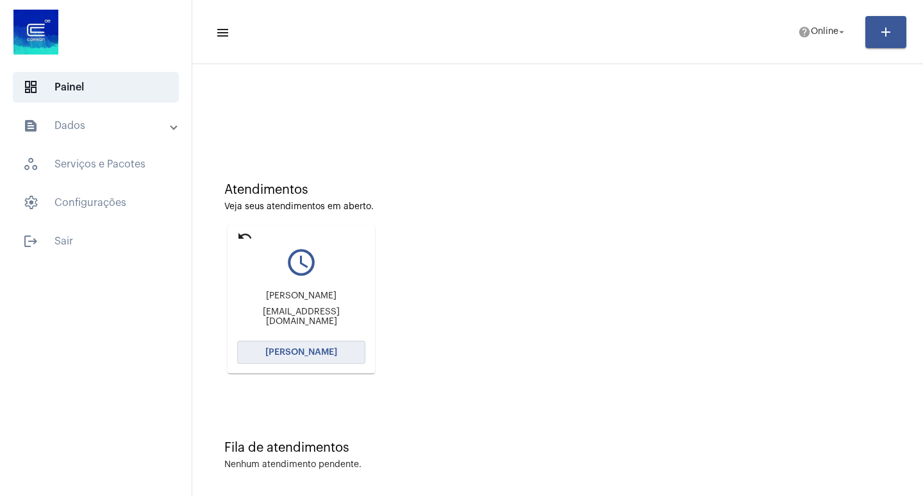
click at [295, 349] on span "[PERSON_NAME]" at bounding box center [301, 352] width 72 height 9
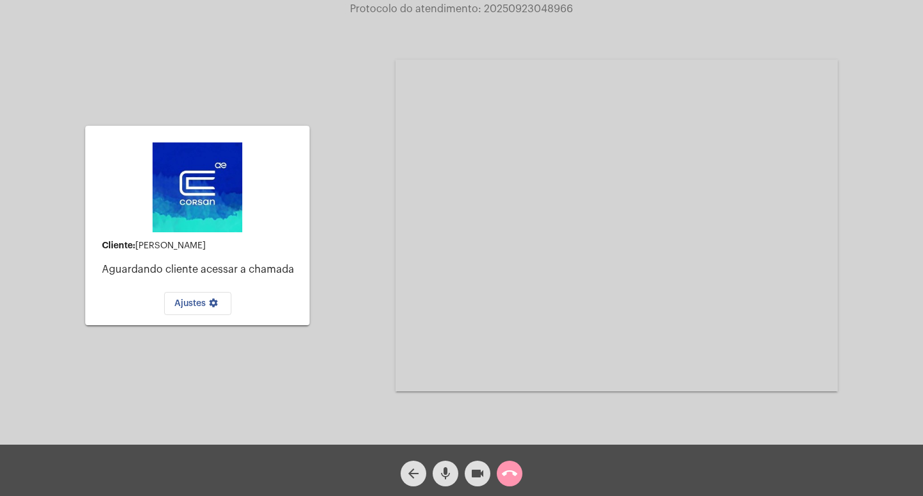
click at [512, 464] on span "call_end" at bounding box center [509, 473] width 15 height 26
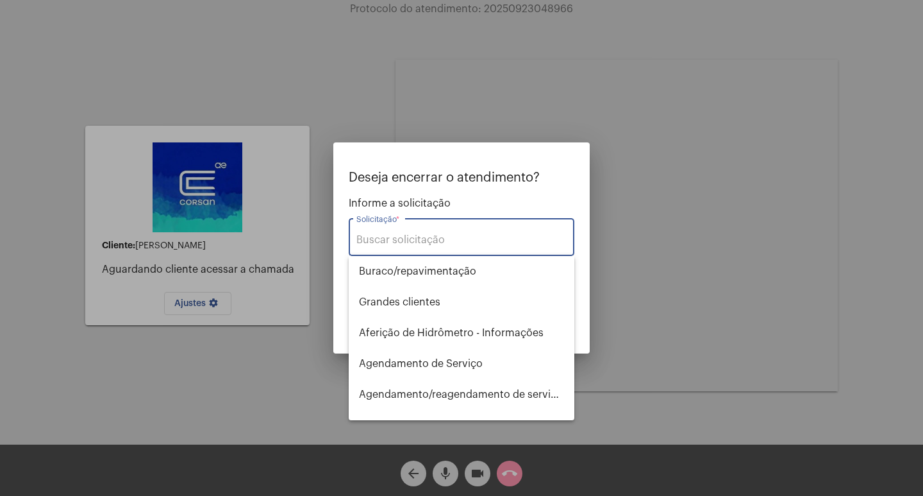
click at [433, 253] on div "Solicitação *" at bounding box center [462, 235] width 210 height 40
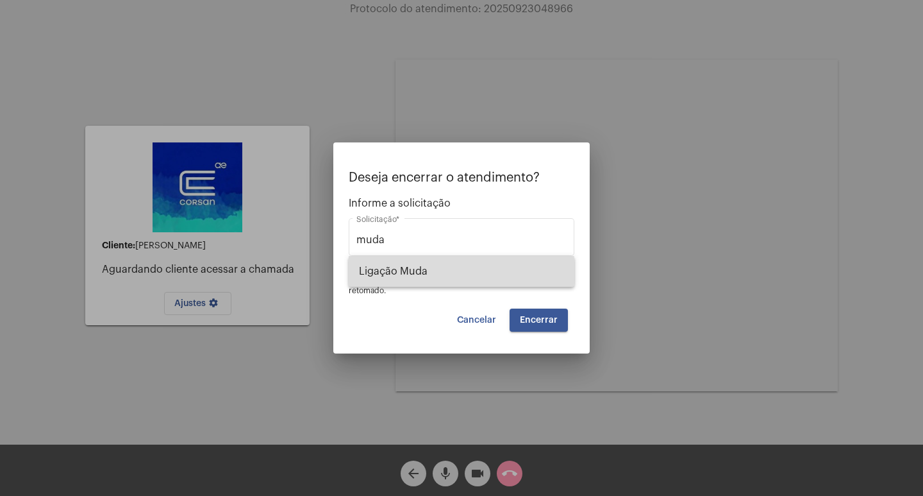
click at [444, 271] on span "Ligação Muda" at bounding box center [461, 271] width 205 height 31
type input "Ligação Muda"
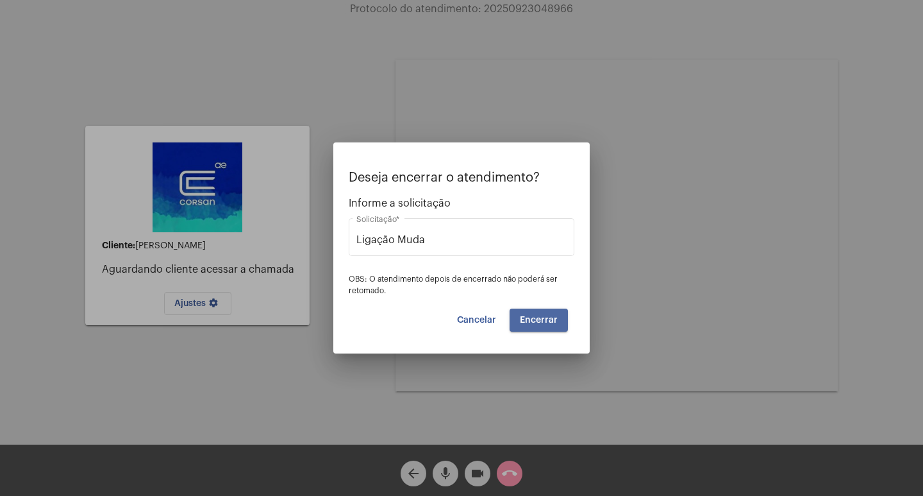
click at [550, 318] on span "Encerrar" at bounding box center [539, 319] width 38 height 9
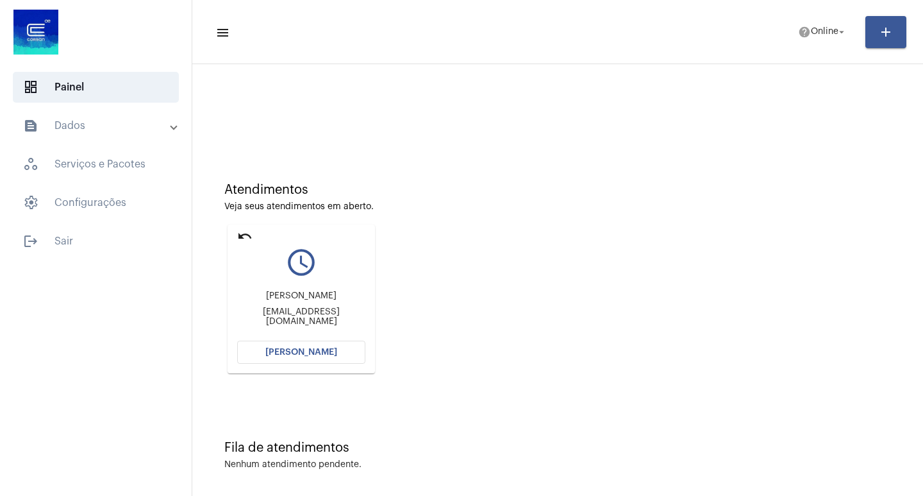
click at [313, 341] on button "[PERSON_NAME]" at bounding box center [301, 352] width 128 height 23
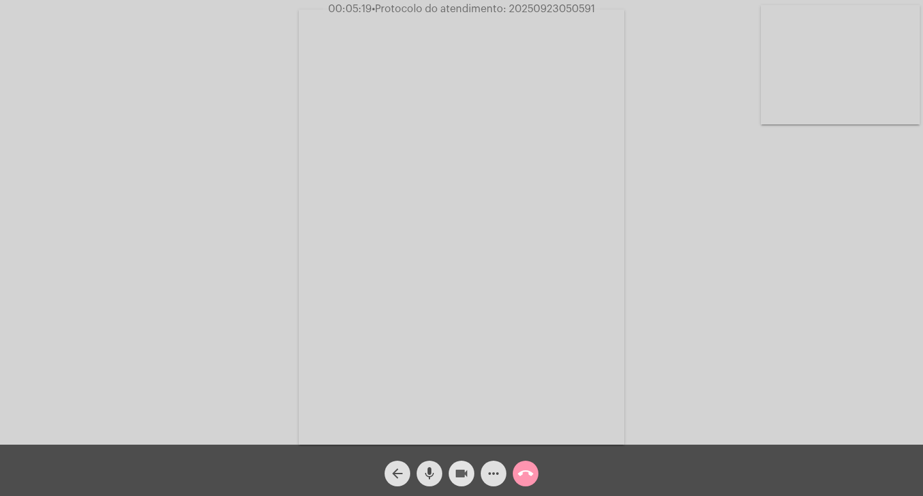
click at [462, 481] on mat-icon "videocam" at bounding box center [461, 473] width 15 height 15
click at [453, 462] on div "videocam_off" at bounding box center [462, 470] width 32 height 32
click at [495, 467] on mat-icon "more_horiz" at bounding box center [493, 473] width 15 height 15
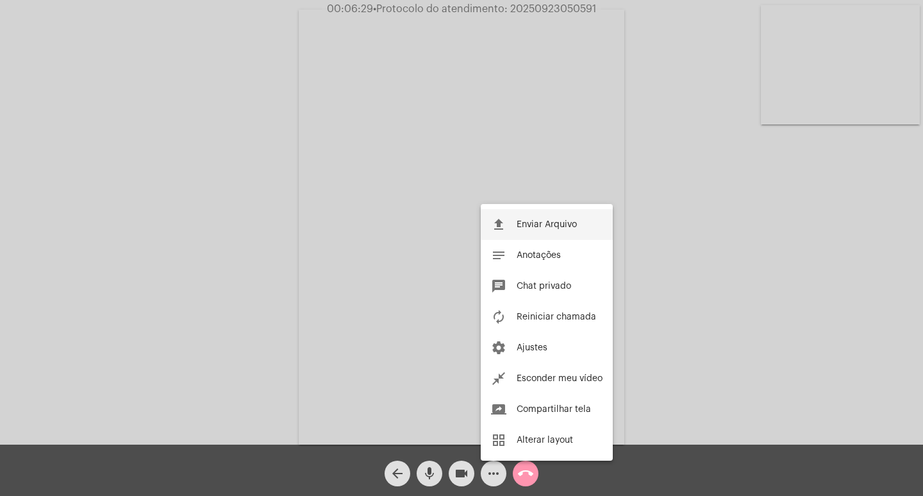
click at [573, 218] on button "file_upload Enviar Arquivo" at bounding box center [547, 224] width 132 height 31
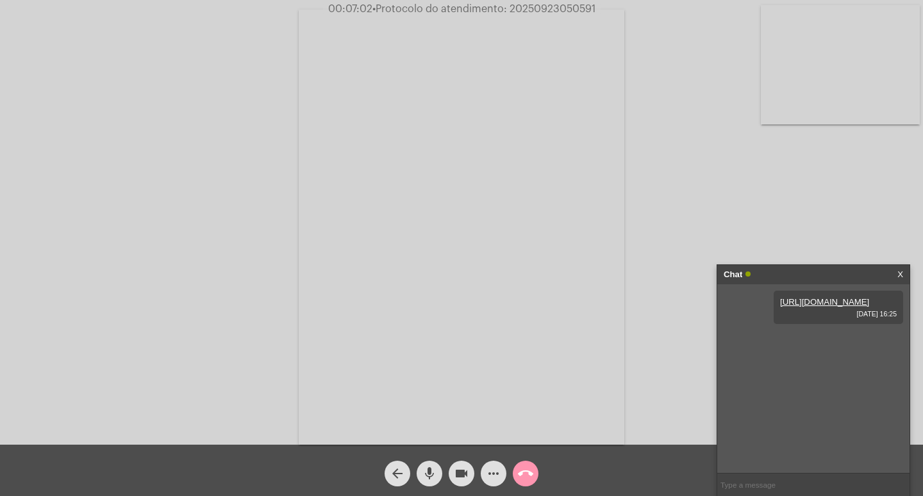
click at [555, 8] on span "• Protocolo do atendimento: 20250923050591" at bounding box center [484, 9] width 223 height 10
copy span "20250923050591"
click at [768, 482] on input "text" at bounding box center [814, 484] width 192 height 22
paste input "20250923050591"
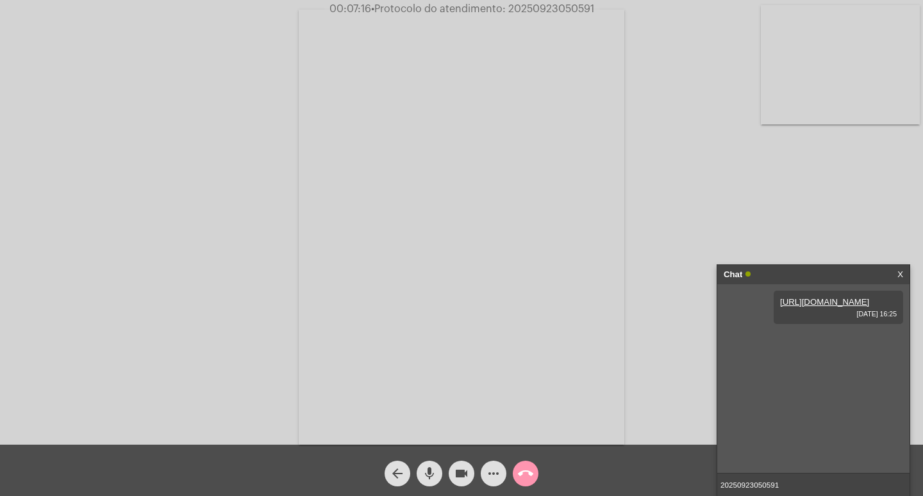
type input "20250923050591"
click at [456, 467] on mat-icon "videocam" at bounding box center [461, 473] width 15 height 15
click at [435, 466] on button "mic" at bounding box center [430, 473] width 26 height 26
click at [521, 478] on mat-icon "call_end" at bounding box center [525, 473] width 15 height 15
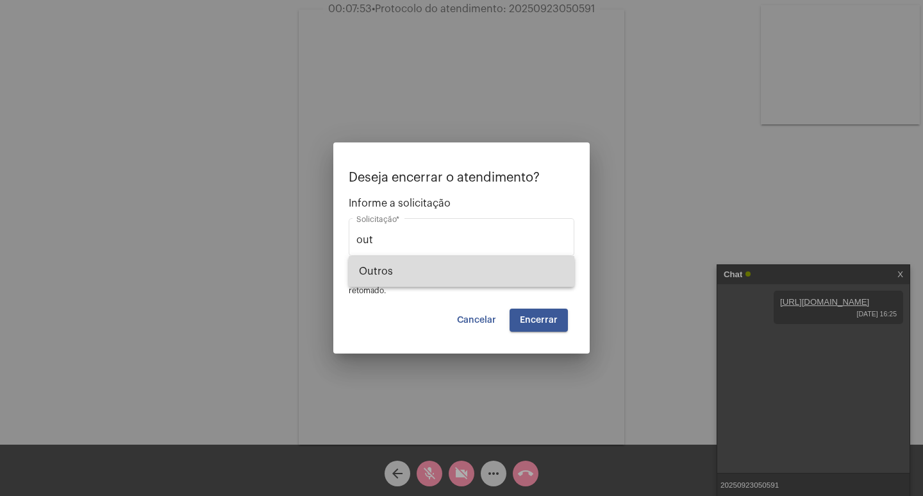
click at [501, 282] on span "Outros" at bounding box center [461, 271] width 205 height 31
type input "Outros"
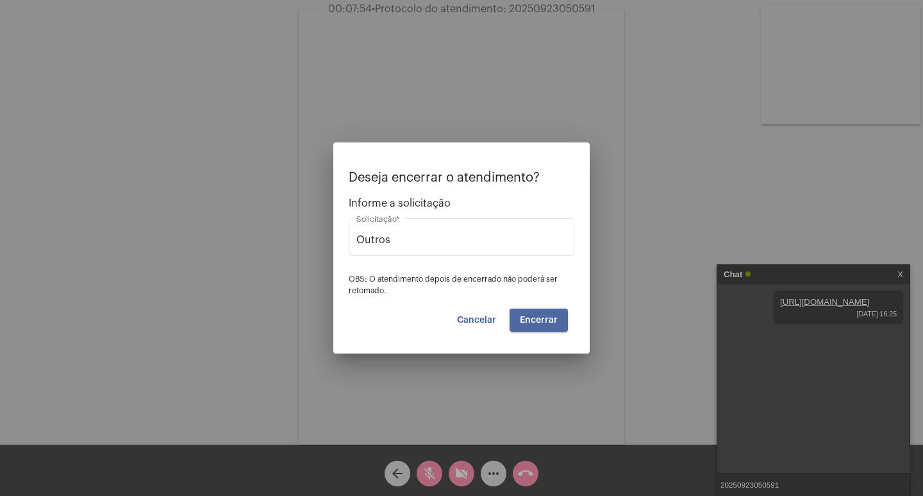
click at [546, 328] on button "Encerrar" at bounding box center [539, 319] width 58 height 23
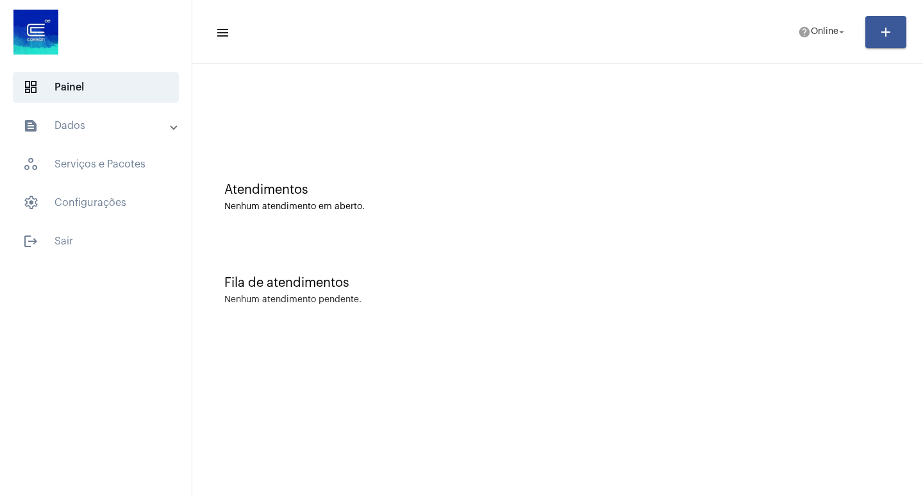
click at [105, 135] on mat-expansion-panel-header "text_snippet_outlined Dados" at bounding box center [100, 125] width 184 height 31
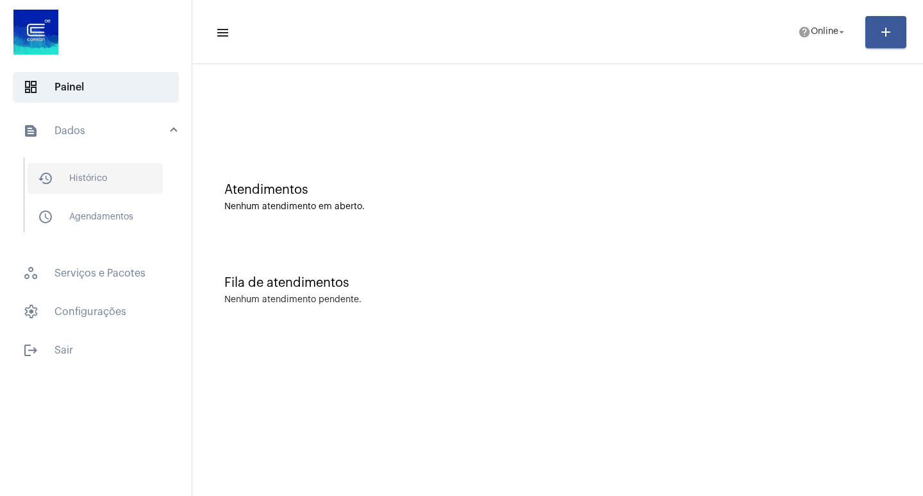
click at [118, 171] on span "history_outlined Histórico" at bounding box center [95, 178] width 135 height 31
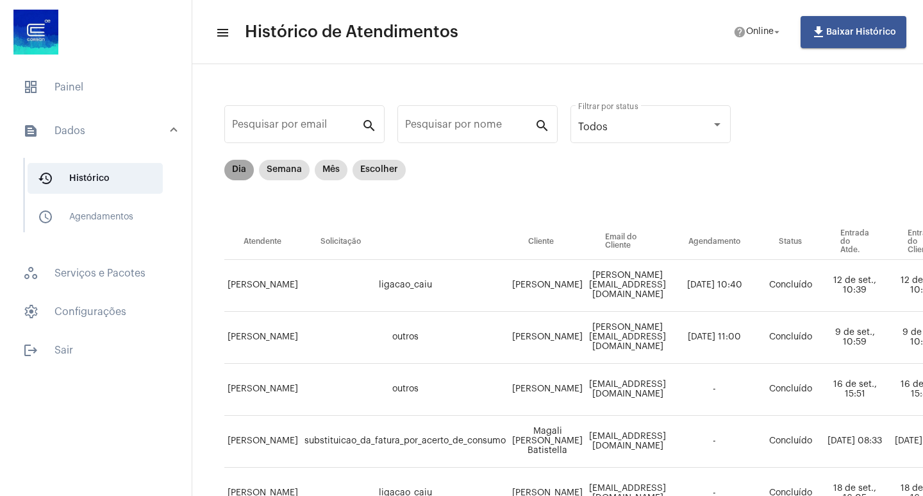
click at [238, 167] on mat-chip "Dia" at bounding box center [238, 170] width 29 height 21
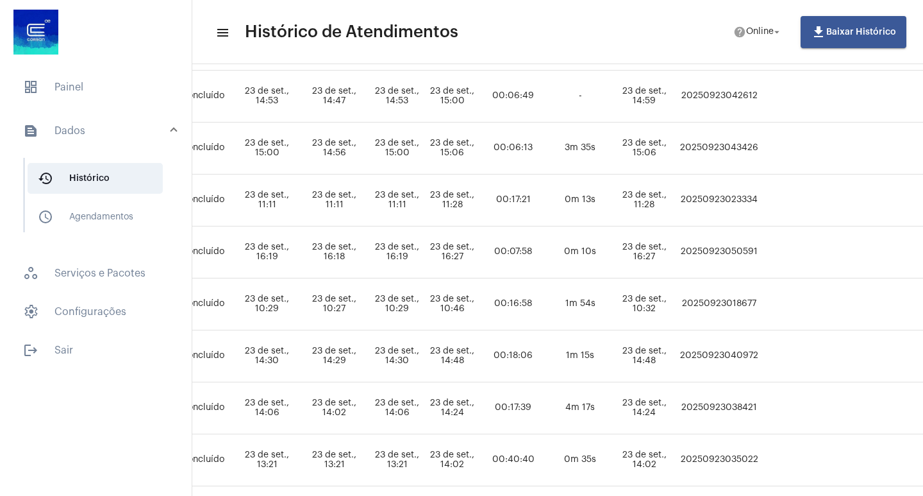
scroll to position [449, 564]
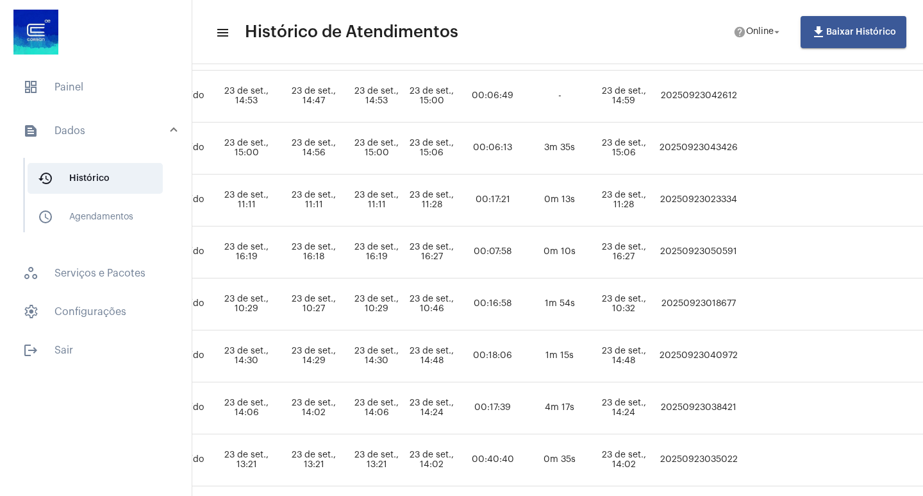
click at [742, 249] on td "20250923050591" at bounding box center [699, 252] width 86 height 52
copy td "20250923050591"
click at [121, 67] on mat-list "dashboard Painel text_snippet_outlined Dados history_outlined Histórico schedul…" at bounding box center [96, 216] width 192 height 299
click at [119, 83] on span "dashboard Painel" at bounding box center [96, 87] width 166 height 31
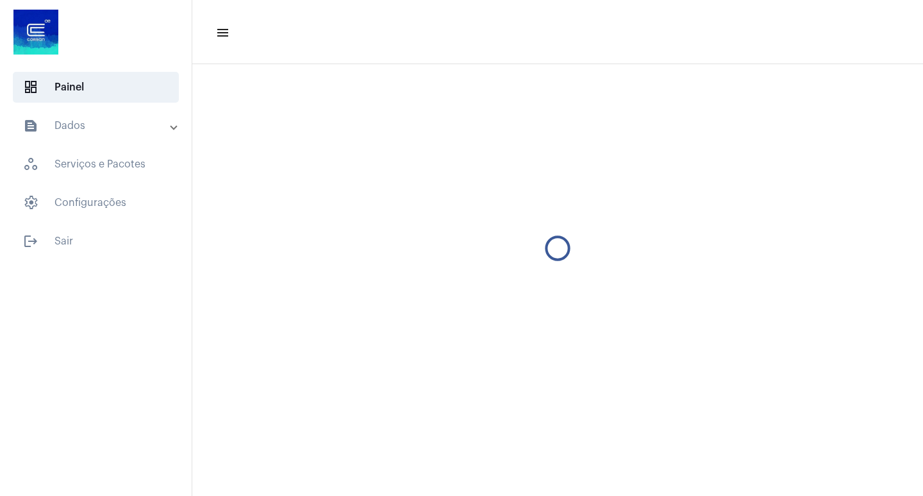
click at [107, 129] on mat-panel-title "text_snippet_outlined Dados" at bounding box center [97, 125] width 148 height 15
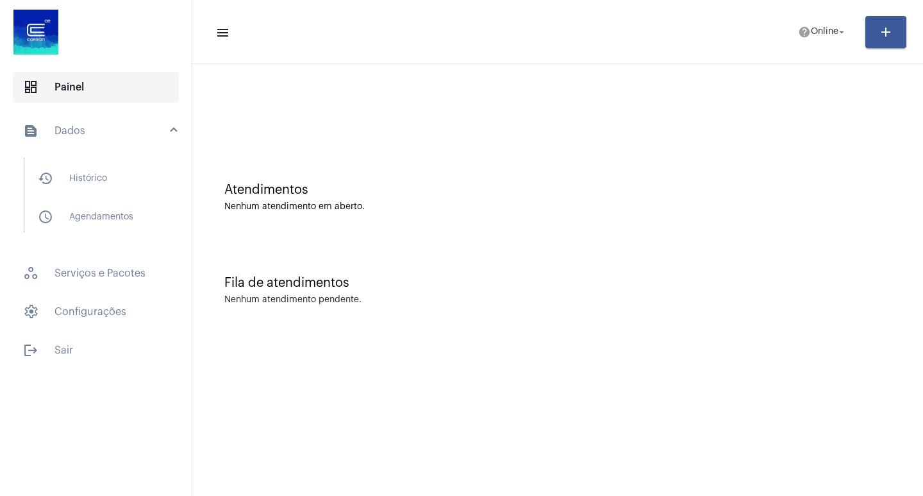
click at [115, 95] on span "dashboard Painel" at bounding box center [96, 87] width 166 height 31
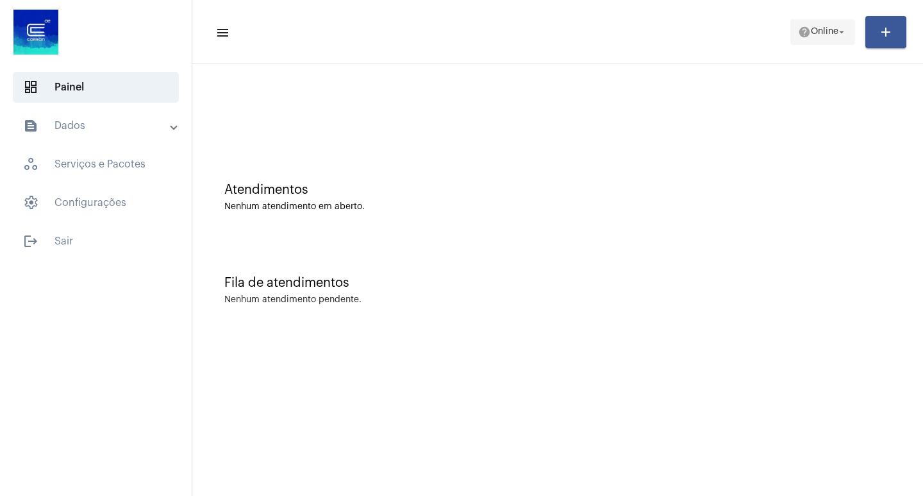
click at [798, 39] on span "help Online arrow_drop_down" at bounding box center [822, 31] width 49 height 23
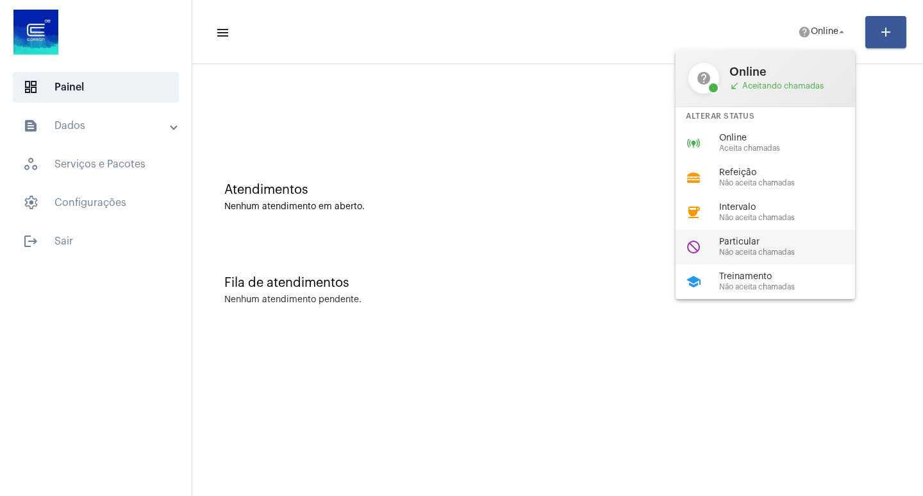
click at [727, 243] on span "Particular" at bounding box center [792, 242] width 146 height 10
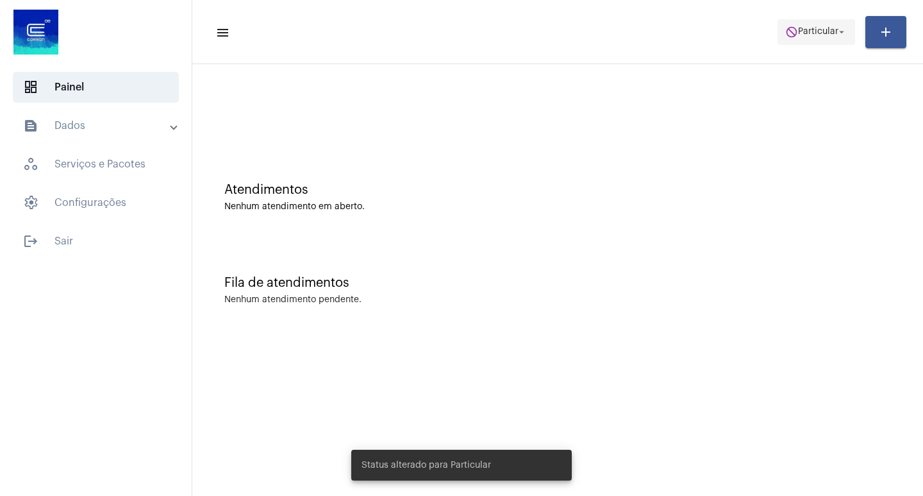
drag, startPoint x: 770, startPoint y: 28, endPoint x: 777, endPoint y: 29, distance: 6.5
click at [774, 28] on mat-toolbar-row "menu do_not_disturb Particular arrow_drop_down add" at bounding box center [557, 32] width 731 height 41
click at [812, 34] on span "Particular" at bounding box center [818, 32] width 40 height 9
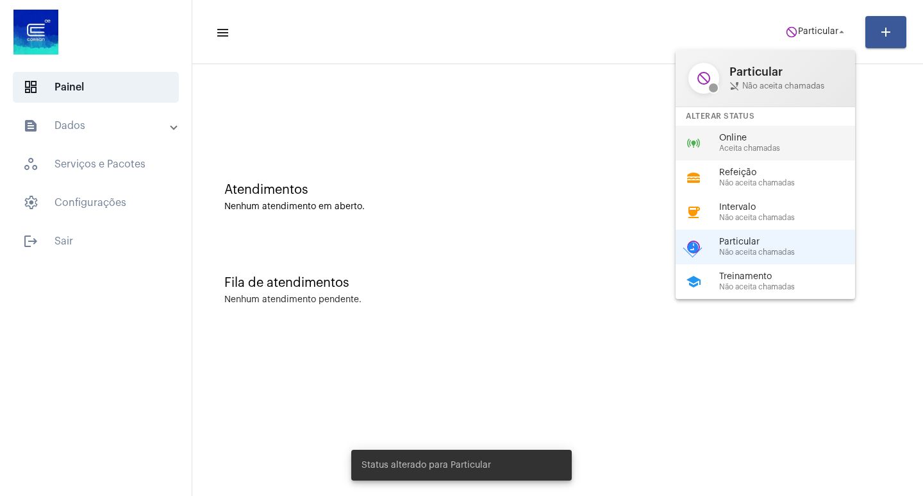
click at [690, 146] on mat-icon "online_prediction" at bounding box center [693, 142] width 15 height 15
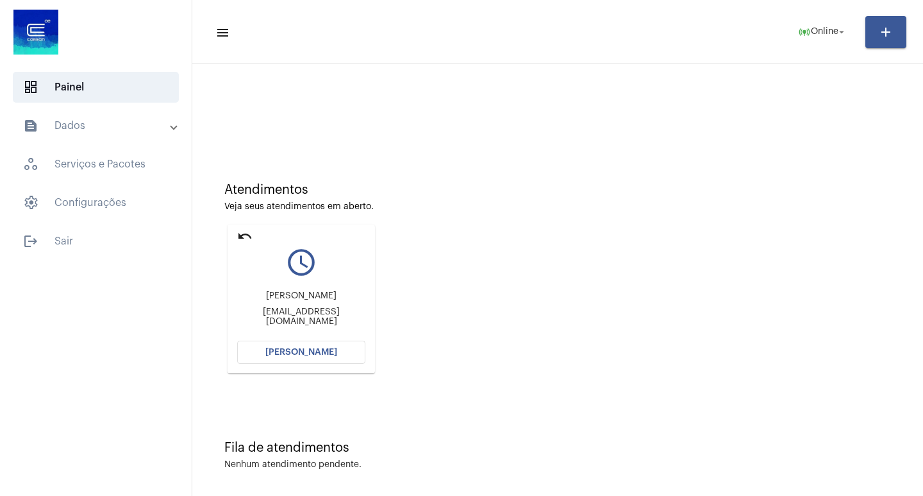
click at [316, 331] on div "Jussara goetten martins jussaragoettenmartins@gmail.com" at bounding box center [301, 309] width 128 height 58
click at [316, 340] on mat-card "undo query_builder Jussara goetten martins jussaragoettenmartins@gmail.com Abri…" at bounding box center [301, 298] width 147 height 149
click at [326, 359] on button "[PERSON_NAME]" at bounding box center [301, 352] width 128 height 23
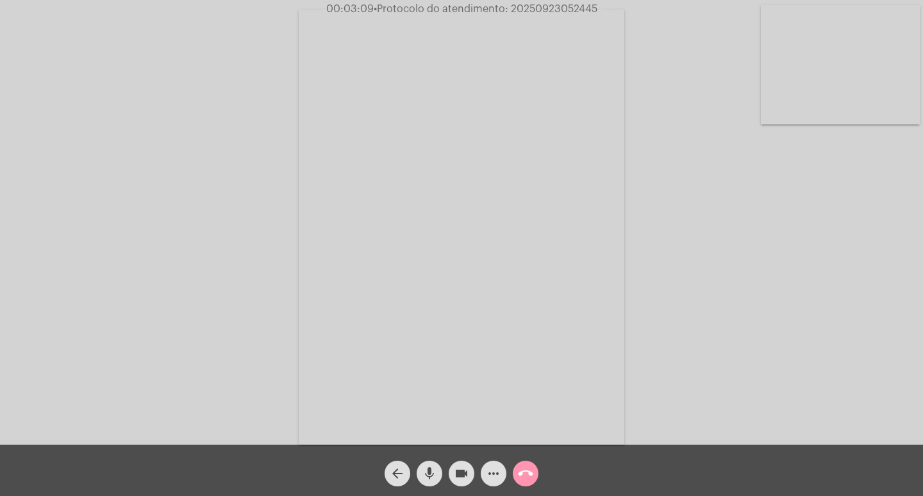
click at [460, 483] on span "videocam" at bounding box center [461, 473] width 15 height 26
click at [435, 478] on mat-icon "mic" at bounding box center [429, 473] width 15 height 15
click at [456, 483] on span "videocam_off" at bounding box center [461, 473] width 15 height 26
click at [432, 471] on mat-icon "mic_off" at bounding box center [429, 473] width 15 height 15
click at [528, 480] on mat-icon "call_end" at bounding box center [525, 473] width 15 height 15
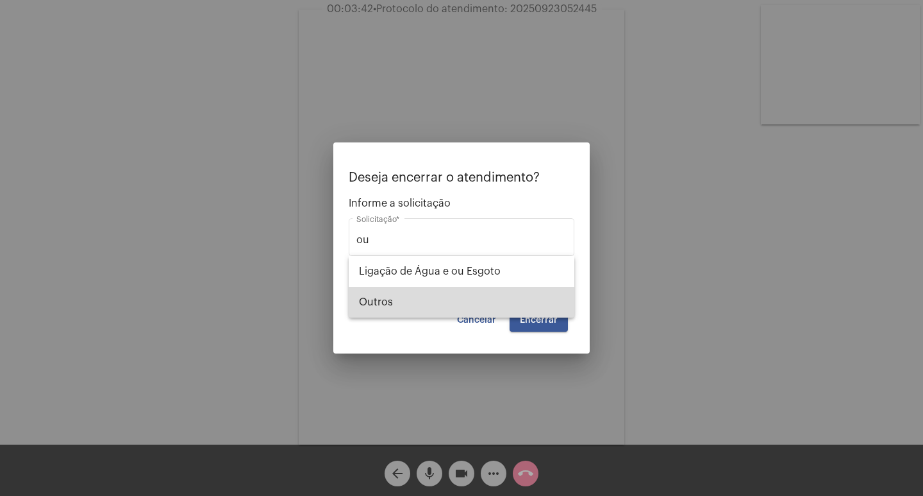
click at [435, 306] on span "Outros" at bounding box center [461, 302] width 205 height 31
type input "Outros"
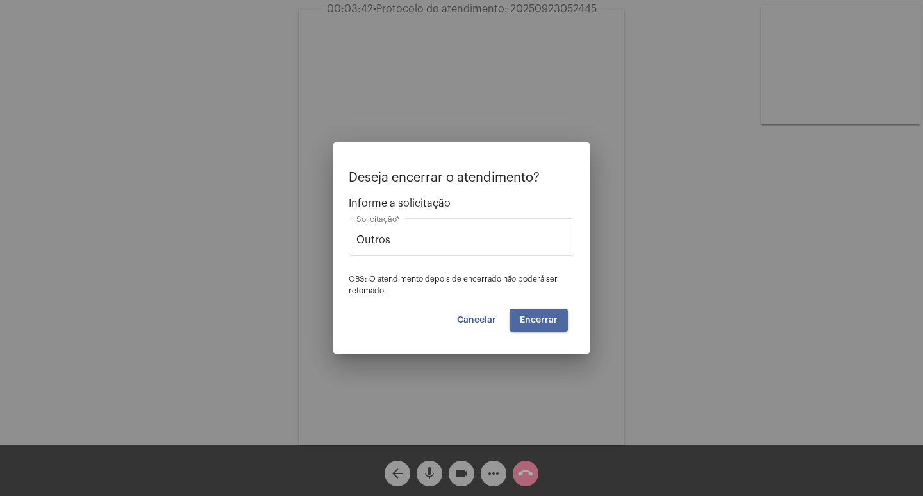
click at [560, 316] on button "Encerrar" at bounding box center [539, 319] width 58 height 23
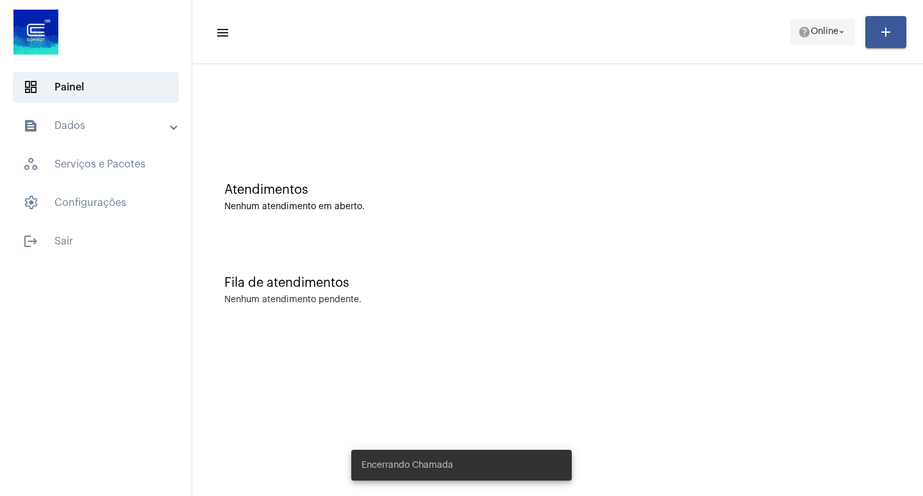
click at [850, 28] on button "help Online arrow_drop_down" at bounding box center [823, 32] width 65 height 26
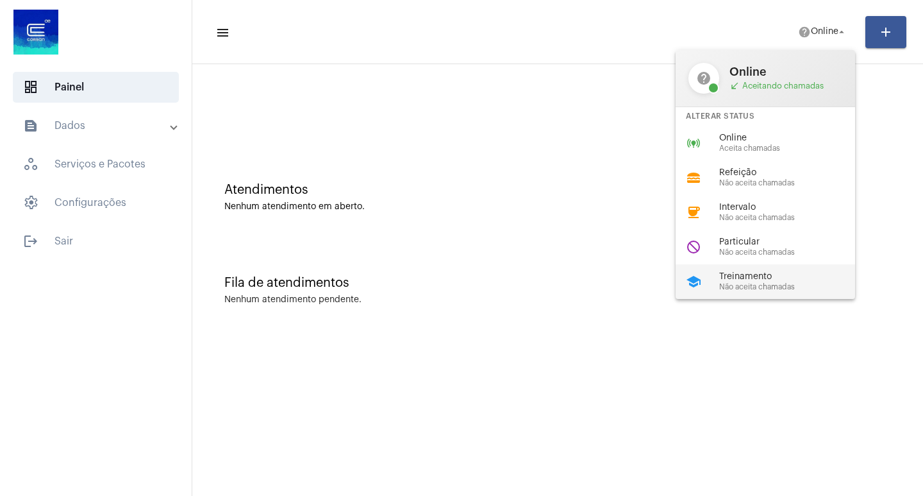
click at [748, 273] on span "Treinamento" at bounding box center [792, 277] width 146 height 10
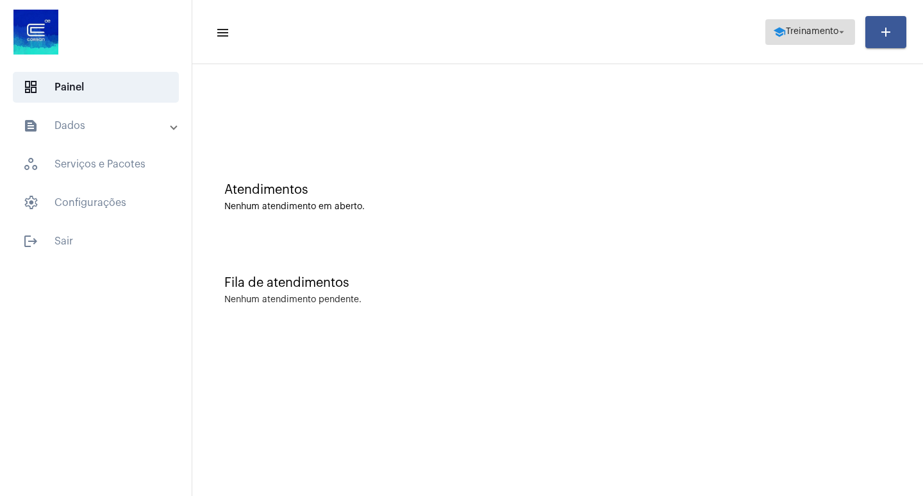
click at [805, 40] on span "school Treinamento arrow_drop_down" at bounding box center [810, 31] width 74 height 23
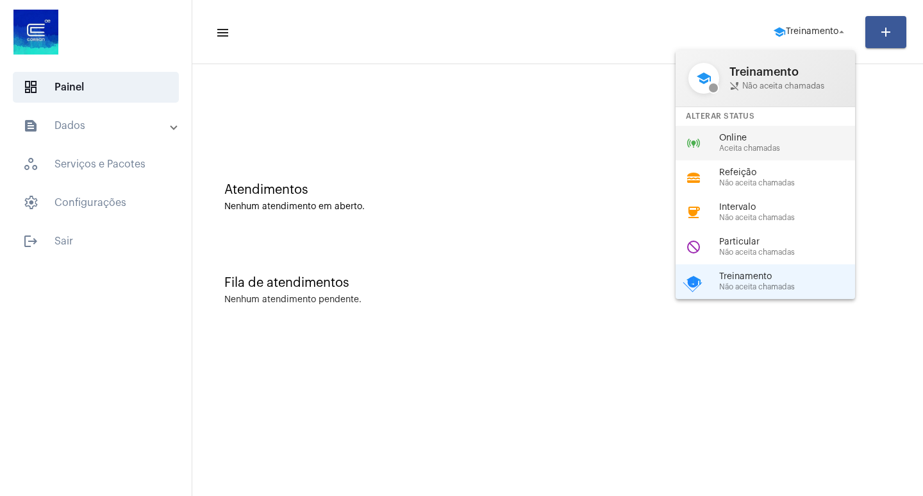
click at [757, 139] on span "Online" at bounding box center [792, 138] width 146 height 10
